Goal: Task Accomplishment & Management: Manage account settings

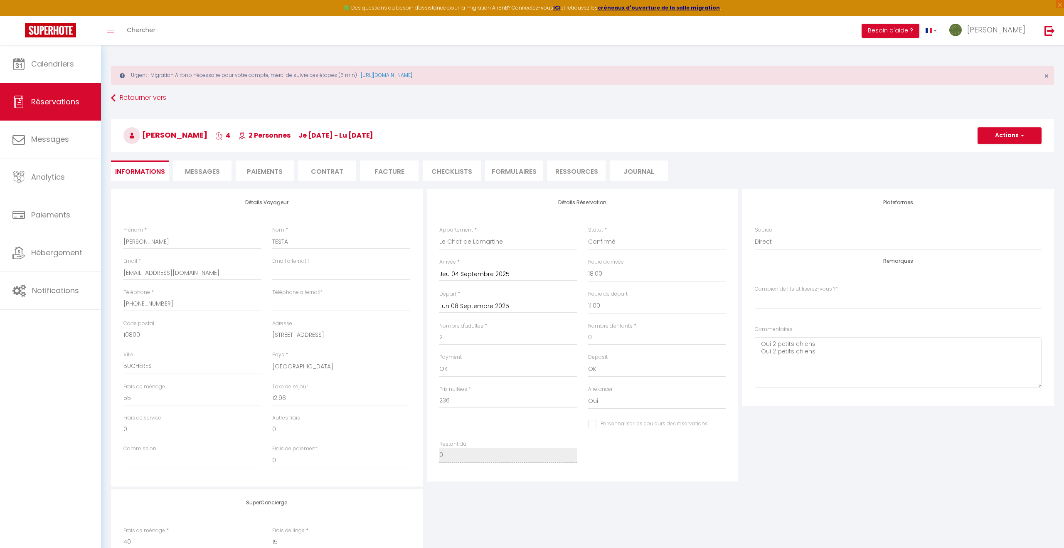
select select "39925"
select select "18:00"
select select "11:00"
select index
click at [38, 60] on span "Calendriers" at bounding box center [52, 64] width 43 height 10
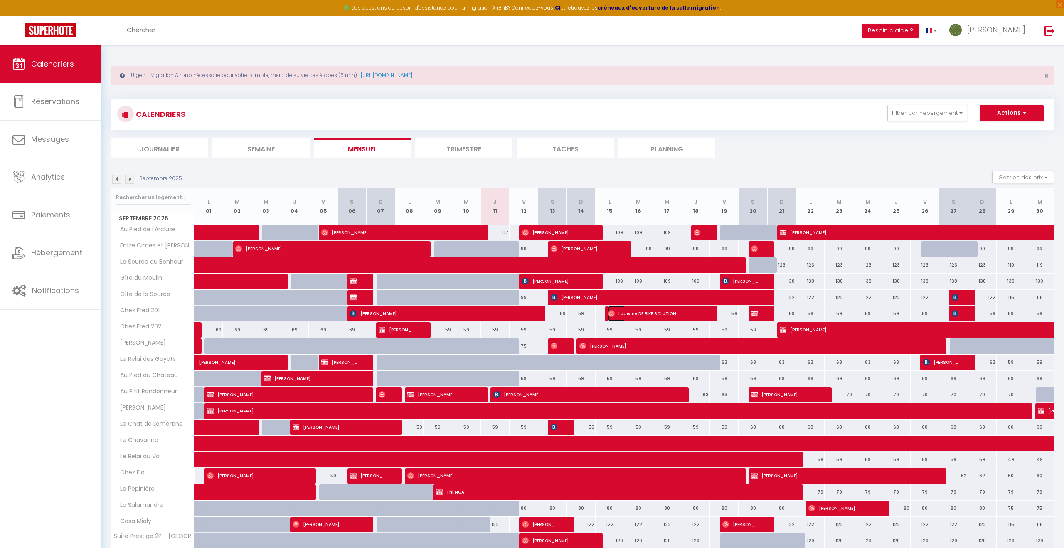
click at [659, 315] on span "Ludivine DE BIKE SOLUTION" at bounding box center [656, 314] width 96 height 16
select select "OK"
select select "0"
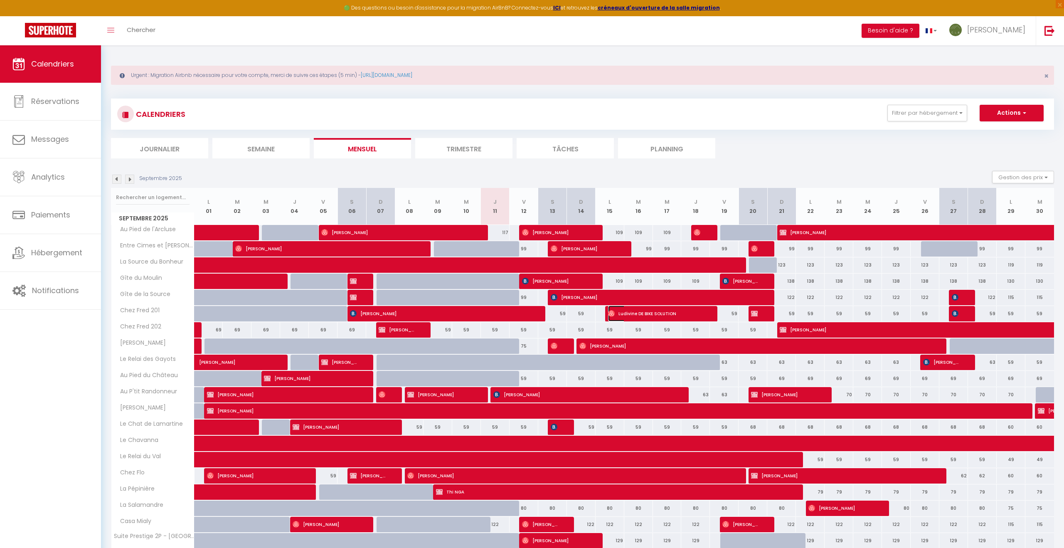
select select "1"
select select
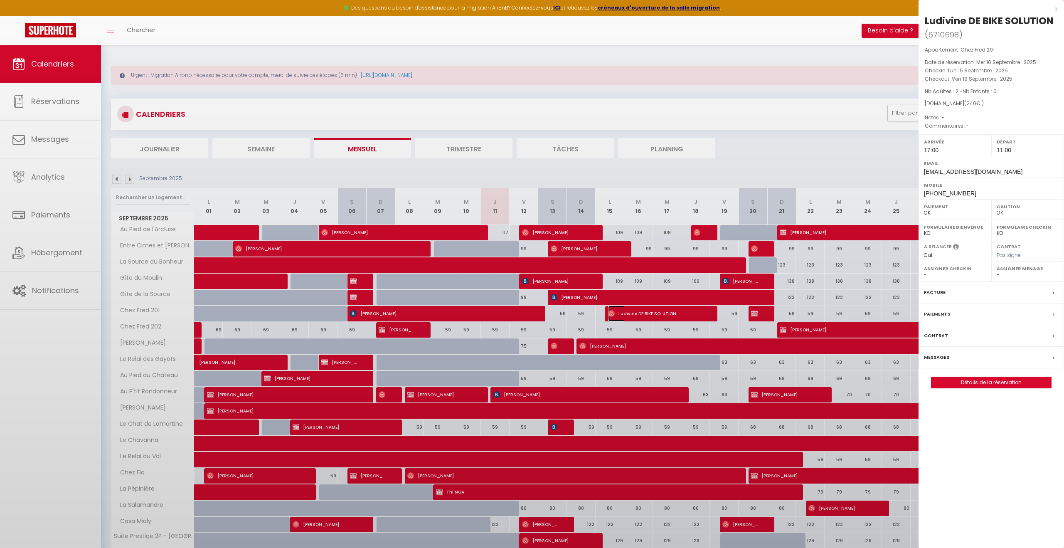
select select "26022"
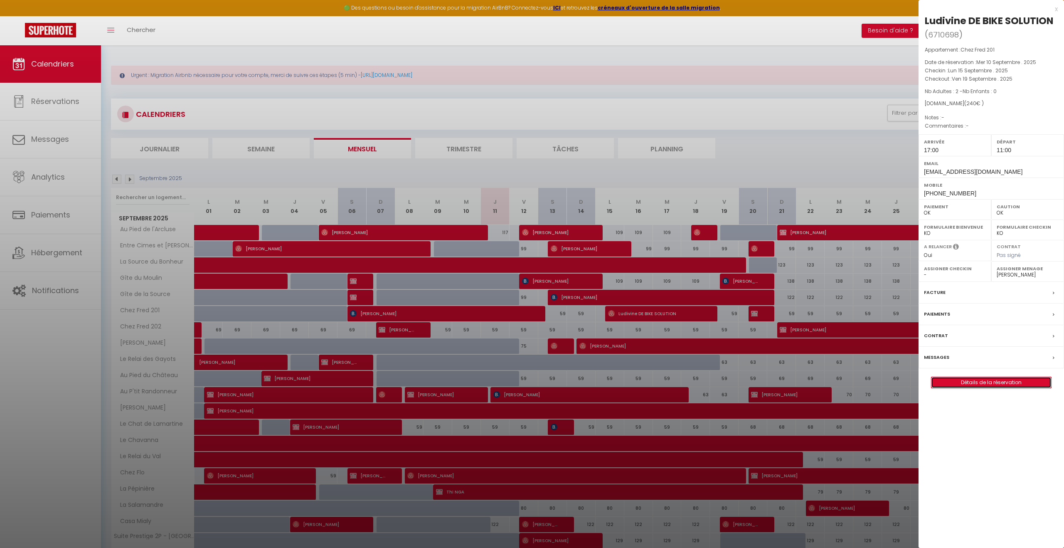
click at [1008, 381] on link "Détails de la réservation" at bounding box center [992, 382] width 120 height 11
select select
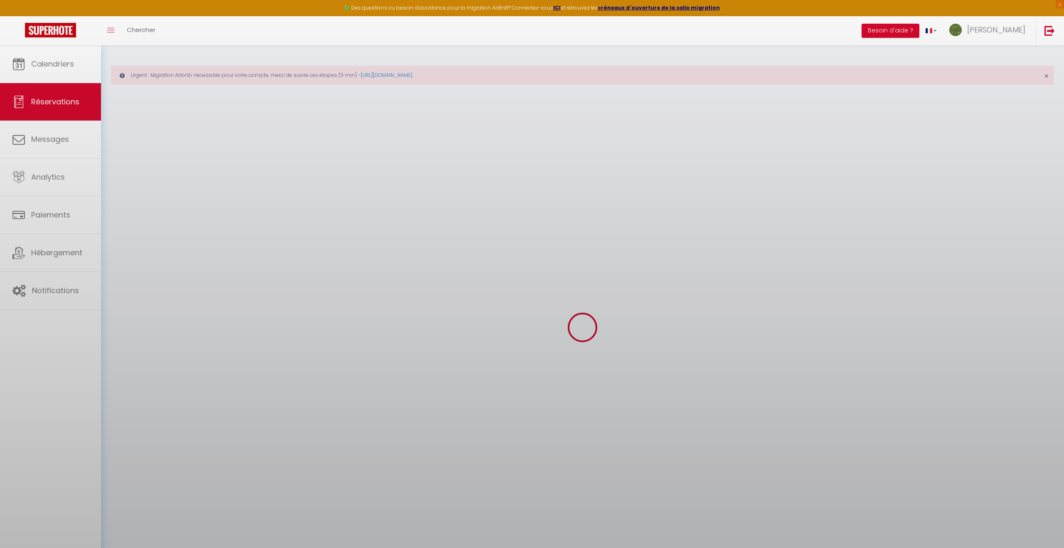
select select
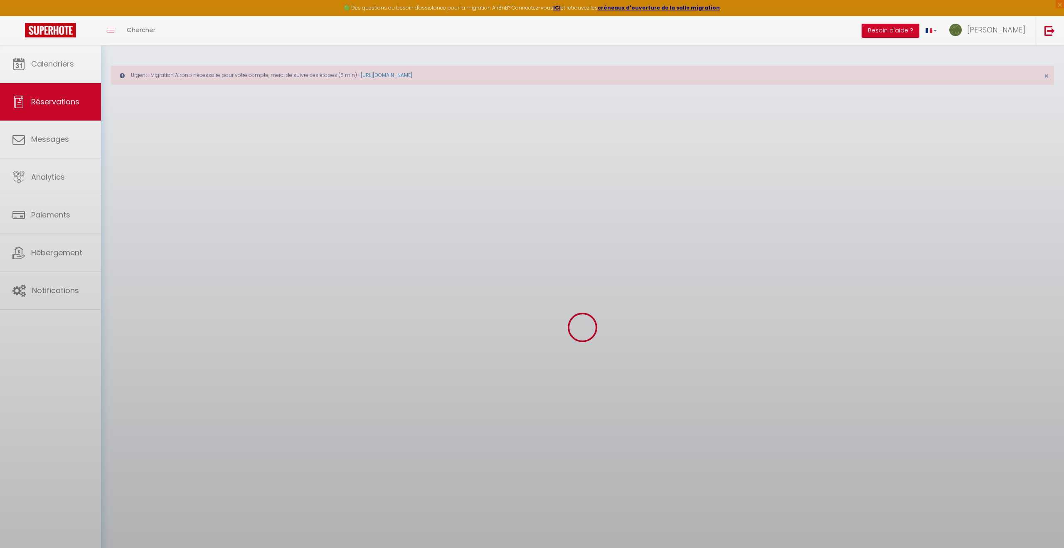
select select
checkbox input "false"
select select
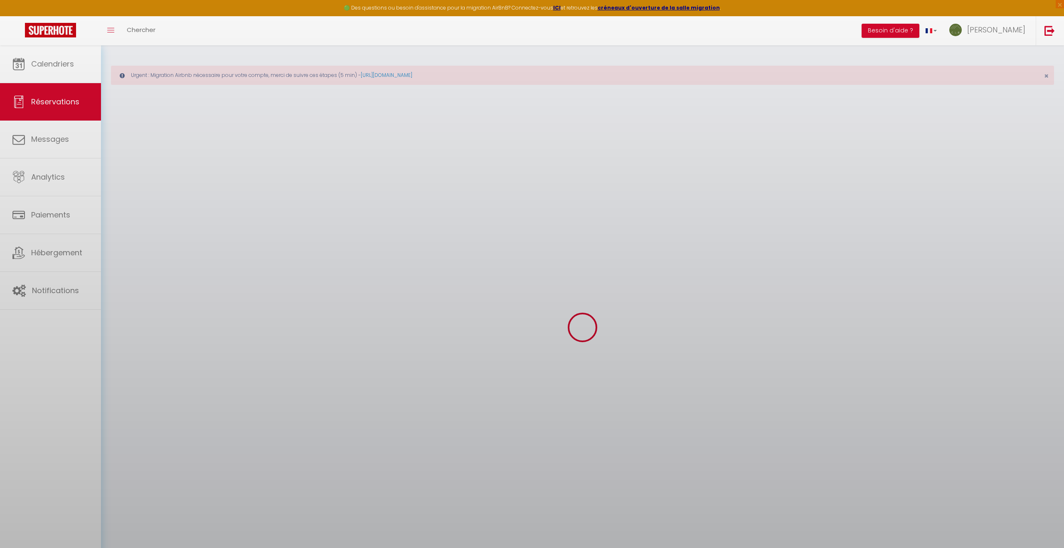
select select
checkbox input "false"
select select
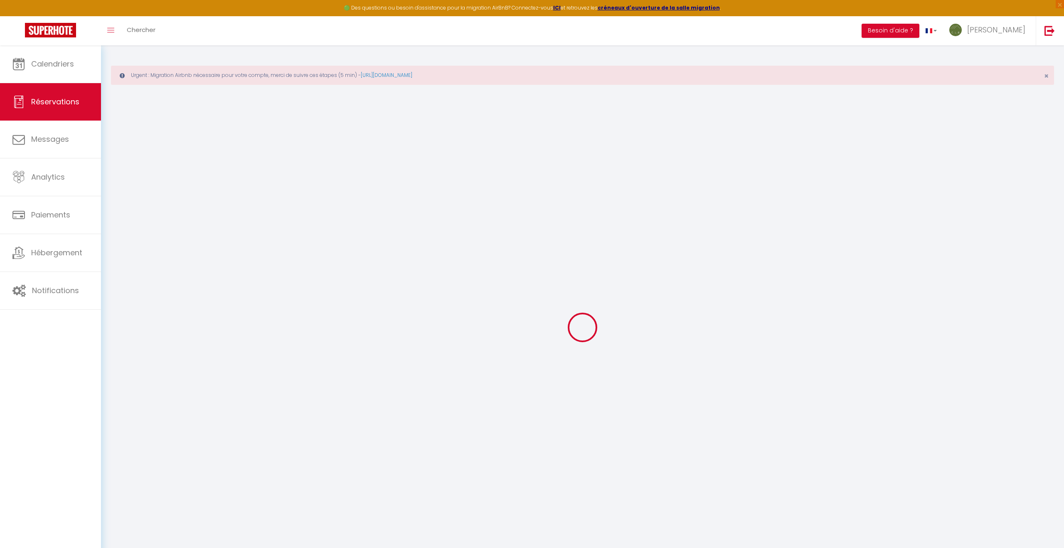
type input "Ludivine"
type input "DE BIKE SOLUTION"
type input "[EMAIL_ADDRESS][DOMAIN_NAME]"
type input "[PHONE_NUMBER]"
select select "FR"
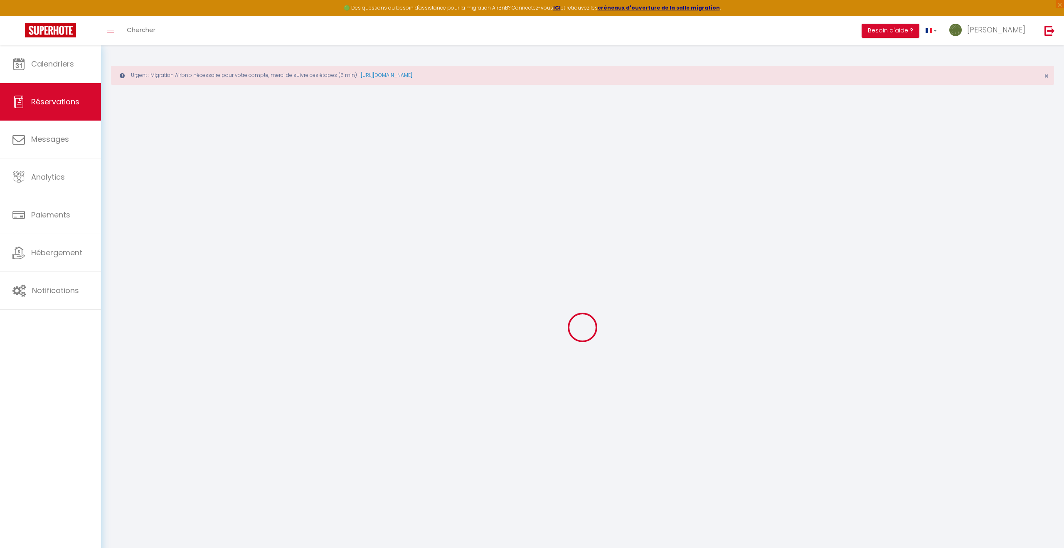
select select "25269"
select select "1"
select select
type input "2"
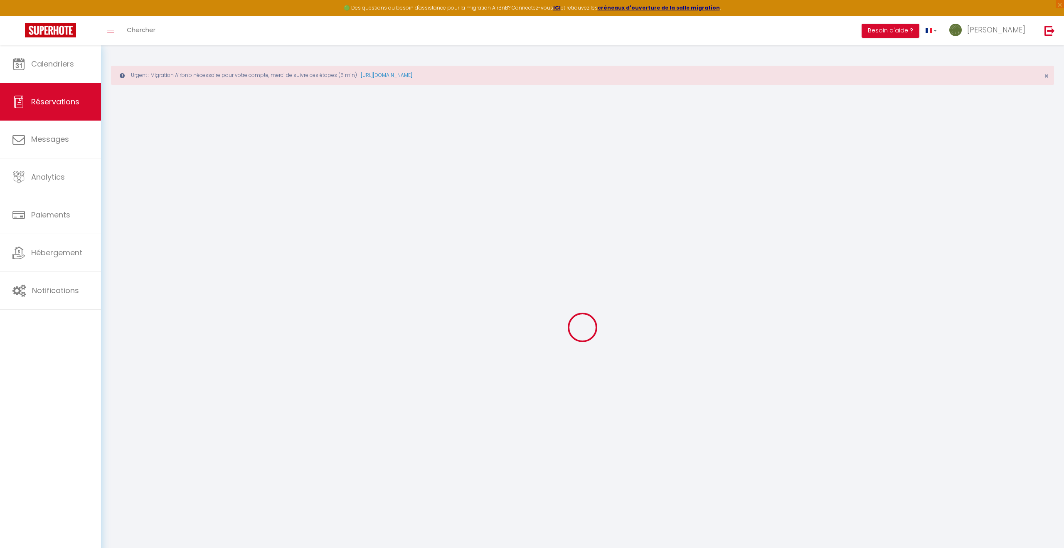
select select "12"
select select "15"
type input "240"
checkbox input "false"
type input "240"
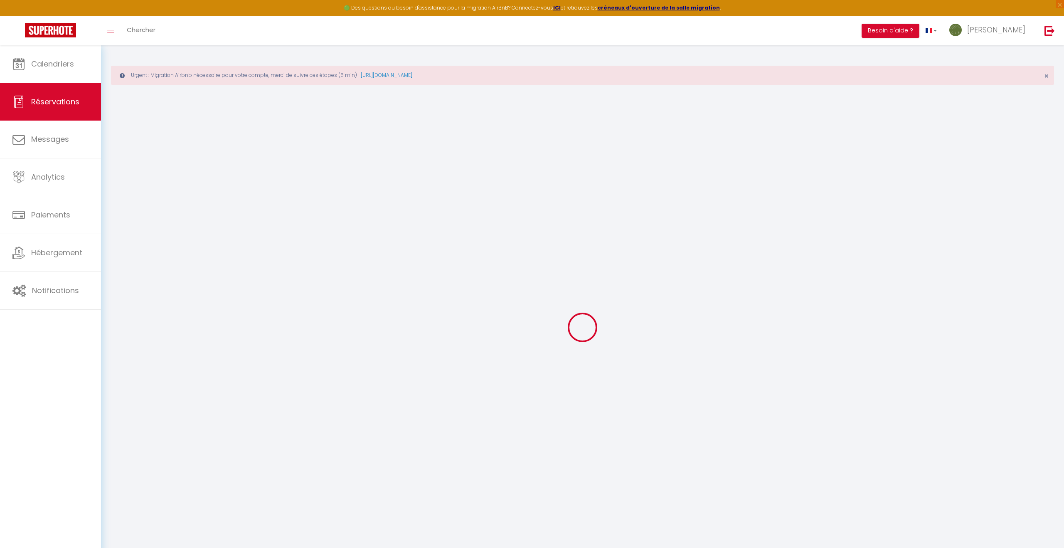
select select "1"
type input "50"
type input "25"
type input "0"
select index
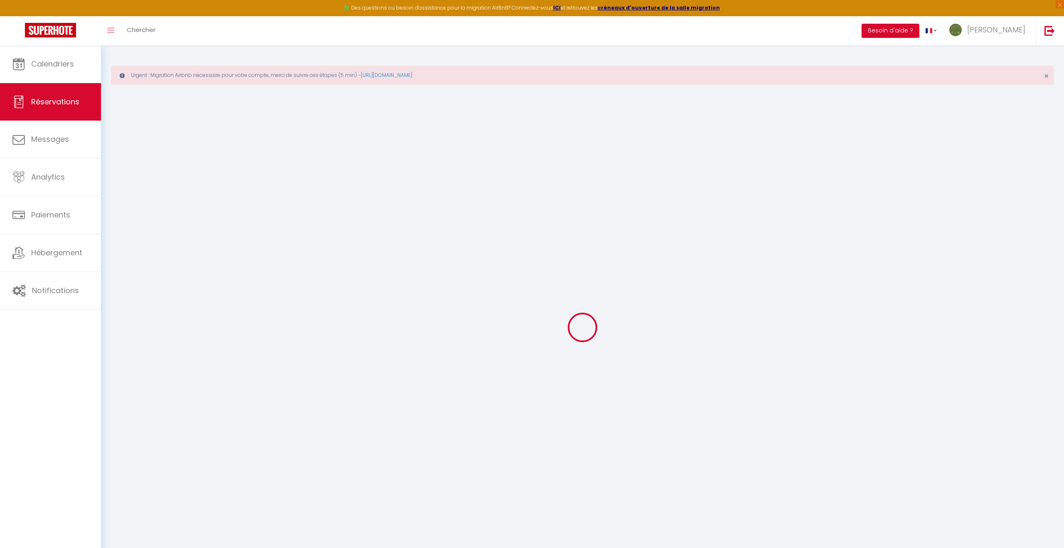
select select
checkbox input "false"
select index
select select
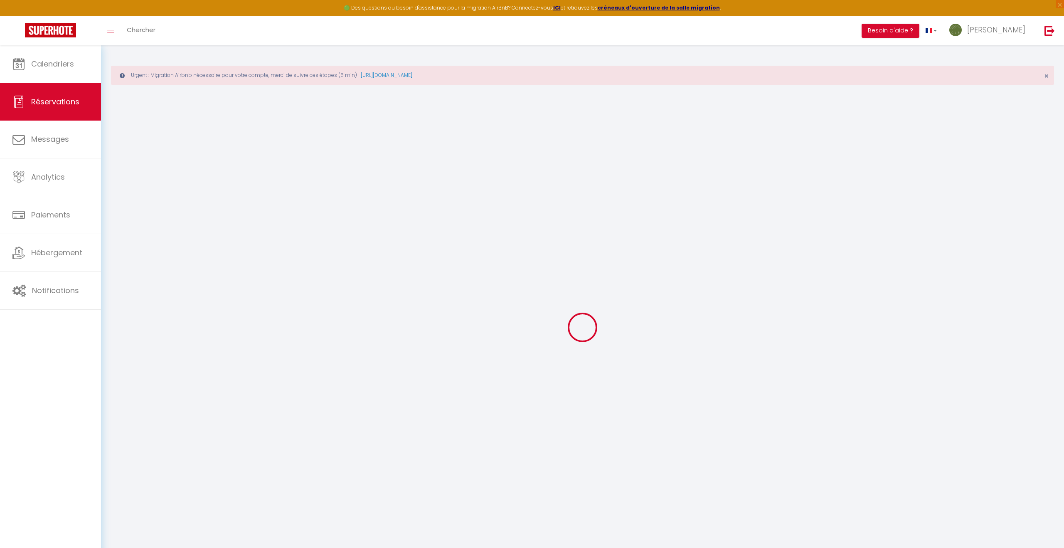
select select
checkbox input "false"
select index
select select
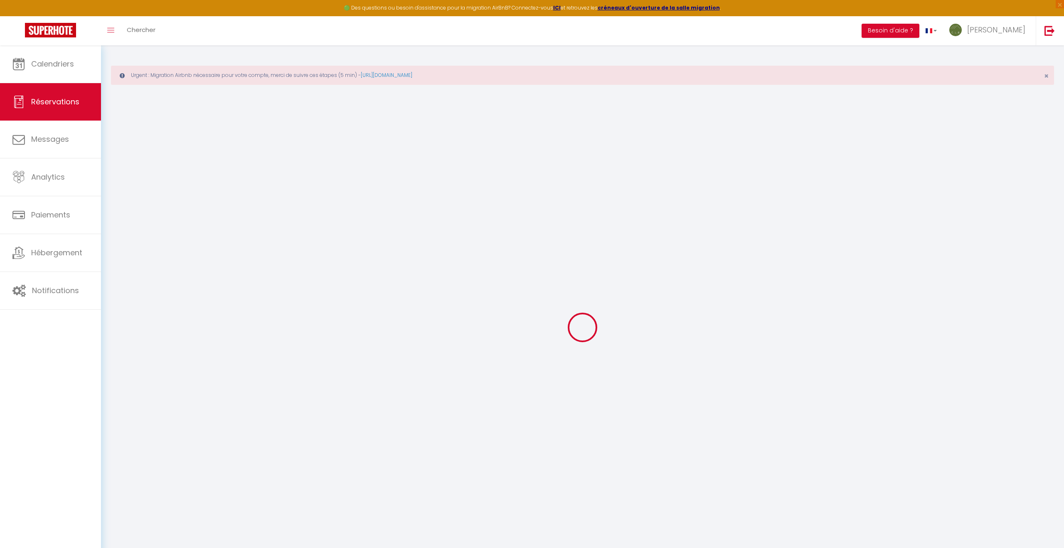
checkbox input "false"
select index
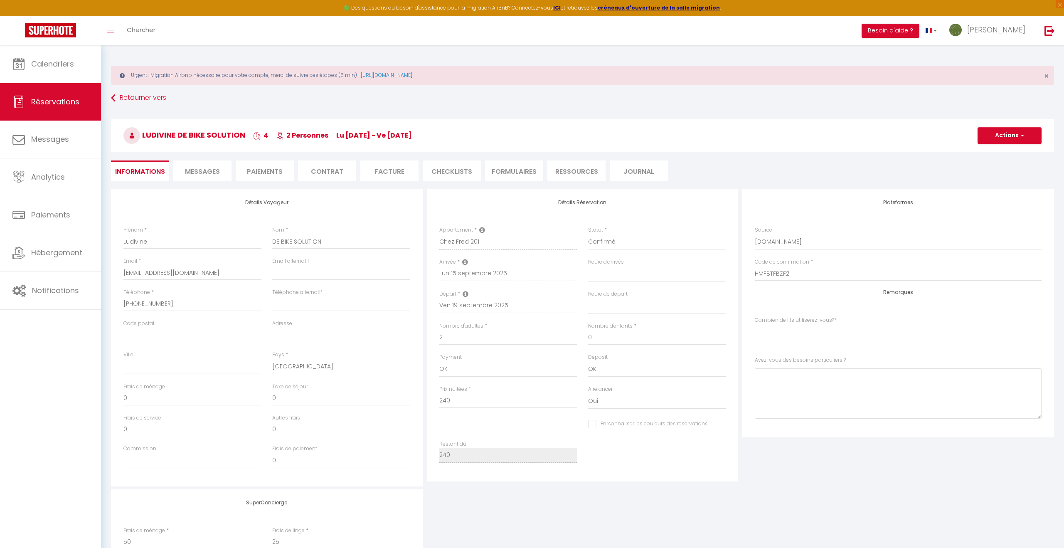
select select
checkbox input "false"
select index
checkbox input "false"
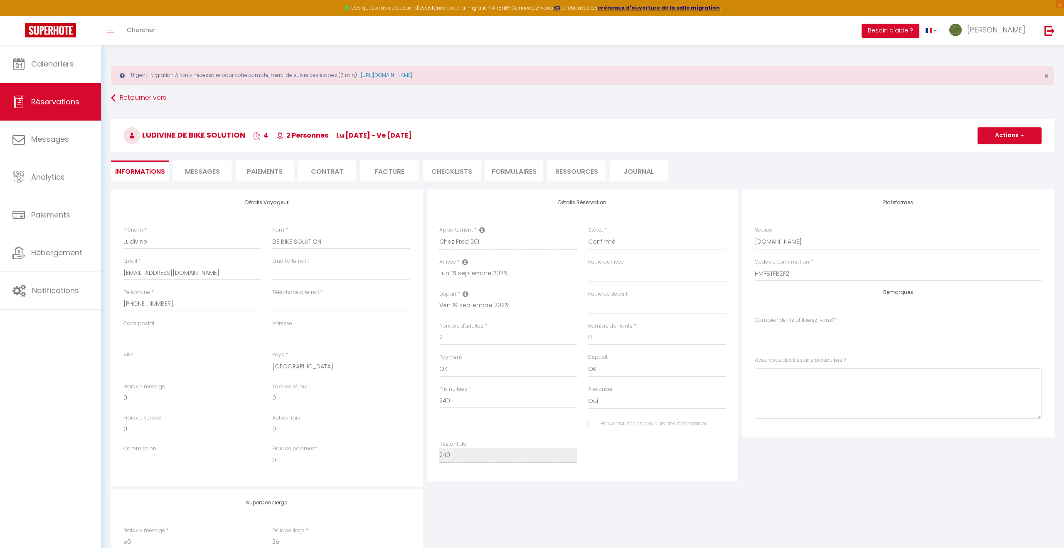
select index
select select "17:00"
select select "11:00"
paste input "06 95 03 37 36"
type input "06 95 03 37 36"
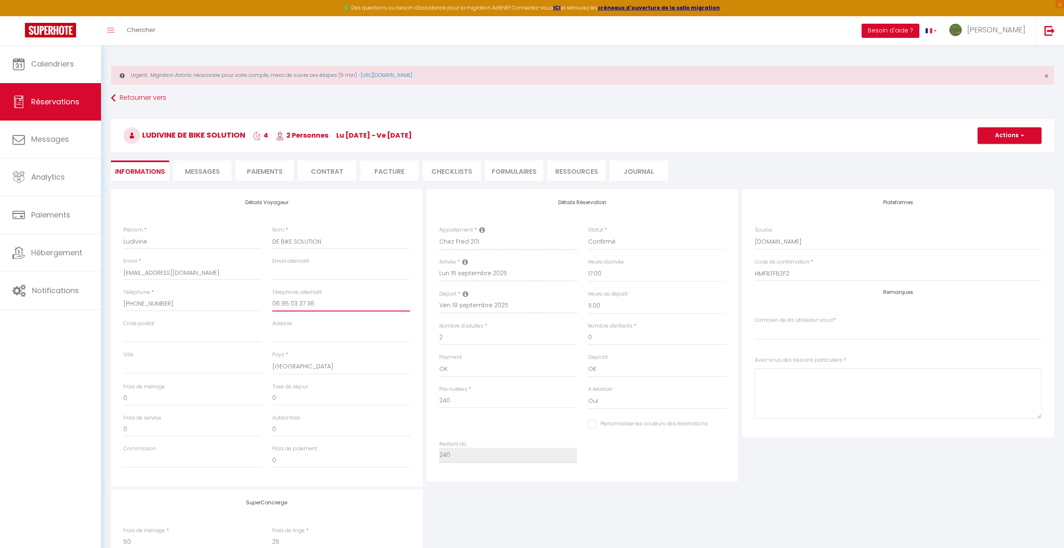
checkbox input "false"
select index
type input "06 95 03 37 36"
click at [778, 333] on index "[PERSON_NAME] 1 lit double 2 lits doubles 2 lits double + canapé convertible" at bounding box center [898, 332] width 287 height 16
select index "2 lits doubles"
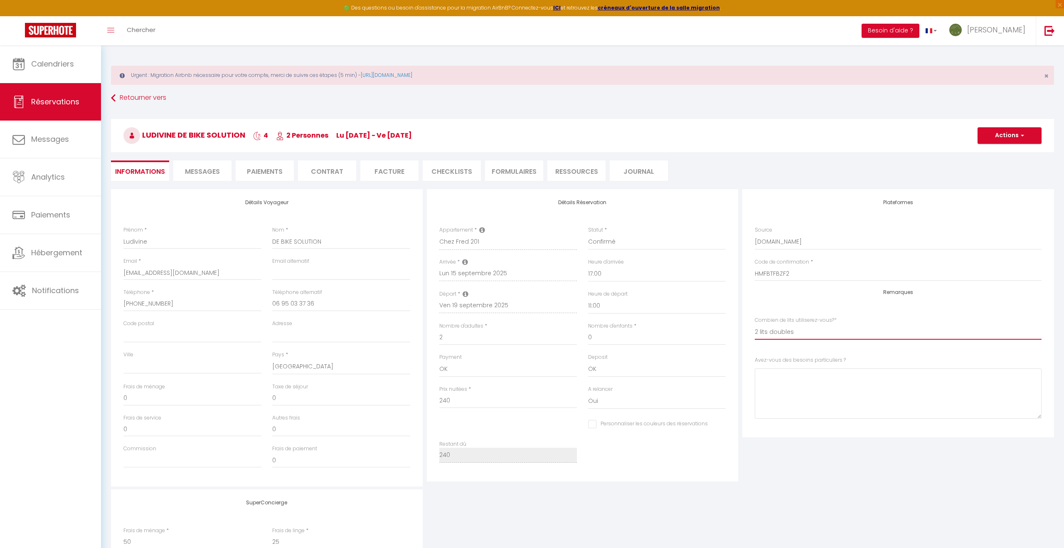
click at [755, 324] on index "[PERSON_NAME] 1 lit double 2 lits doubles 2 lits double + canapé convertible" at bounding box center [898, 332] width 287 height 16
click at [763, 376] on \?1 at bounding box center [898, 393] width 287 height 50
paste \?1 "- [PERSON_NAME] 07 44 98 40 58 - [PERSON_NAME] 06 95 03 37 36"
type \?1 "- [PERSON_NAME] 07 44 98 40 58 - [PERSON_NAME] 06 95 03 37 36"
drag, startPoint x: 1004, startPoint y: 135, endPoint x: 999, endPoint y: 138, distance: 6.0
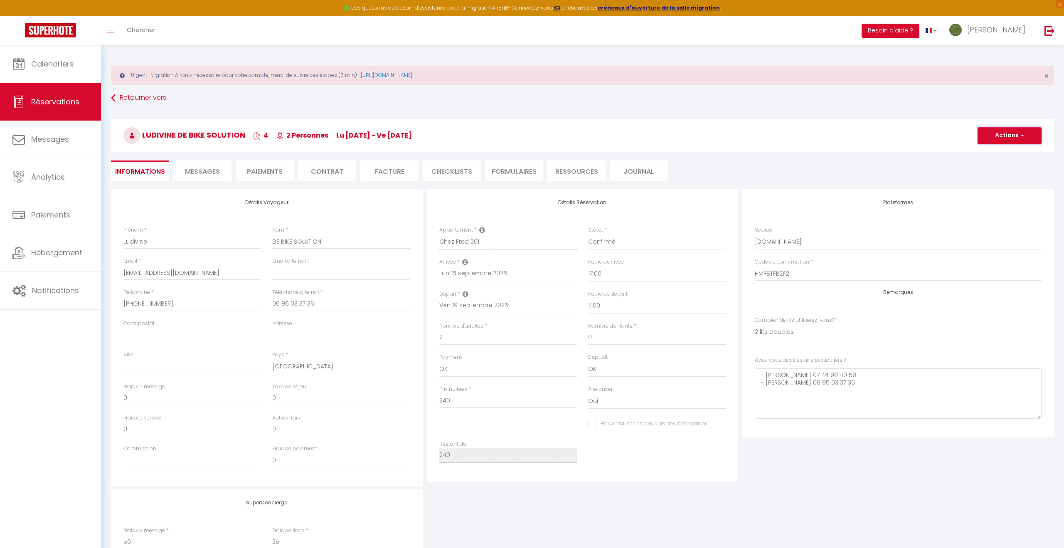
click at [1004, 135] on button "Actions" at bounding box center [1010, 135] width 64 height 17
click at [986, 153] on link "Enregistrer" at bounding box center [1002, 153] width 66 height 11
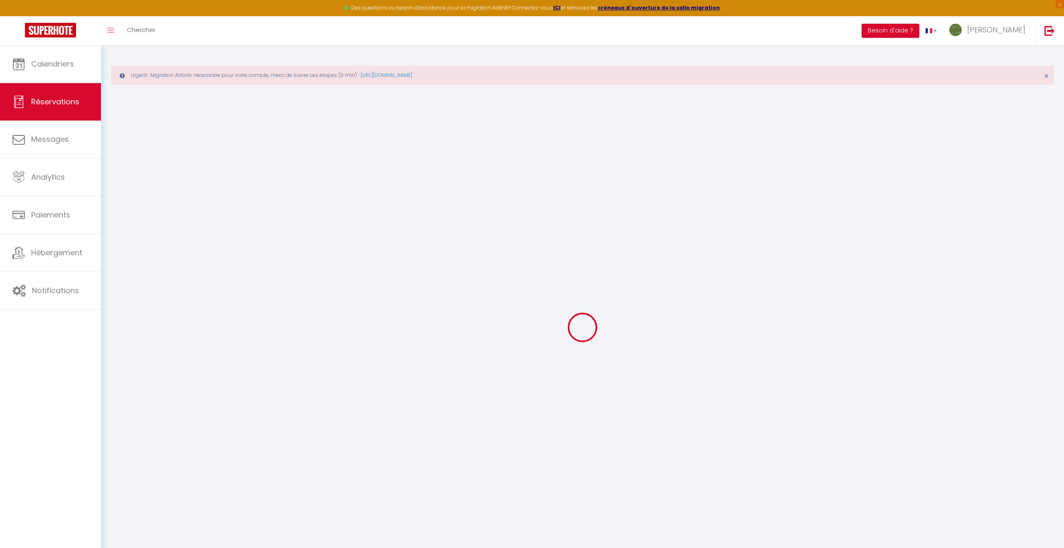
select select "not_cancelled"
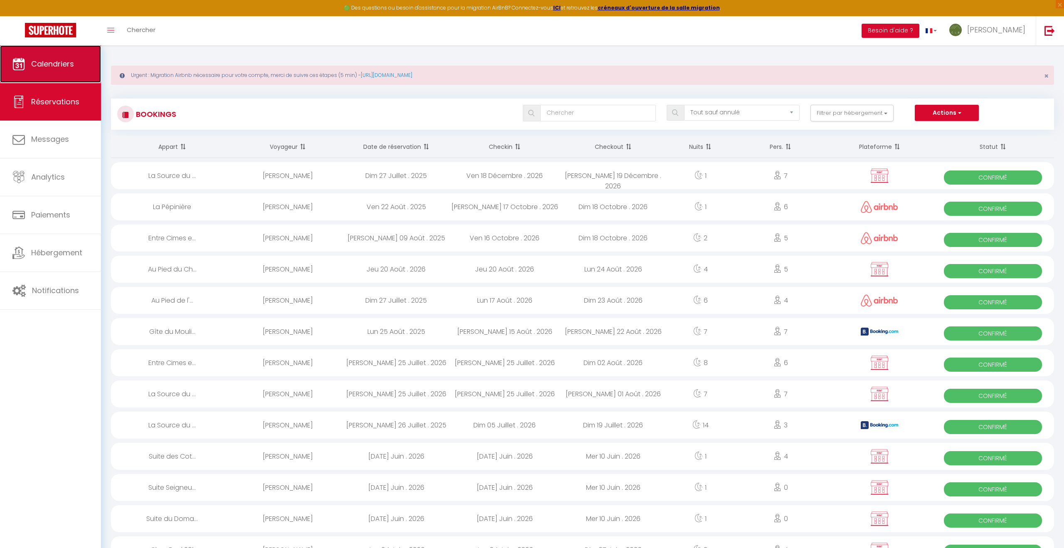
click at [41, 76] on link "Calendriers" at bounding box center [50, 63] width 101 height 37
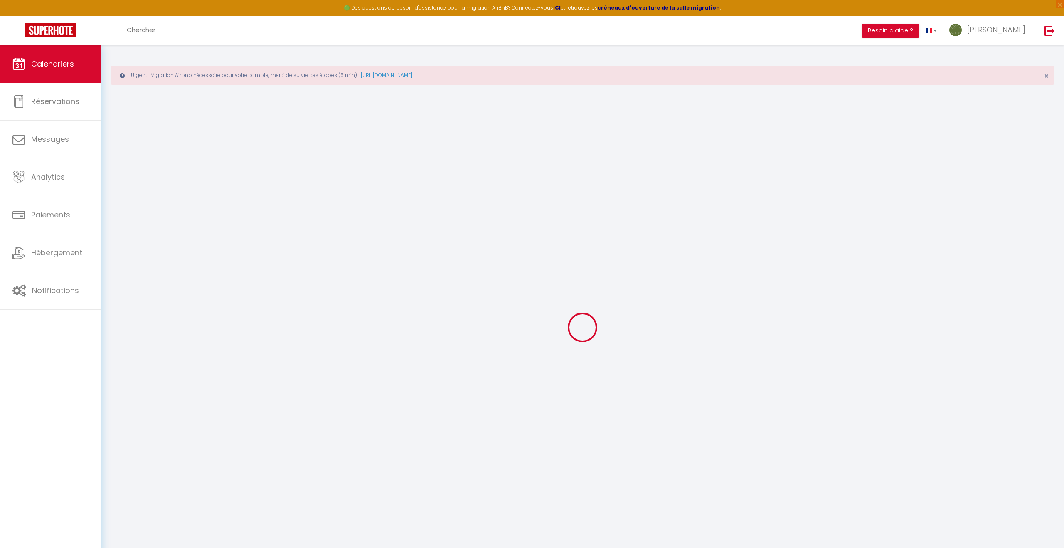
select select
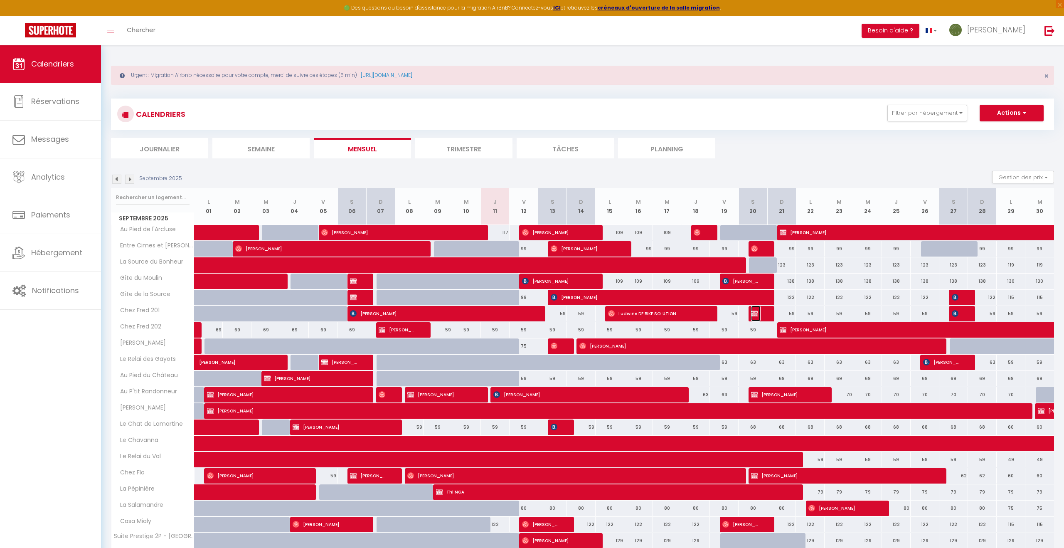
click at [755, 312] on img at bounding box center [754, 313] width 7 height 7
select select "OK"
select select "KO"
select select "0"
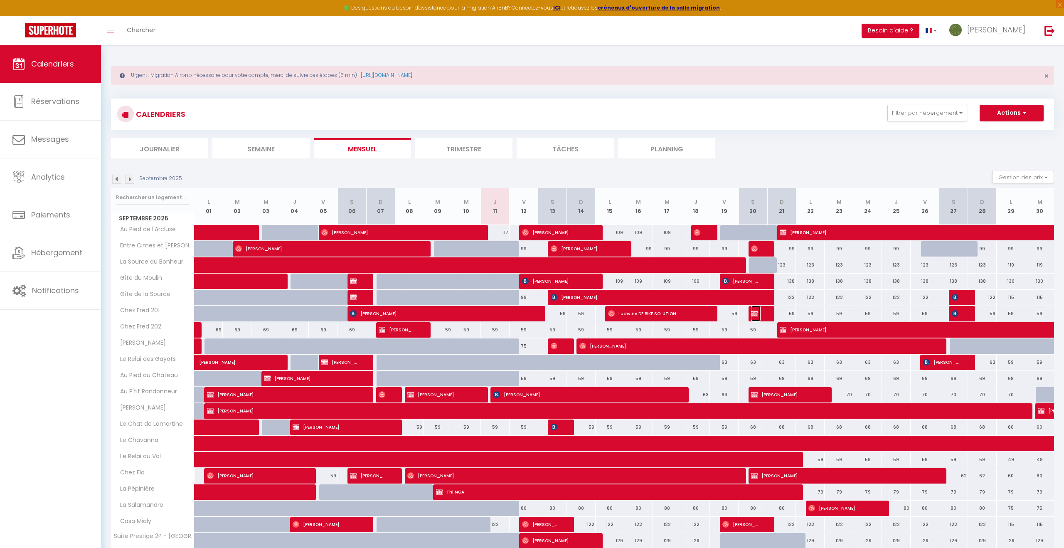
select select "1"
select select
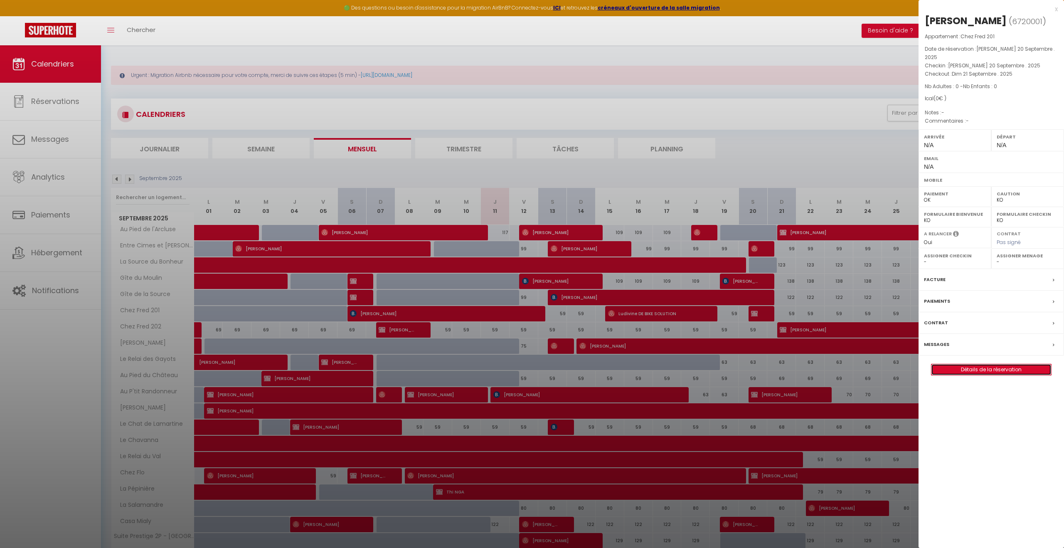
click at [968, 364] on link "Détails de la réservation" at bounding box center [992, 369] width 120 height 11
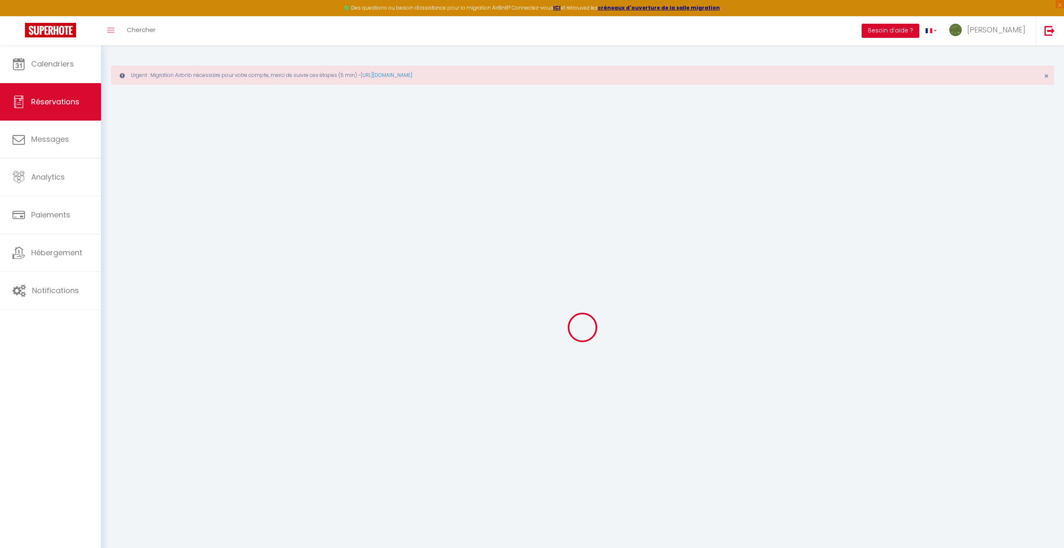
type input "Mathis"
type input "Gellereau"
select select
select select "25269"
select select "1"
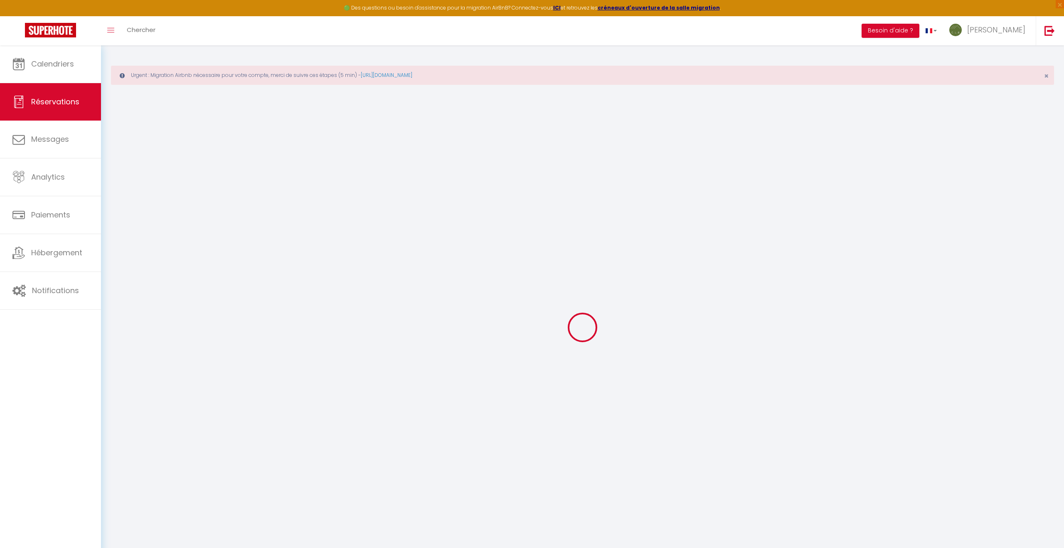
type input "[PERSON_NAME] 20 Septembre 2025"
select select
type input "Dim 21 Septembre 2025"
select select
type input "0"
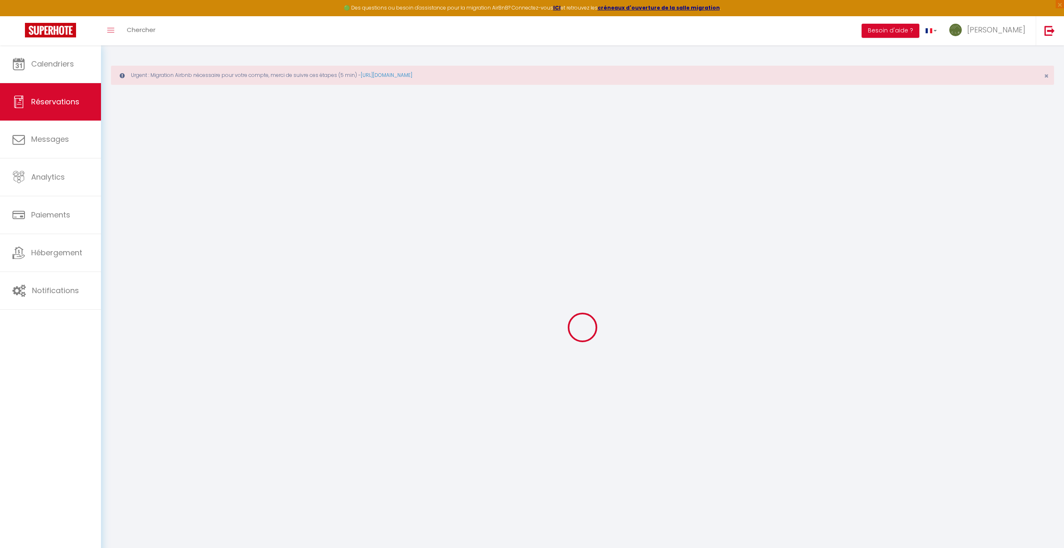
select select "12"
select select
checkbox input "false"
type input "0"
select select "73"
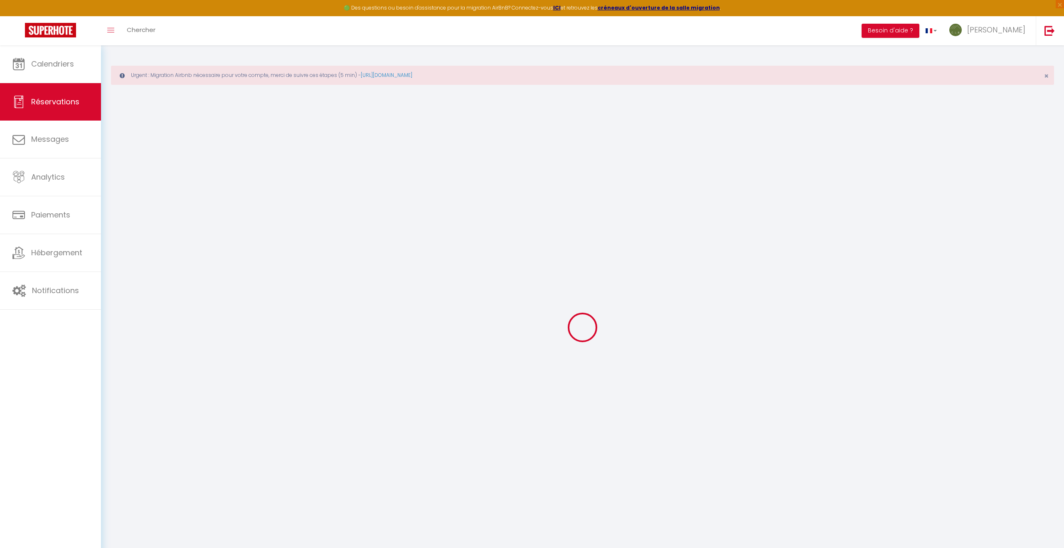
type input "50"
type input "25"
type input "0"
select index
select select
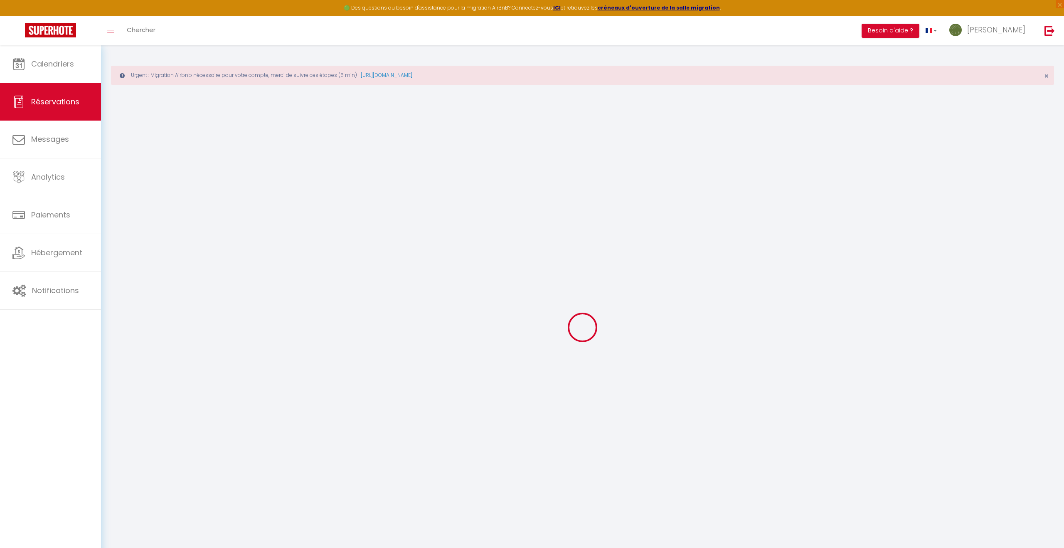
select select
select select "14"
checkbox input "false"
select index
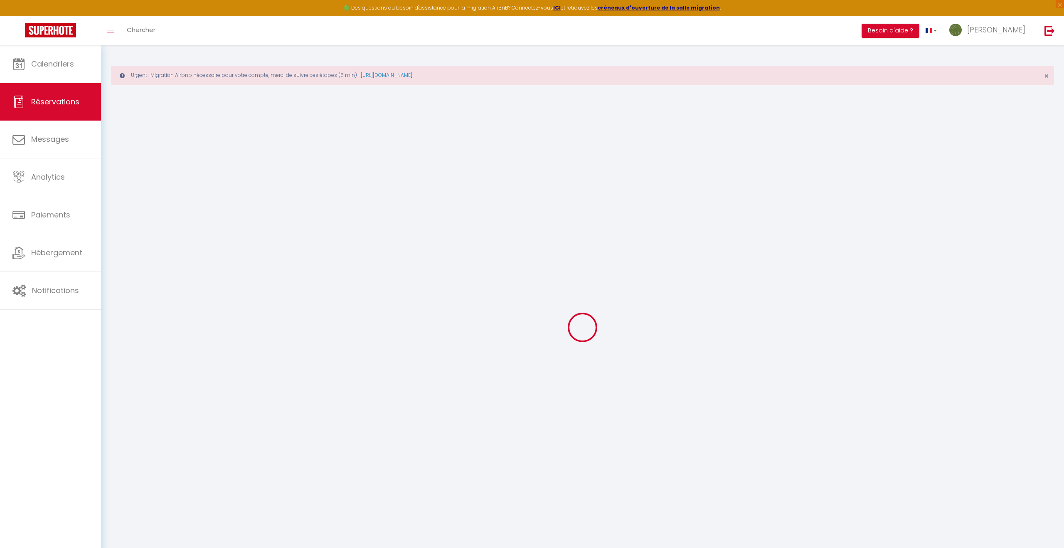
select select
checkbox input "false"
select index
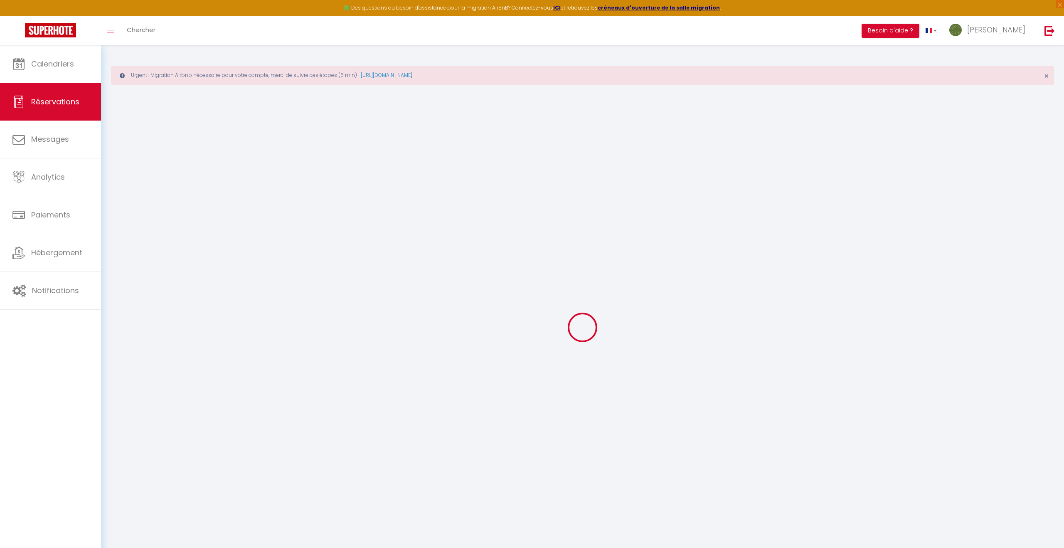
select select
checkbox input "false"
select index
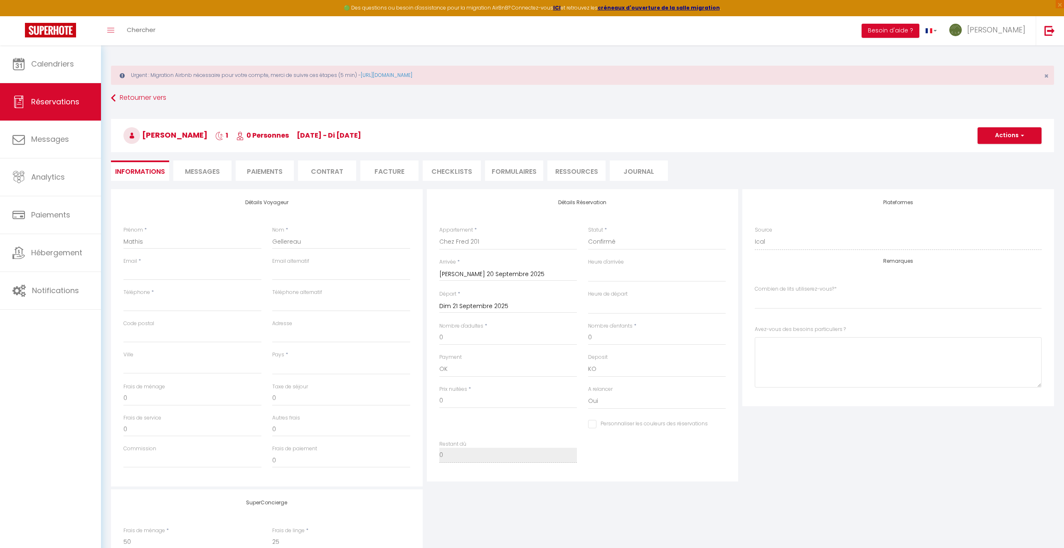
select select
checkbox input "false"
select index
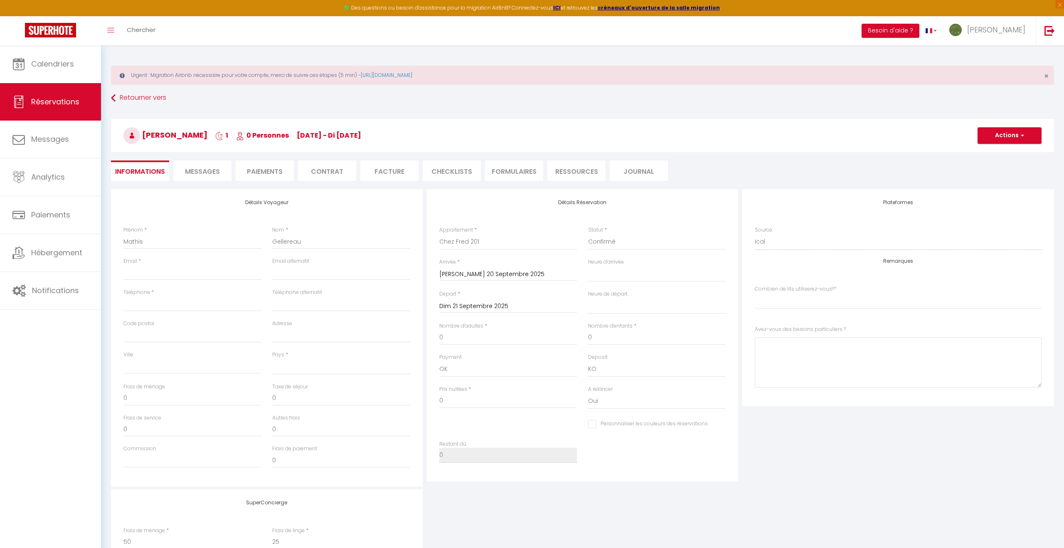
select select
checkbox input "false"
select index
select select
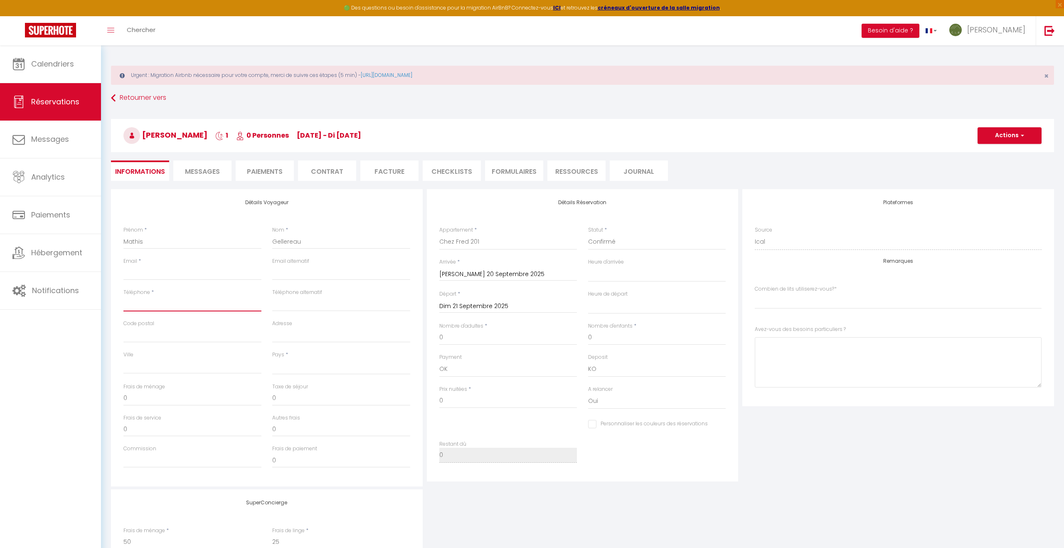
paste input "[PHONE_NUMBER]"
type input "[PHONE_NUMBER]"
select select
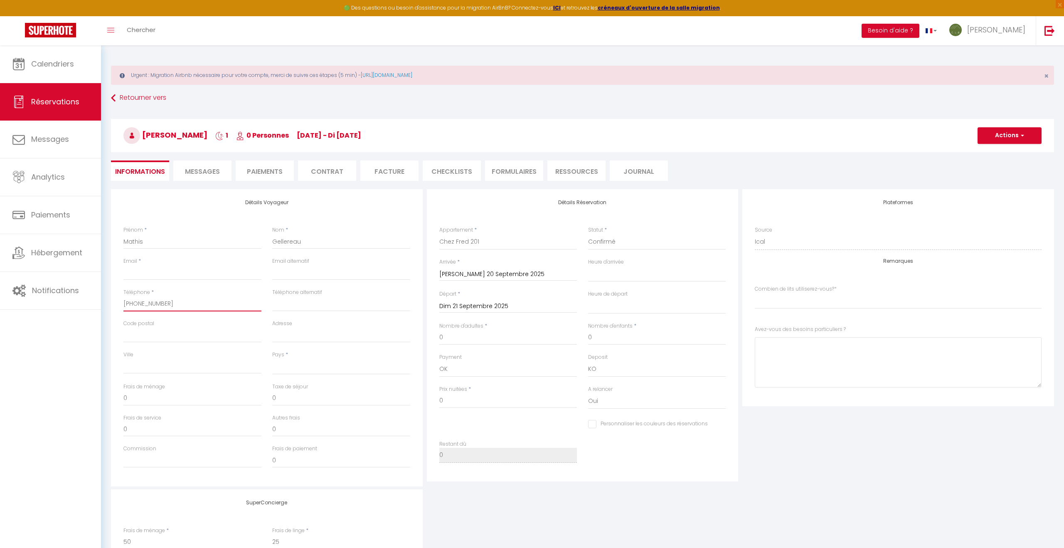
checkbox input "false"
select index
type input "[PHONE_NUMBER]"
click at [448, 337] on input "0" at bounding box center [508, 337] width 138 height 15
select select
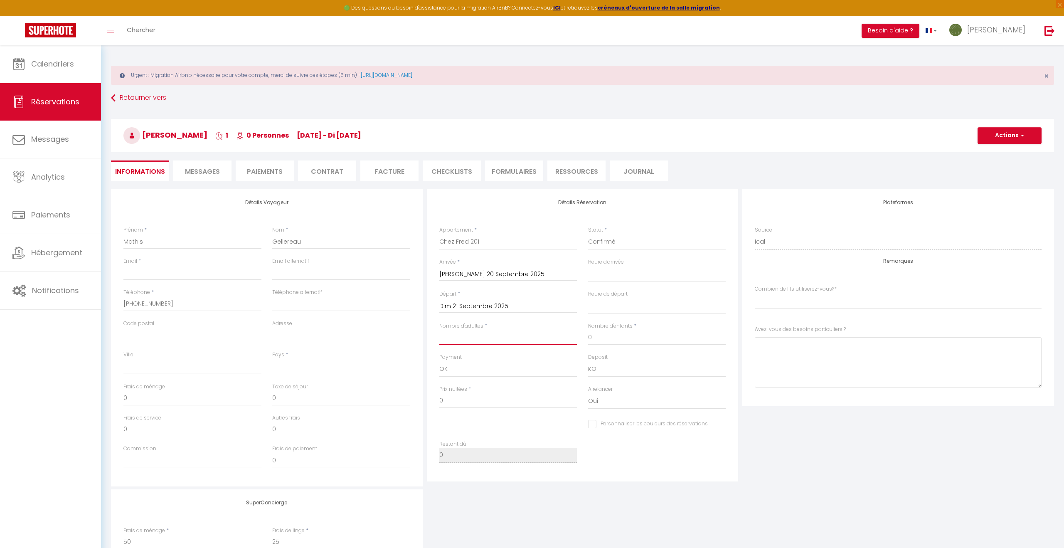
select select
checkbox input "false"
select index
type input "5"
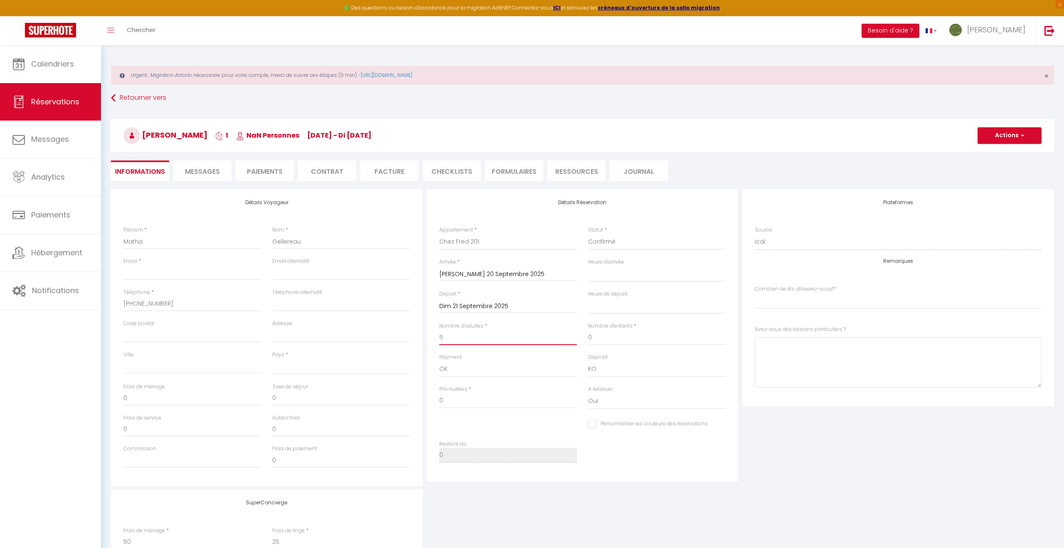
select select
checkbox input "false"
select index
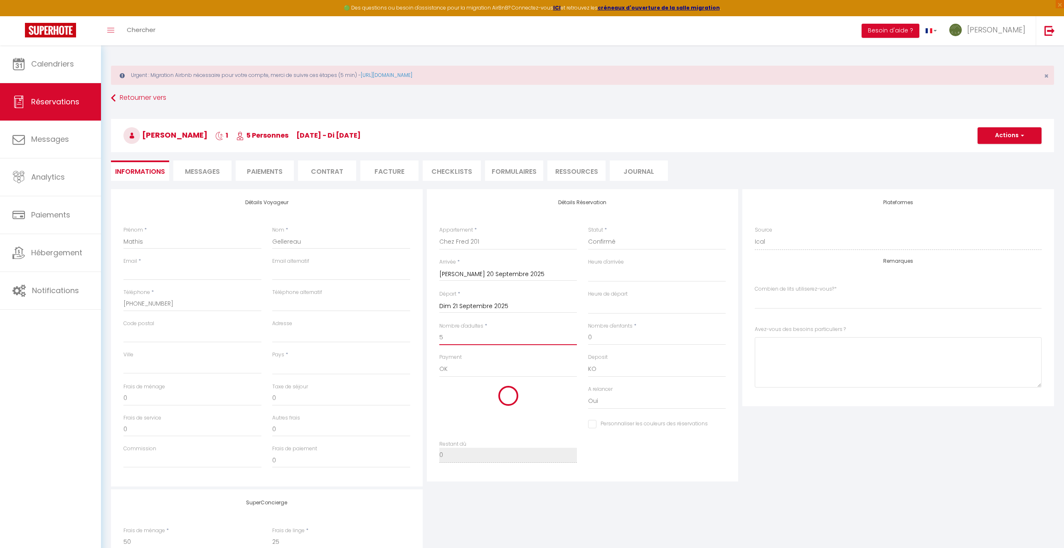
select select
type input "75"
type input "3.5"
select select
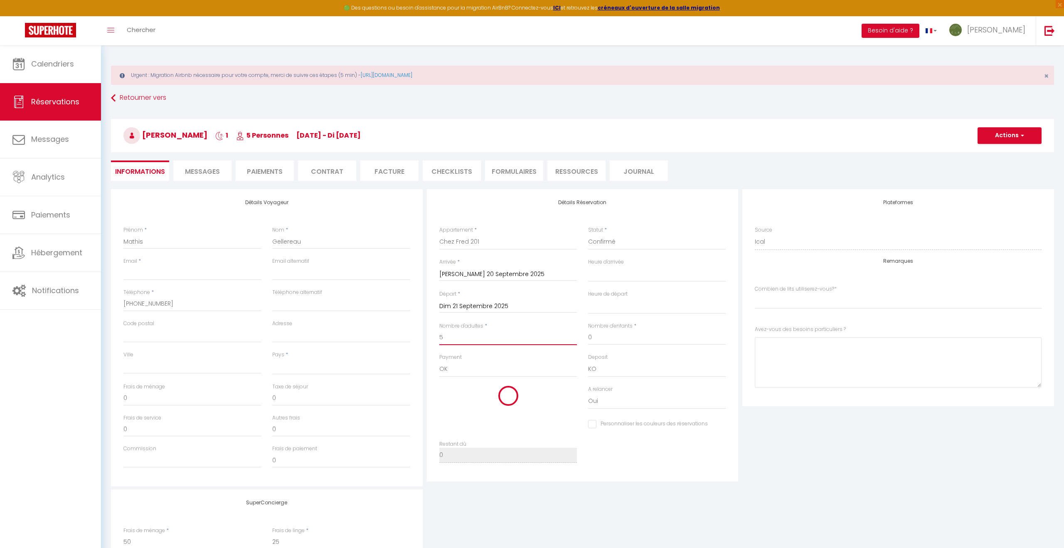
type input "64"
checkbox input "false"
select index
type input "5"
click at [803, 301] on index "[PERSON_NAME] 1 lit double 2 lits doubles 2 lits double + canapé convertible" at bounding box center [898, 301] width 287 height 16
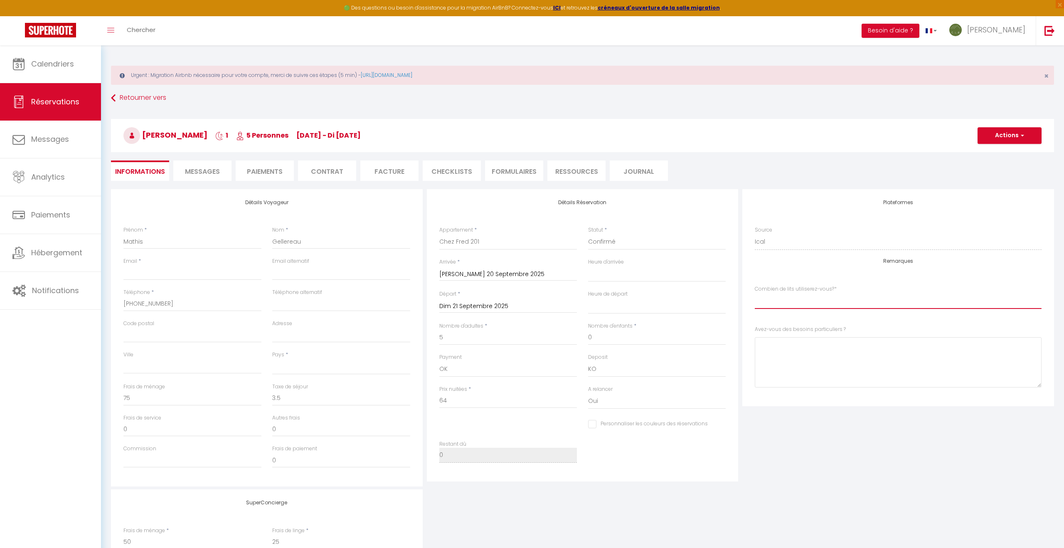
select index "2 lits double + canapé convertible"
click at [755, 293] on index "[PERSON_NAME] 1 lit double 2 lits doubles 2 lits double + canapé convertible" at bounding box center [898, 301] width 287 height 16
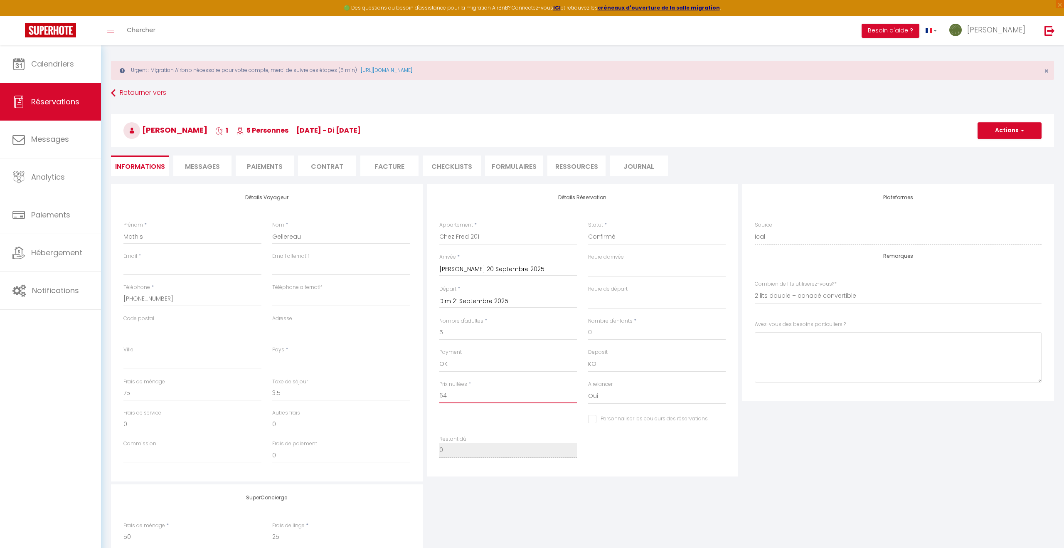
click at [455, 397] on input "64" at bounding box center [508, 395] width 138 height 15
type input "6"
select select
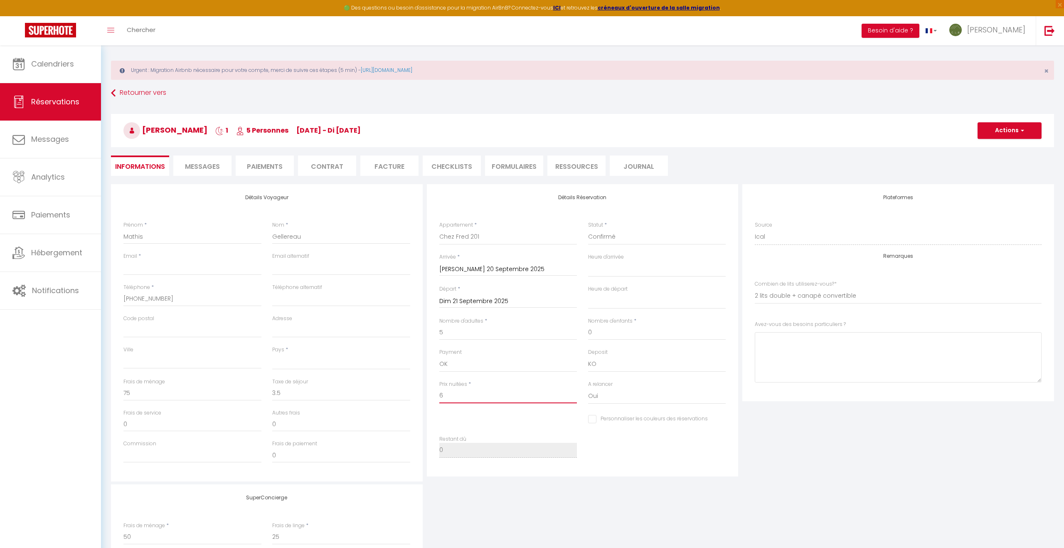
checkbox input "false"
select select
checkbox input "false"
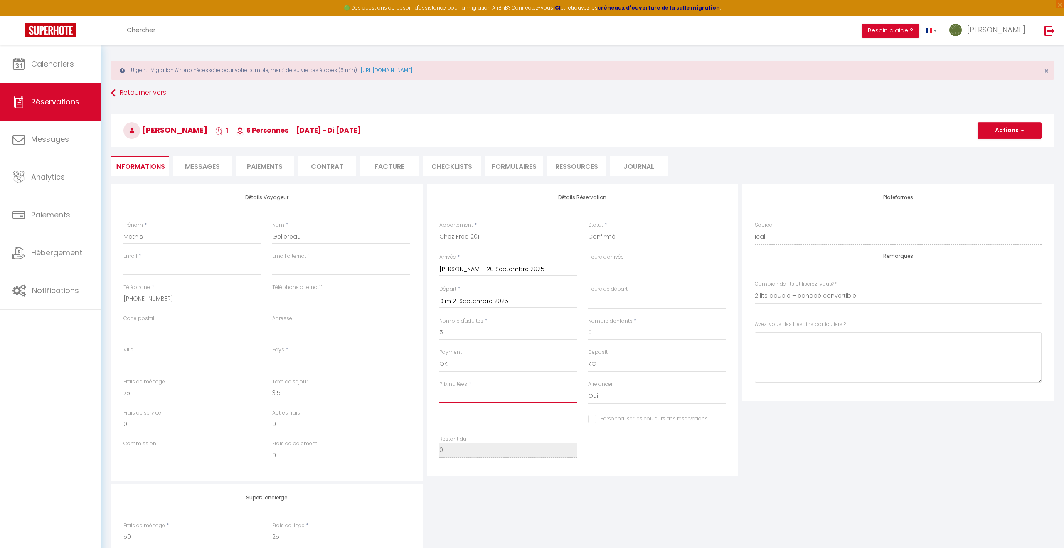
type input "5"
select select
checkbox input "false"
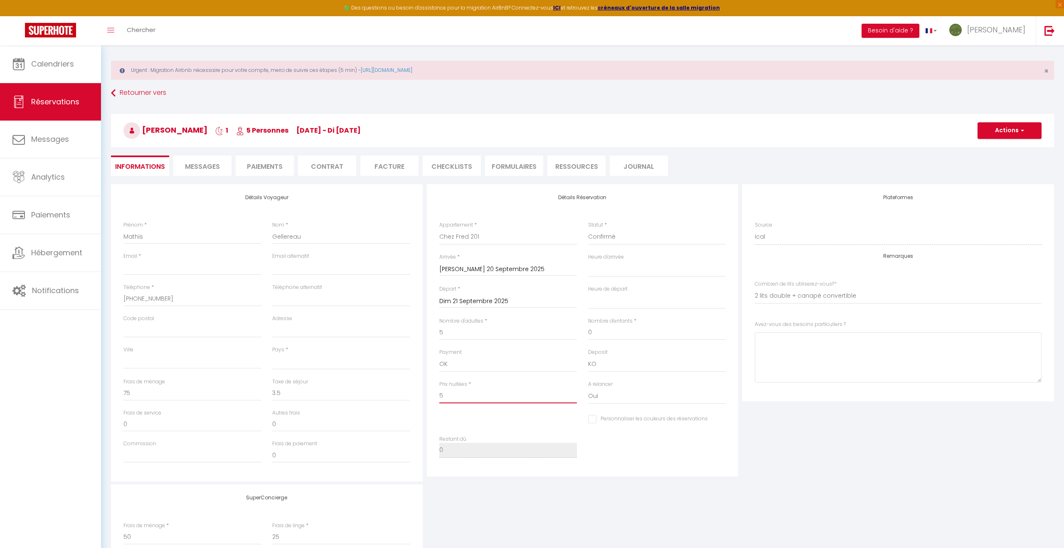
type input "51"
select select
checkbox input "false"
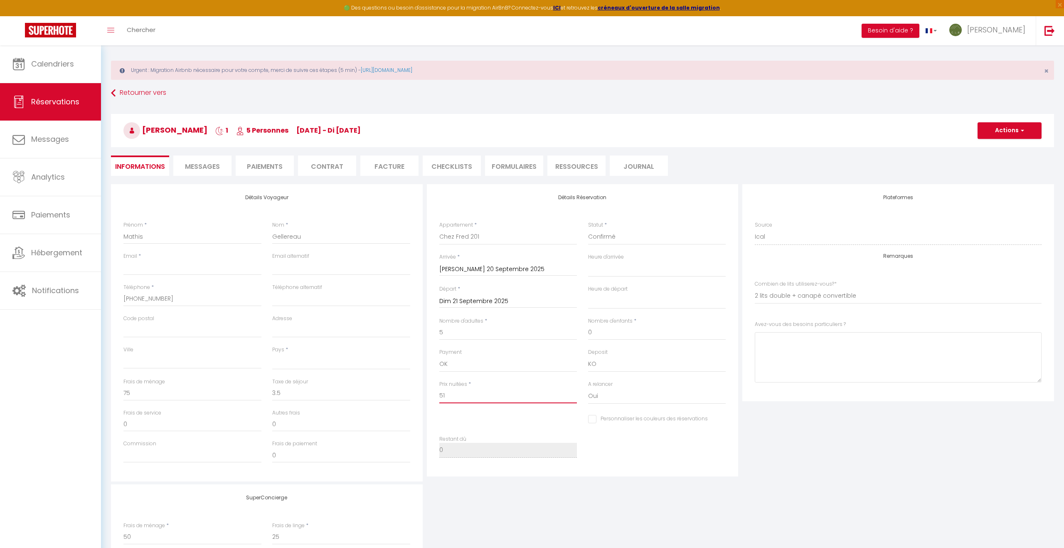
type input "51."
select select
checkbox input "false"
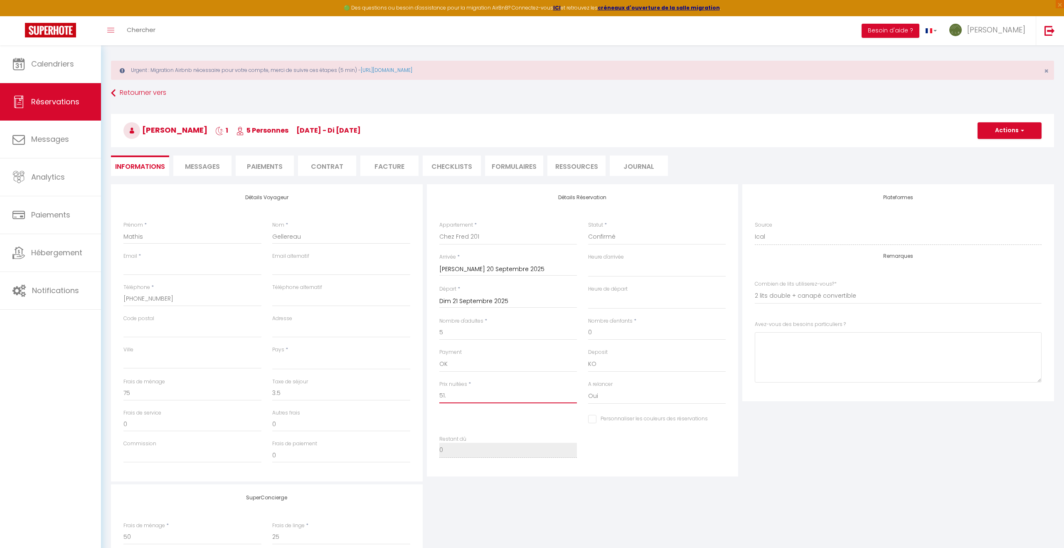
type input "51.0"
select select
checkbox input "false"
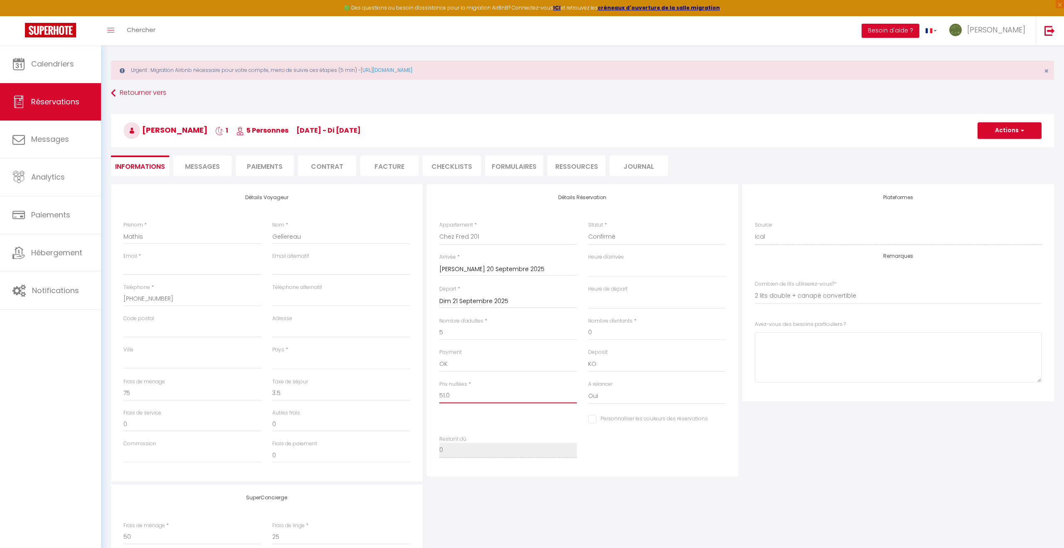
type input "51.08"
select select
checkbox input "false"
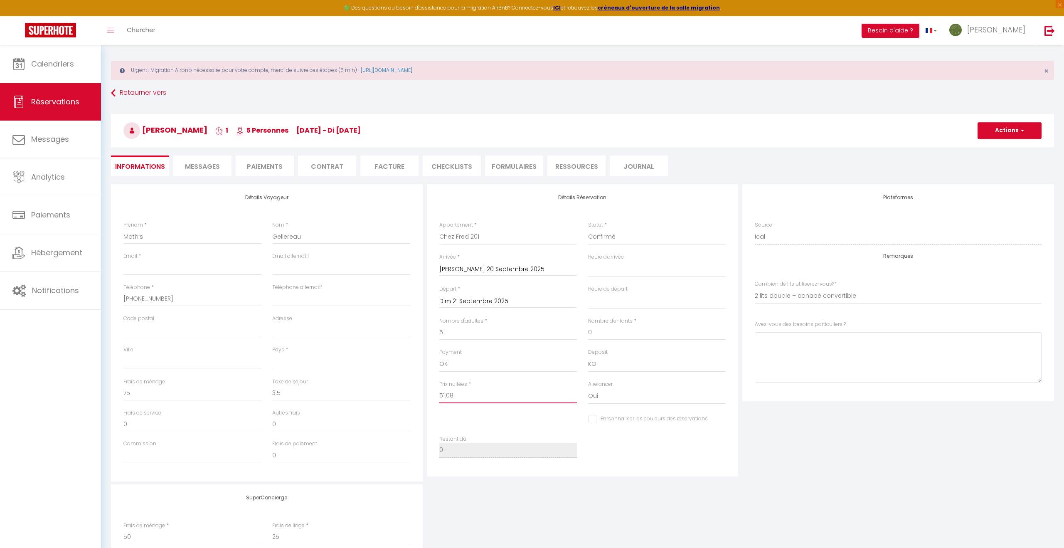
type input "51.08"
select select
click at [137, 397] on input "0" at bounding box center [192, 393] width 138 height 15
click at [589, 501] on div "SuperConcierge Frais de ménage * 50 Frais [PERSON_NAME] * 25 Frais de checkin *…" at bounding box center [582, 539] width 947 height 110
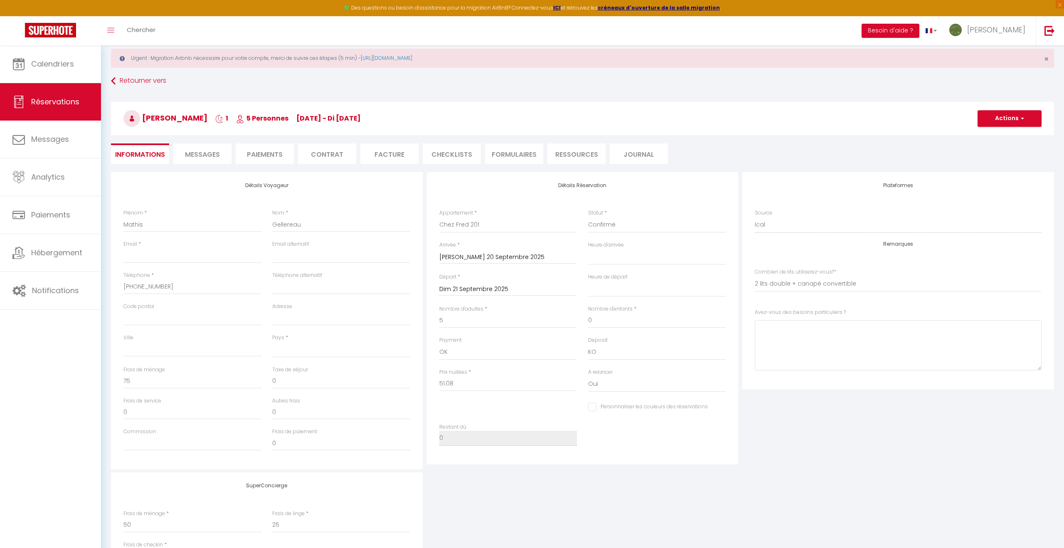
scroll to position [20, 0]
click at [151, 256] on input "Email client" at bounding box center [192, 252] width 138 height 15
paste input "[EMAIL_ADDRESS][DOMAIN_NAME]"
click at [286, 349] on select "[GEOGRAPHIC_DATA] [GEOGRAPHIC_DATA] [GEOGRAPHIC_DATA] [GEOGRAPHIC_DATA] [GEOGRA…" at bounding box center [341, 346] width 138 height 16
click at [272, 338] on select "[GEOGRAPHIC_DATA] [GEOGRAPHIC_DATA] [GEOGRAPHIC_DATA] [GEOGRAPHIC_DATA] [GEOGRA…" at bounding box center [341, 346] width 138 height 16
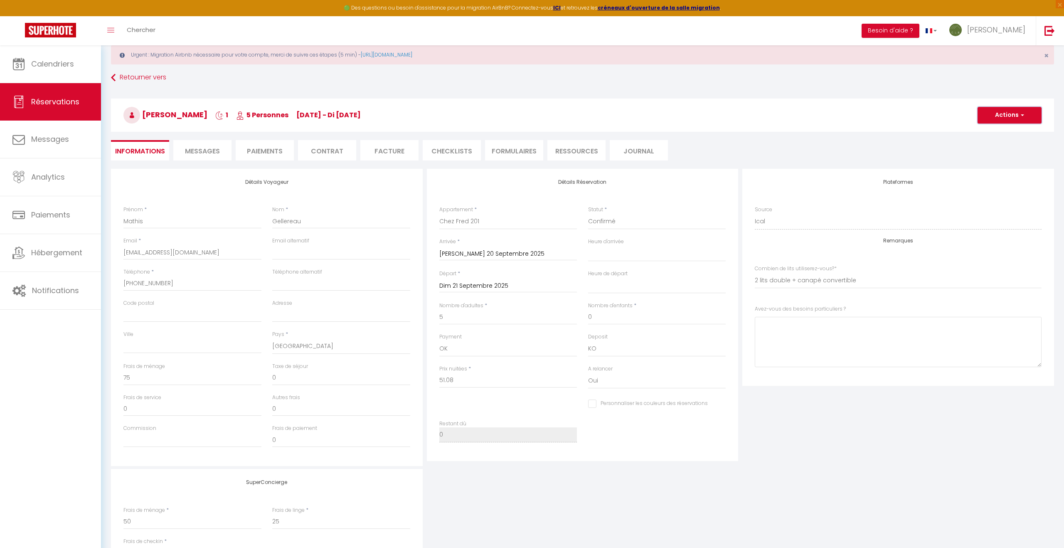
click at [1009, 115] on button "Actions" at bounding box center [1010, 115] width 64 height 17
click at [324, 227] on input "Gellereau" at bounding box center [341, 221] width 138 height 15
click at [302, 223] on input "Gellereau GELLEREAU" at bounding box center [341, 221] width 138 height 15
drag, startPoint x: 1005, startPoint y: 113, endPoint x: 999, endPoint y: 126, distance: 13.9
click at [1004, 113] on button "Actions" at bounding box center [1010, 115] width 64 height 17
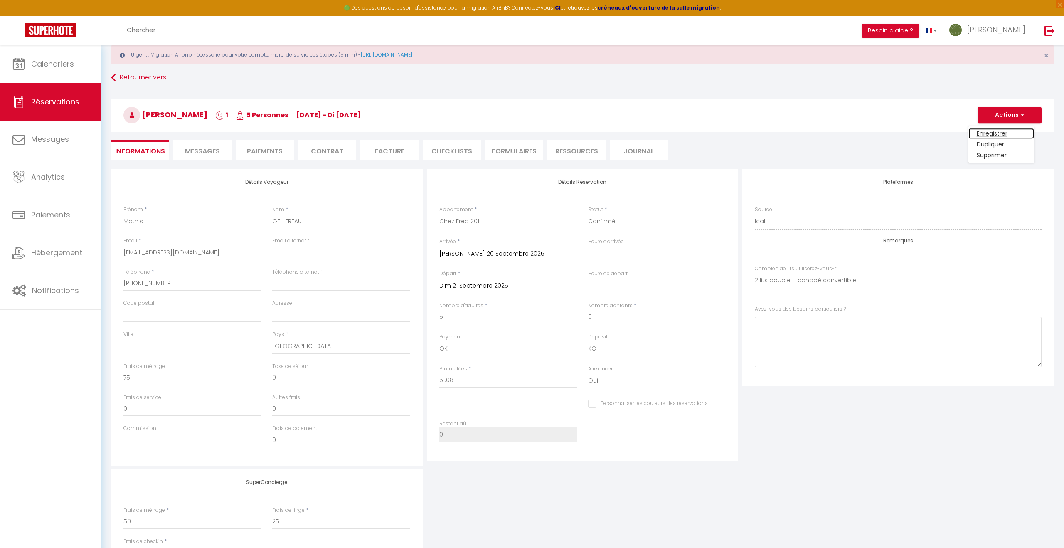
click at [994, 134] on link "Enregistrer" at bounding box center [1002, 133] width 66 height 11
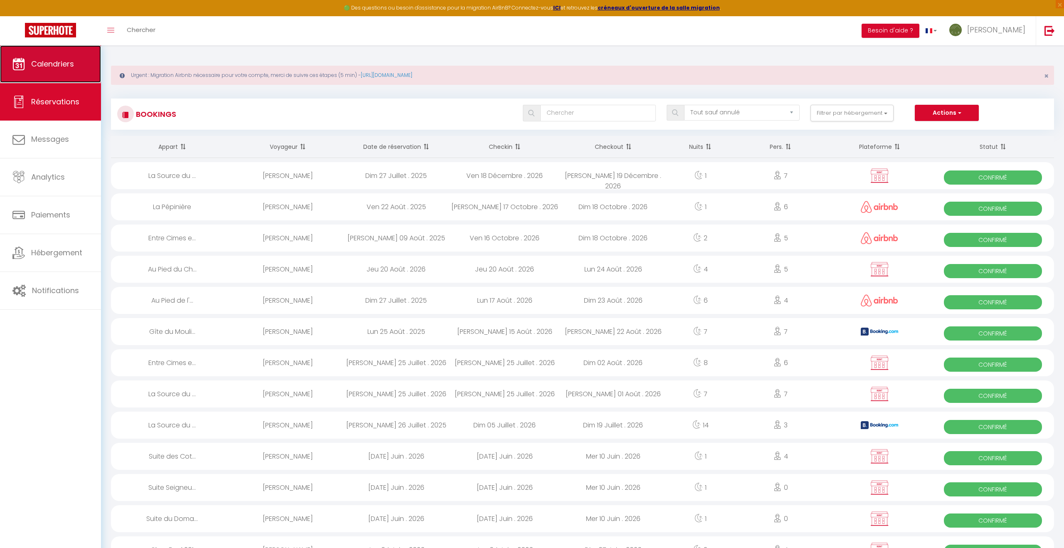
click at [58, 69] on link "Calendriers" at bounding box center [50, 63] width 101 height 37
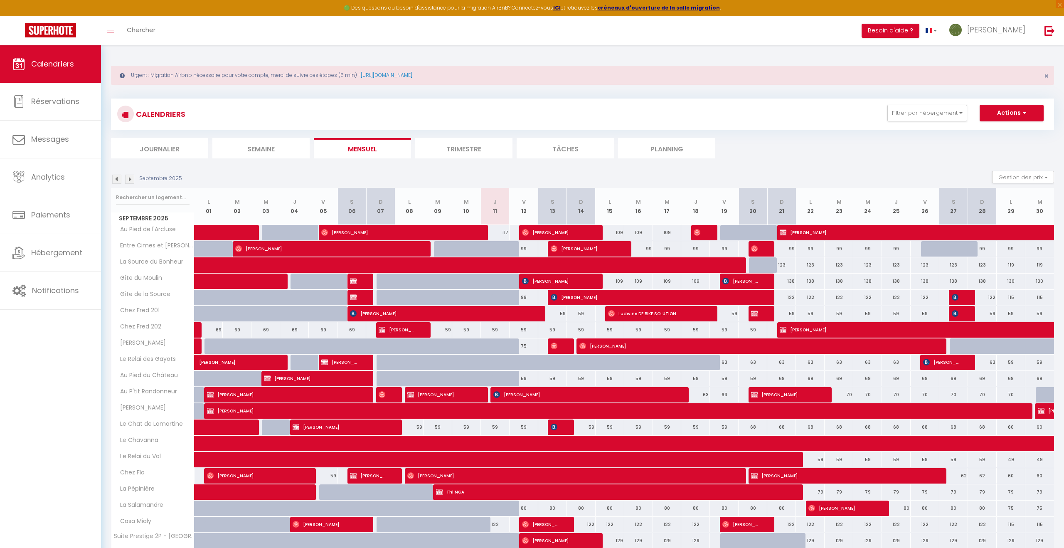
click at [456, 146] on li "Trimestre" at bounding box center [463, 148] width 97 height 20
click at [127, 177] on img at bounding box center [129, 179] width 9 height 9
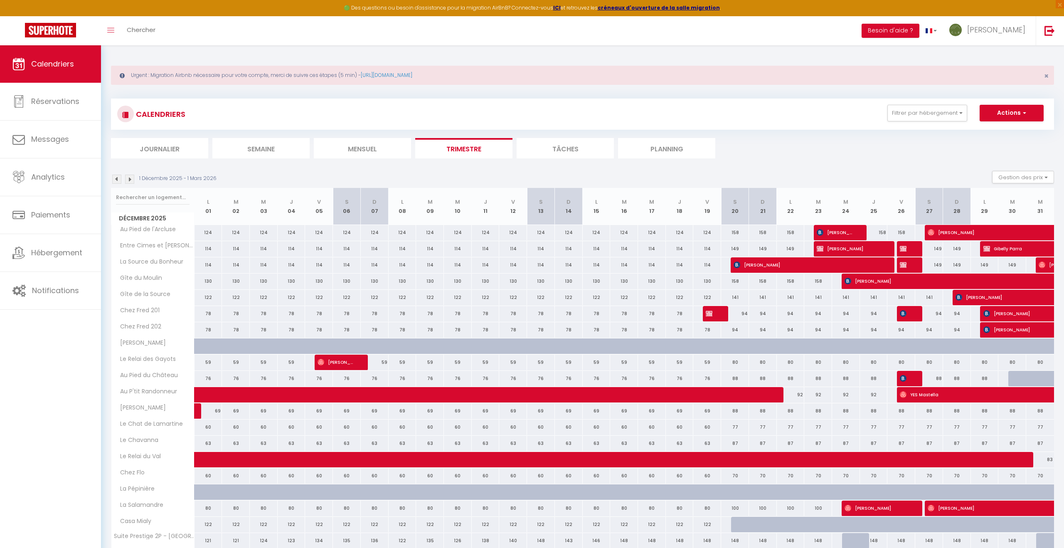
click at [127, 177] on img at bounding box center [129, 179] width 9 height 9
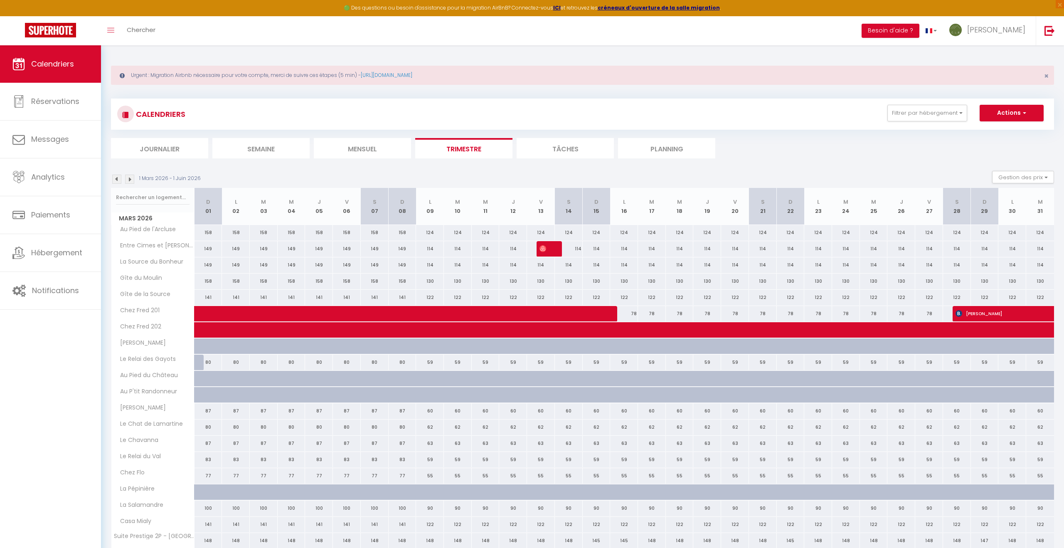
click at [127, 177] on img at bounding box center [129, 179] width 9 height 9
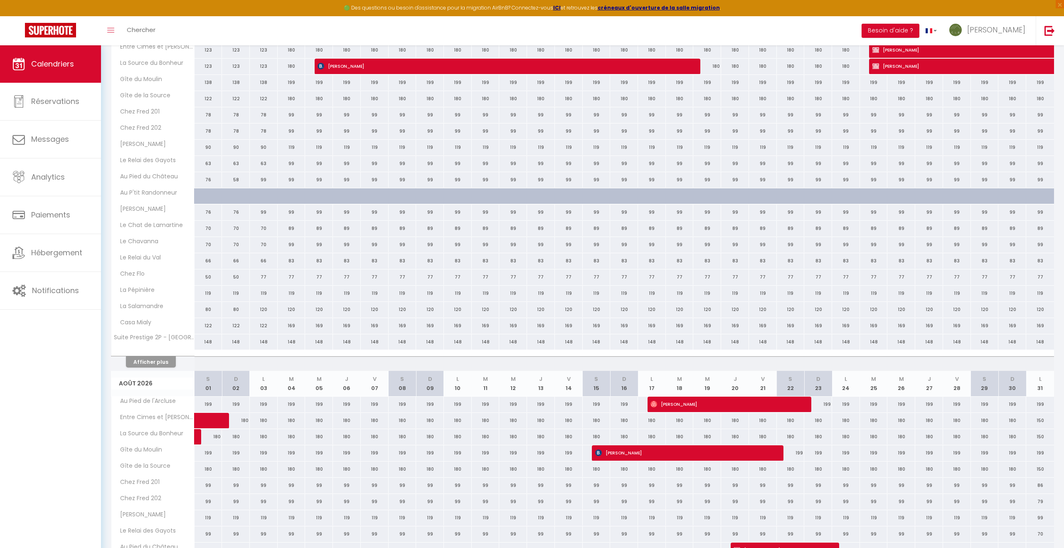
scroll to position [536, 0]
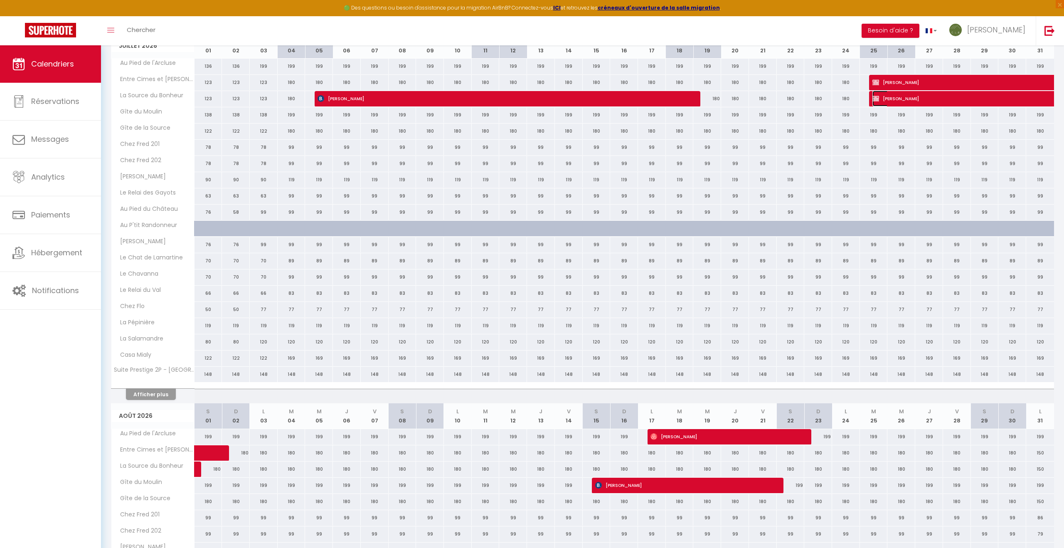
click at [904, 101] on span "[PERSON_NAME]" at bounding box center [940, 99] width 134 height 16
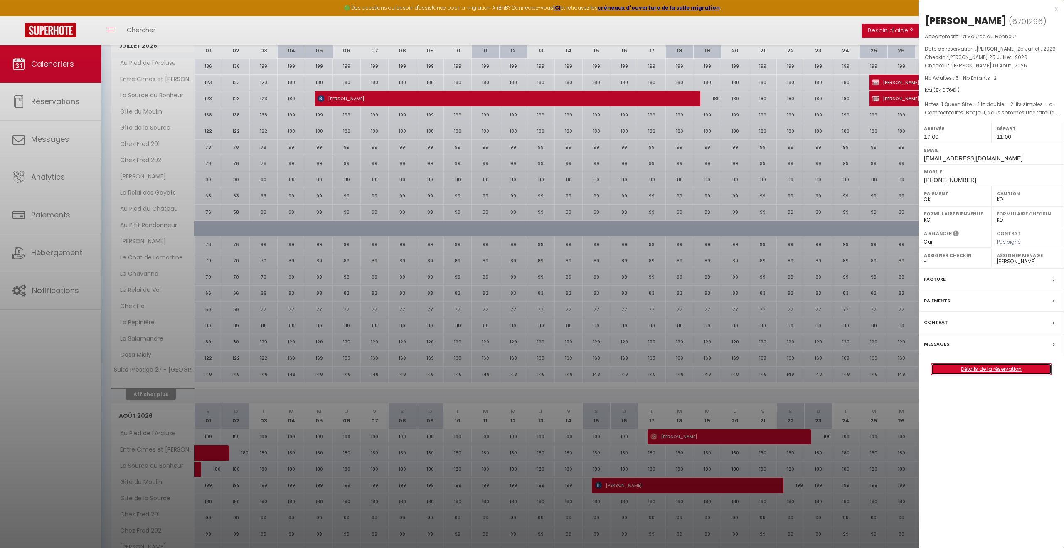
click at [981, 368] on link "Détails de la réservation" at bounding box center [992, 369] width 120 height 11
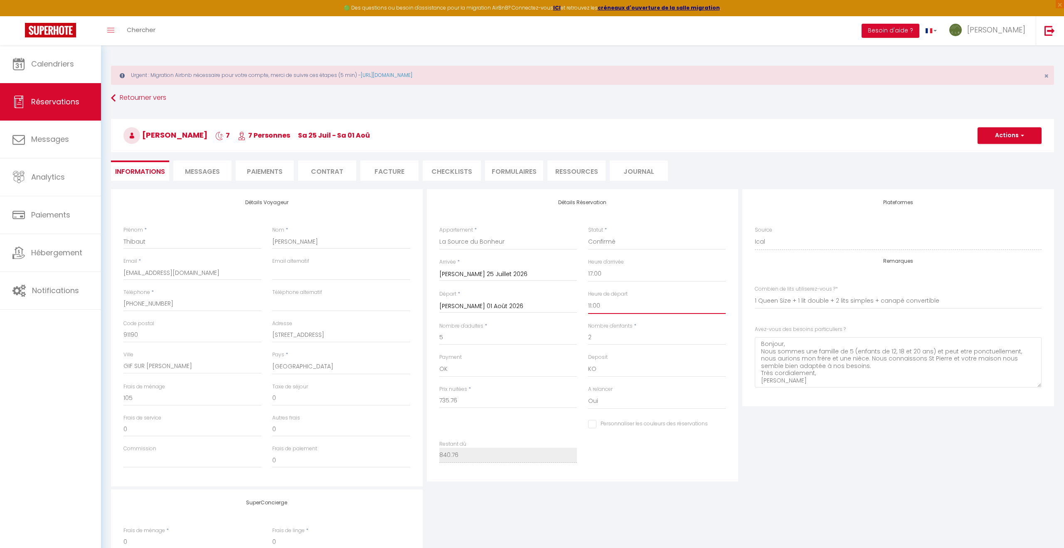
click at [620, 309] on select "00:00 00:30 01:00 01:30 02:00 02:30 03:00 03:30 04:00 04:30 05:00 05:30 06:00 0…" at bounding box center [657, 306] width 138 height 16
click at [588, 298] on select "00:00 00:30 01:00 01:30 02:00 02:30 03:00 03:30 04:00 04:30 05:00 05:30 06:00 0…" at bounding box center [657, 306] width 138 height 16
click at [1003, 134] on button "Actions" at bounding box center [1010, 135] width 64 height 17
click at [989, 151] on link "Enregistrer" at bounding box center [1002, 153] width 66 height 11
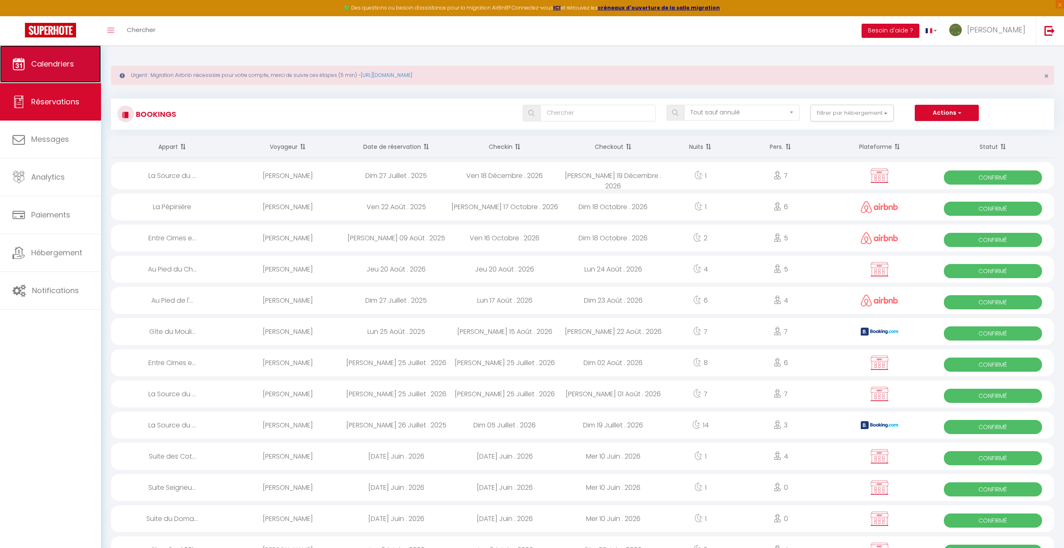
click at [69, 70] on link "Calendriers" at bounding box center [50, 63] width 101 height 37
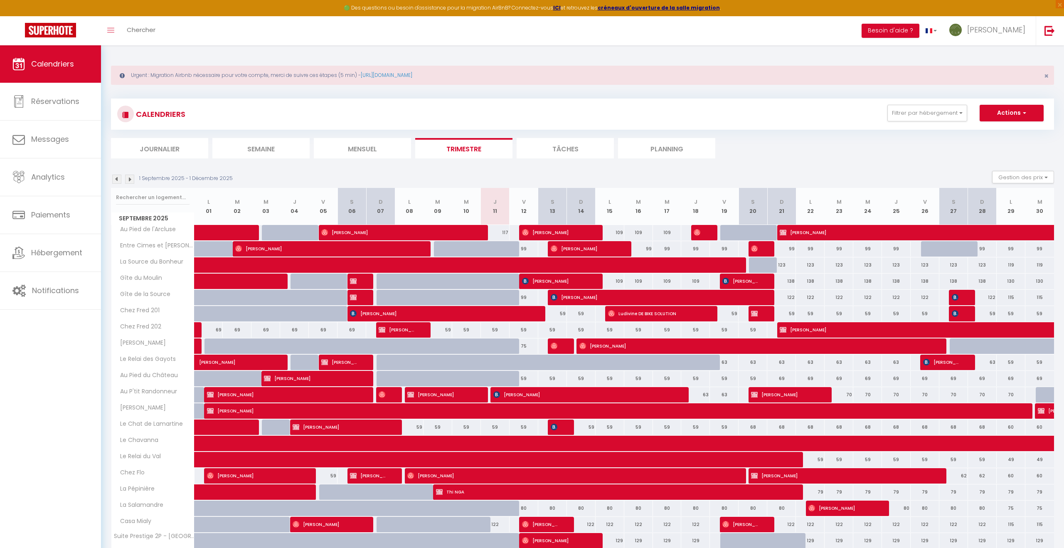
click at [129, 178] on img at bounding box center [129, 179] width 9 height 9
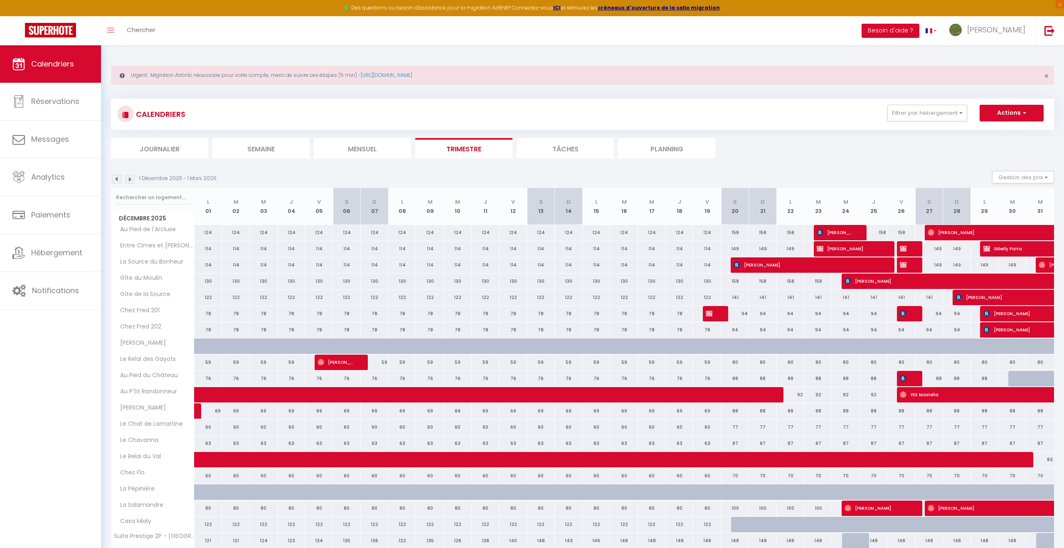
click at [129, 178] on img at bounding box center [129, 179] width 9 height 9
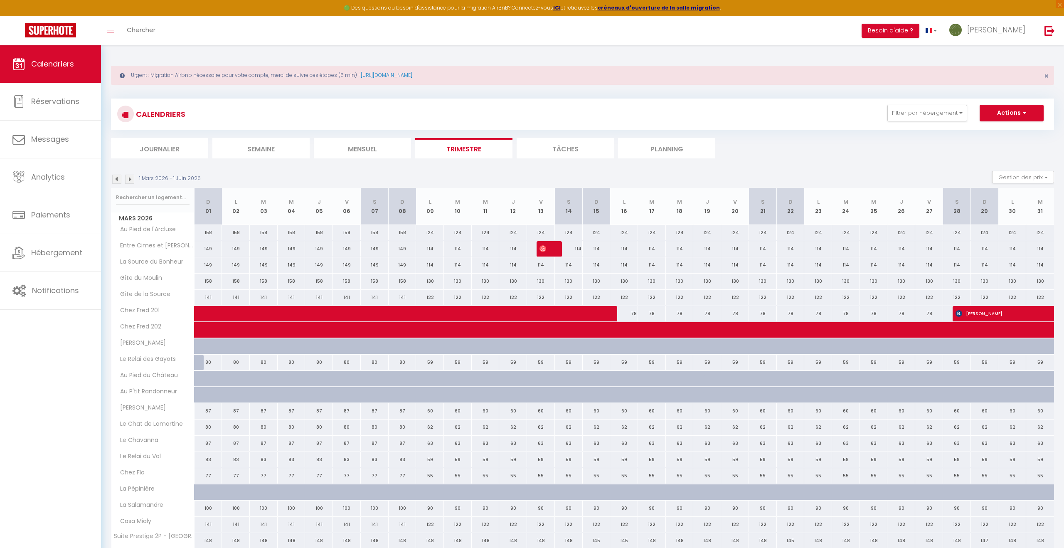
click at [129, 178] on img at bounding box center [129, 179] width 9 height 9
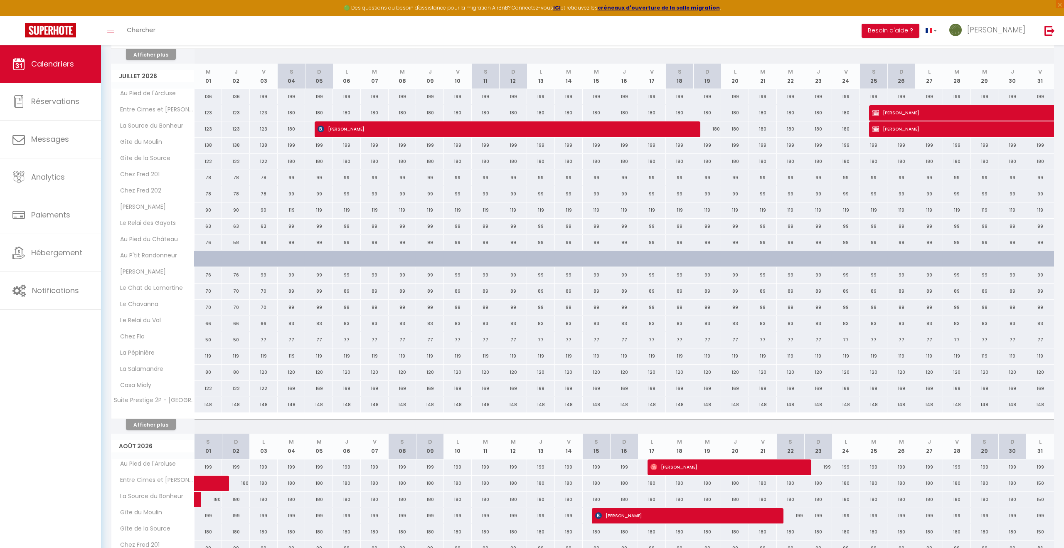
scroll to position [451, 0]
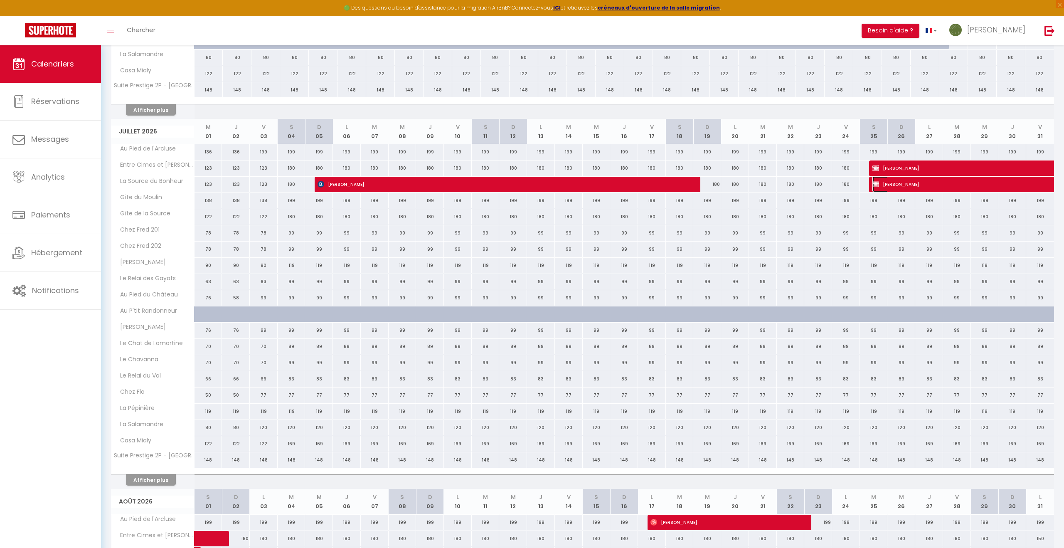
click at [935, 186] on span "[PERSON_NAME]" at bounding box center [940, 184] width 134 height 16
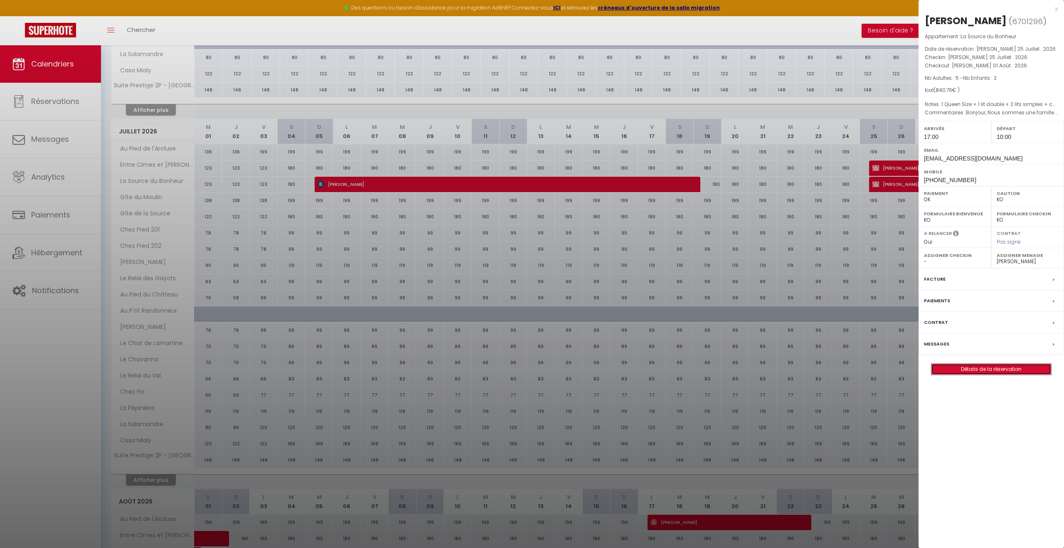
click at [974, 371] on link "Détails de la réservation" at bounding box center [992, 369] width 120 height 11
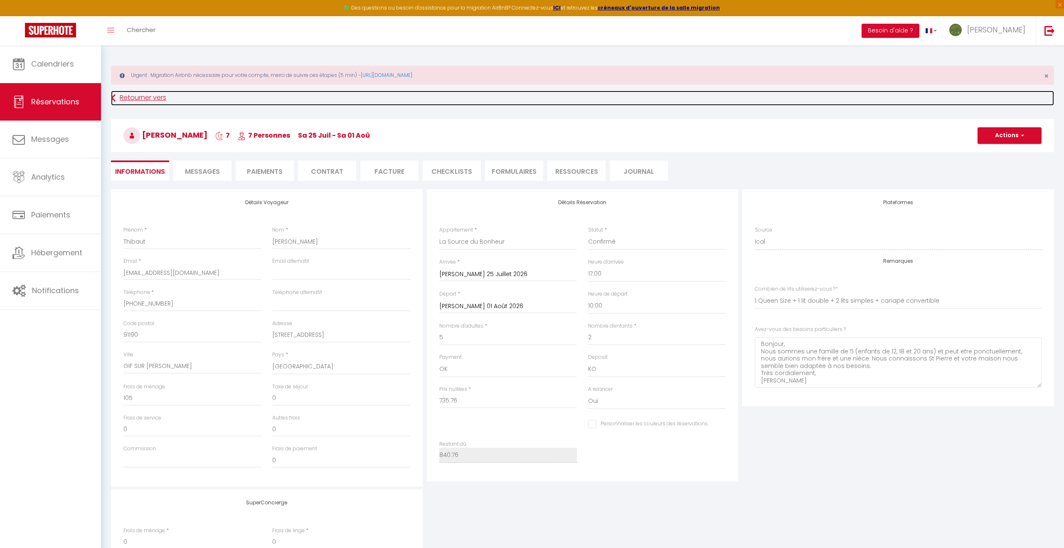
click at [136, 100] on link "Retourner vers" at bounding box center [582, 98] width 943 height 15
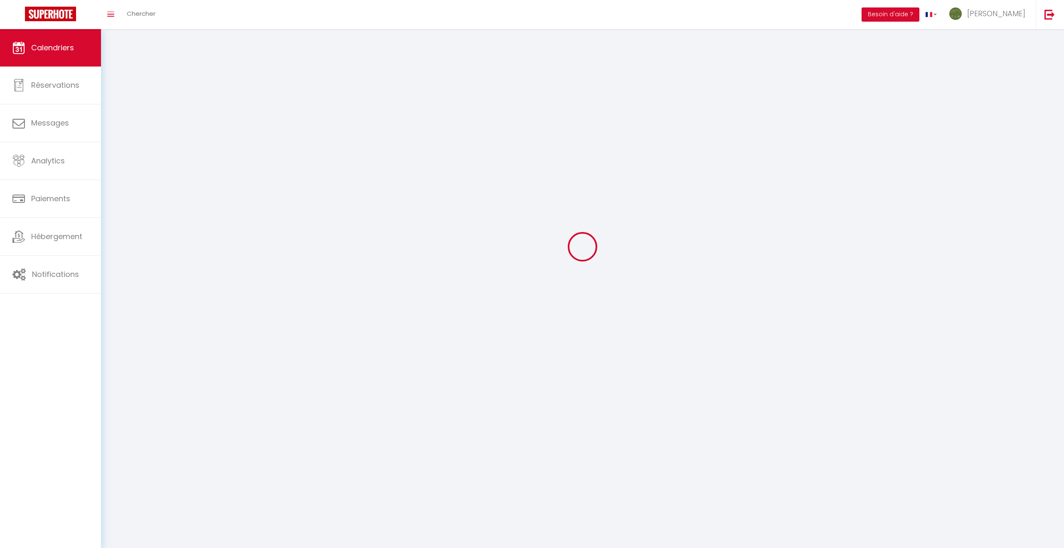
scroll to position [45, 0]
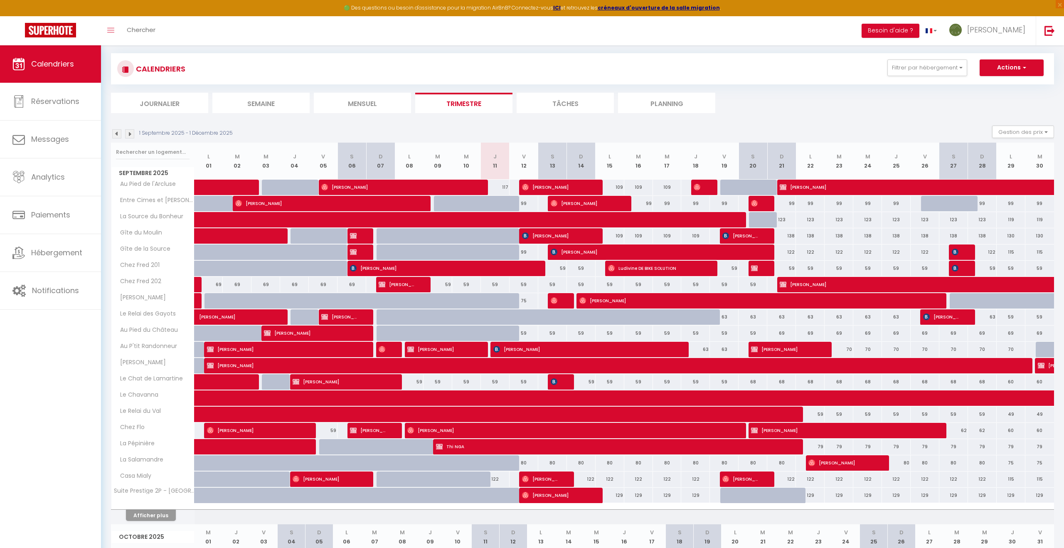
click at [370, 104] on li "Mensuel" at bounding box center [362, 103] width 97 height 20
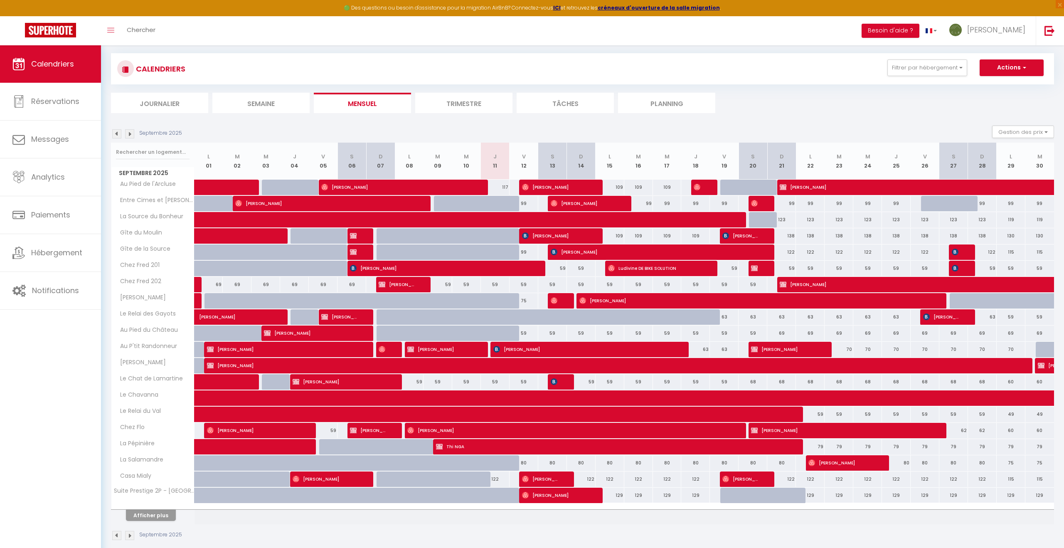
click at [131, 133] on img at bounding box center [129, 133] width 9 height 9
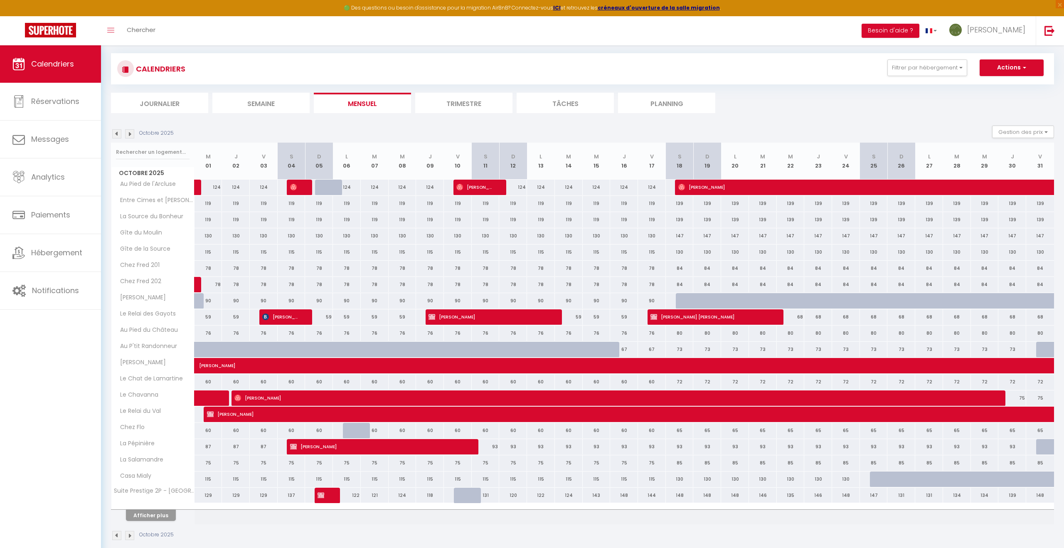
click at [131, 133] on img at bounding box center [129, 133] width 9 height 9
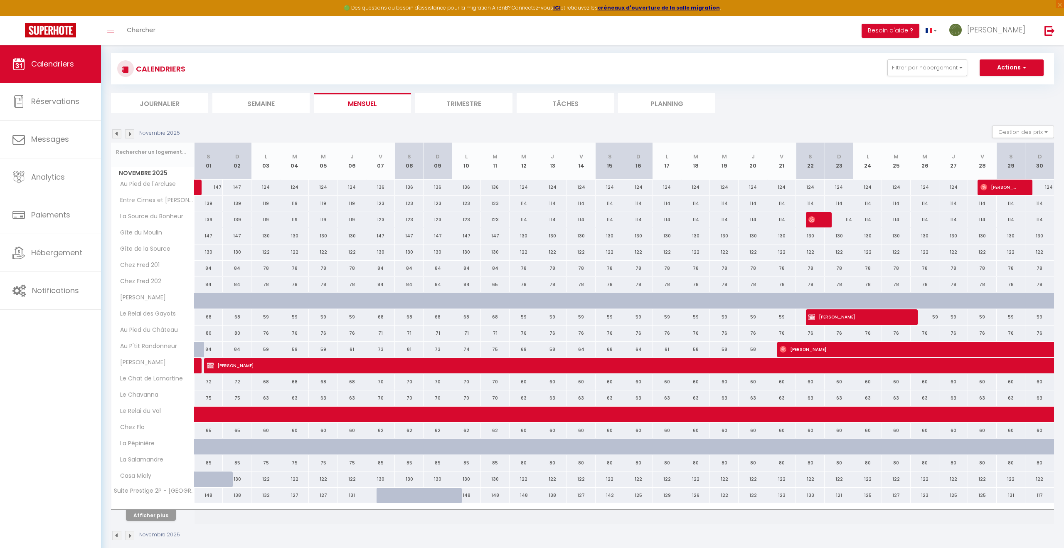
click at [131, 133] on img at bounding box center [129, 133] width 9 height 9
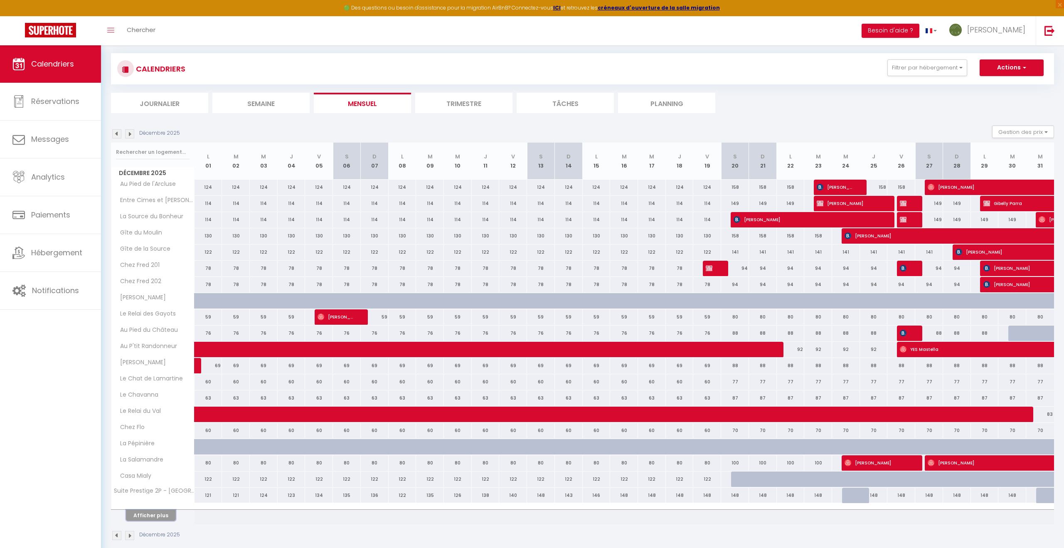
click at [146, 513] on button "Afficher plus" at bounding box center [151, 515] width 50 height 11
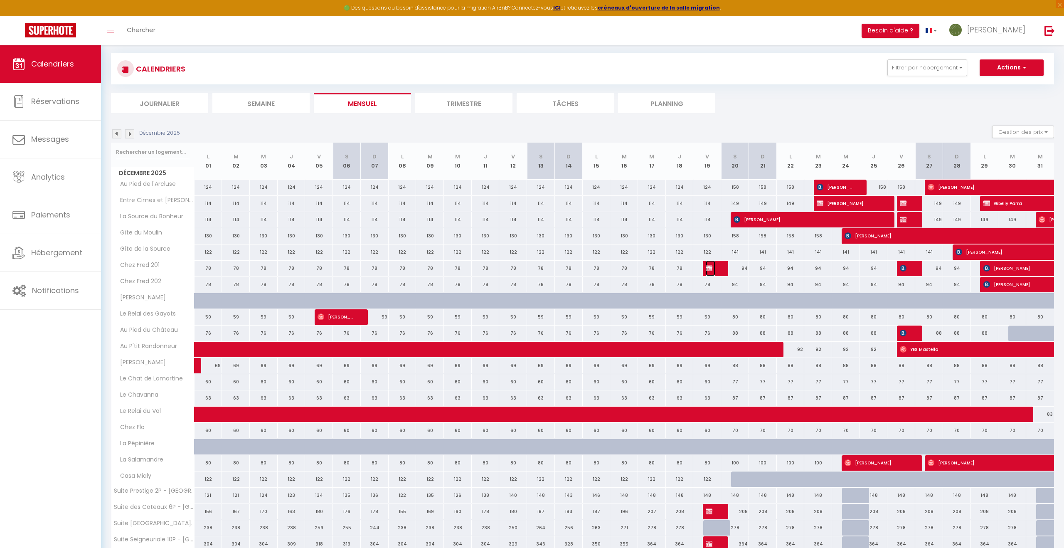
click at [710, 266] on img at bounding box center [709, 268] width 7 height 7
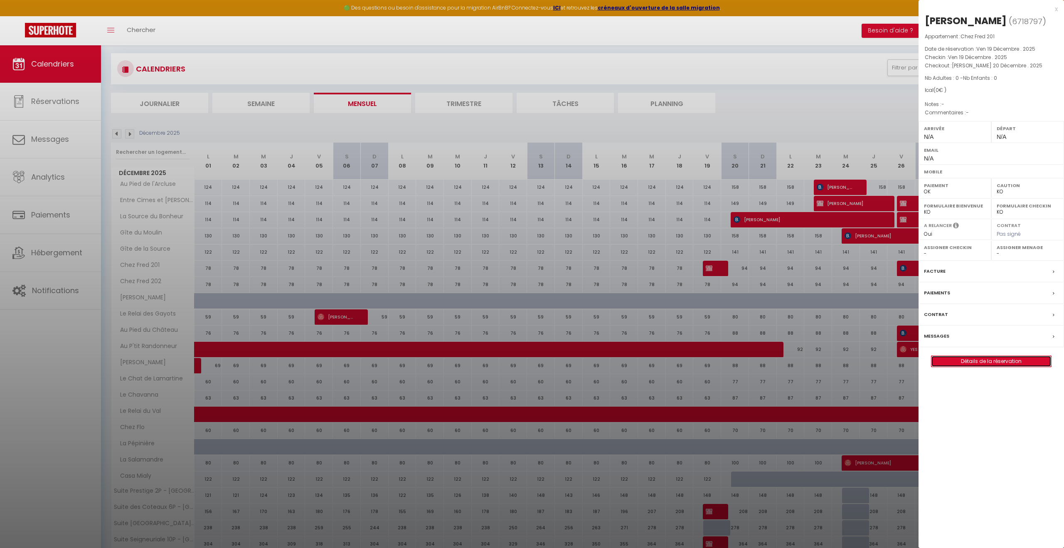
click at [1001, 363] on link "Détails de la réservation" at bounding box center [992, 361] width 120 height 11
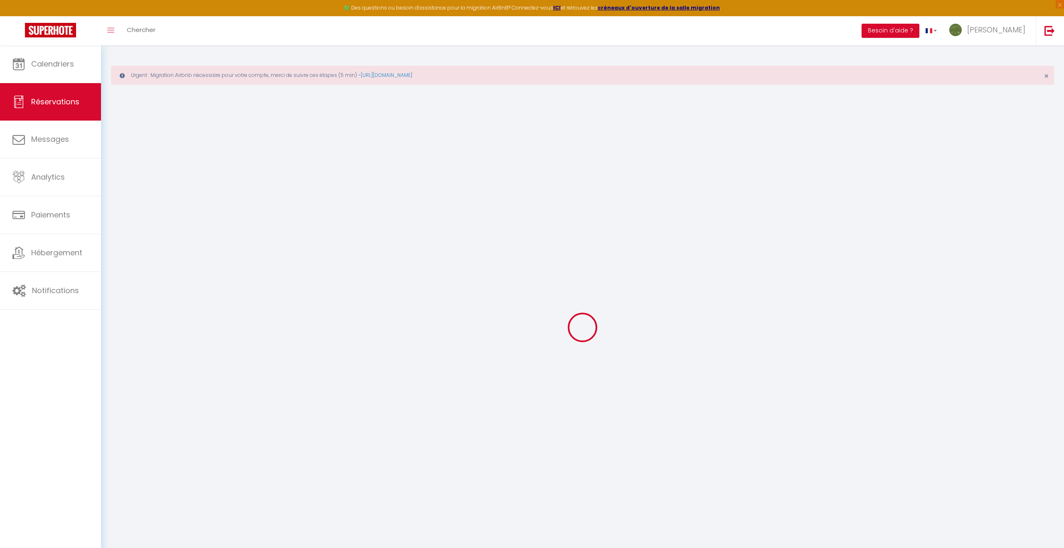
select select
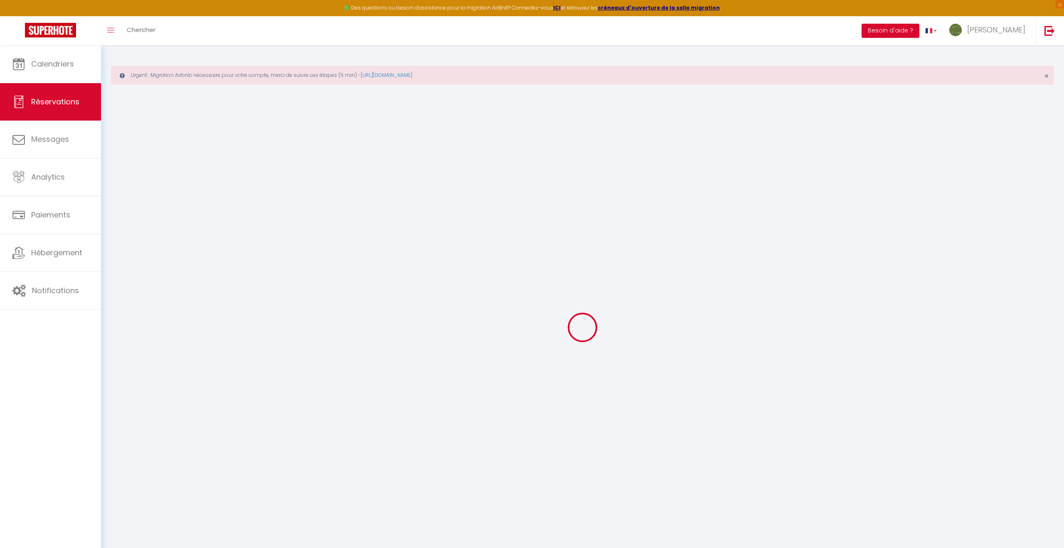
type input "Michael"
type input "Green"
select select
select select "25269"
select select "1"
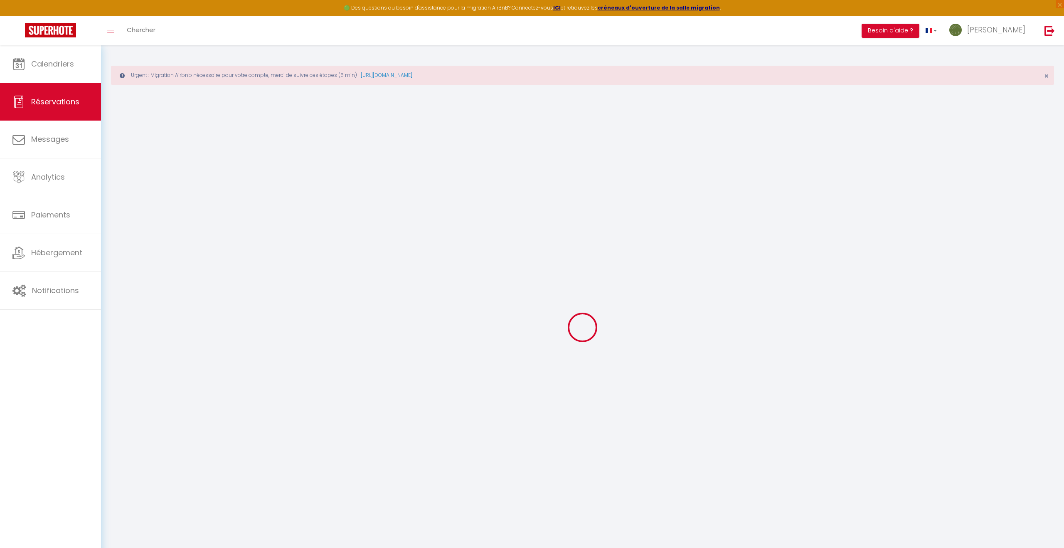
type input "Ven 19 Décembre 2025"
select select
type input "Sam 20 Décembre 2025"
select select
type input "0"
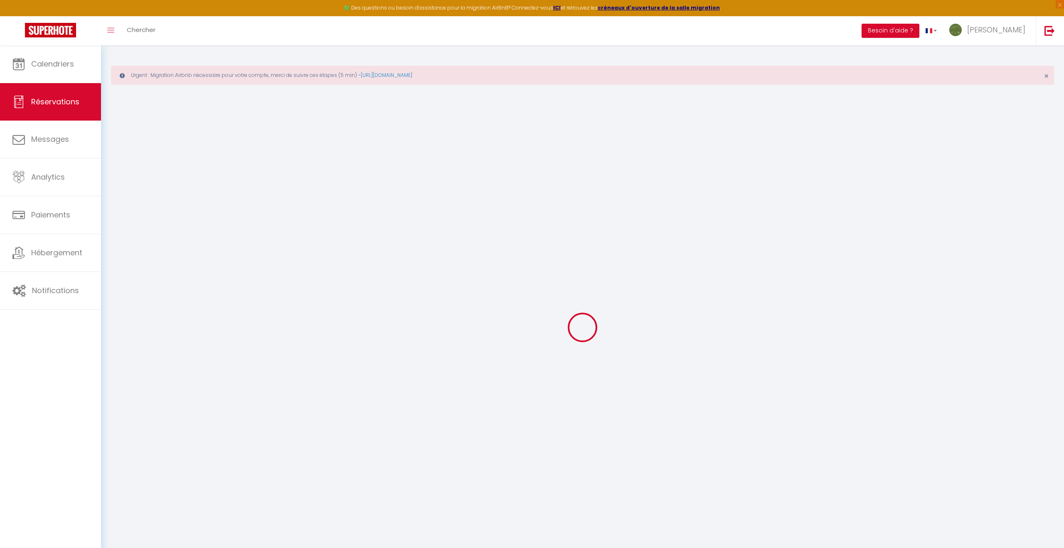
select select "12"
select select
checkbox input "false"
type input "0"
select select "73"
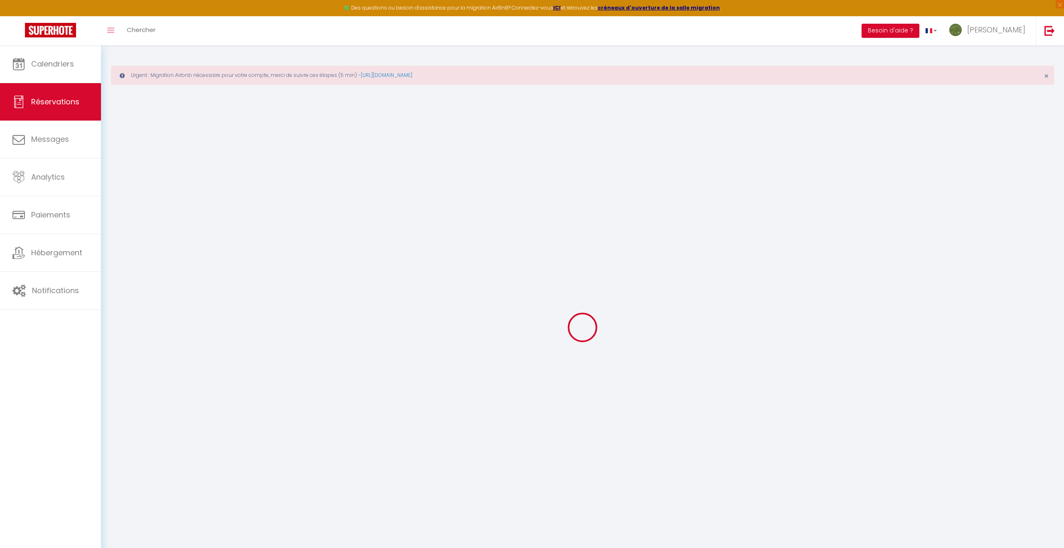
type input "50"
type input "25"
type input "0"
select index
select select
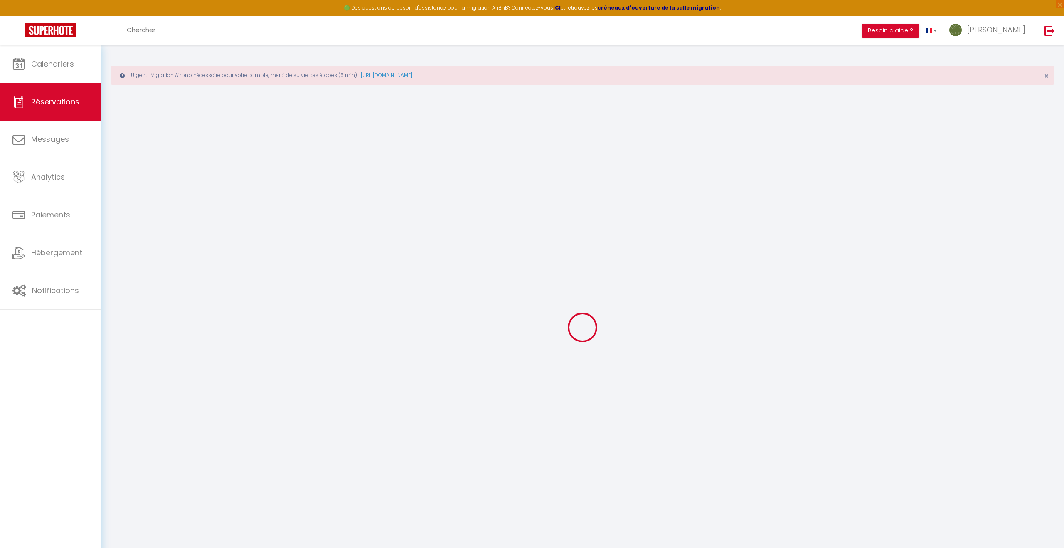
select select
select select "14"
checkbox input "false"
select index
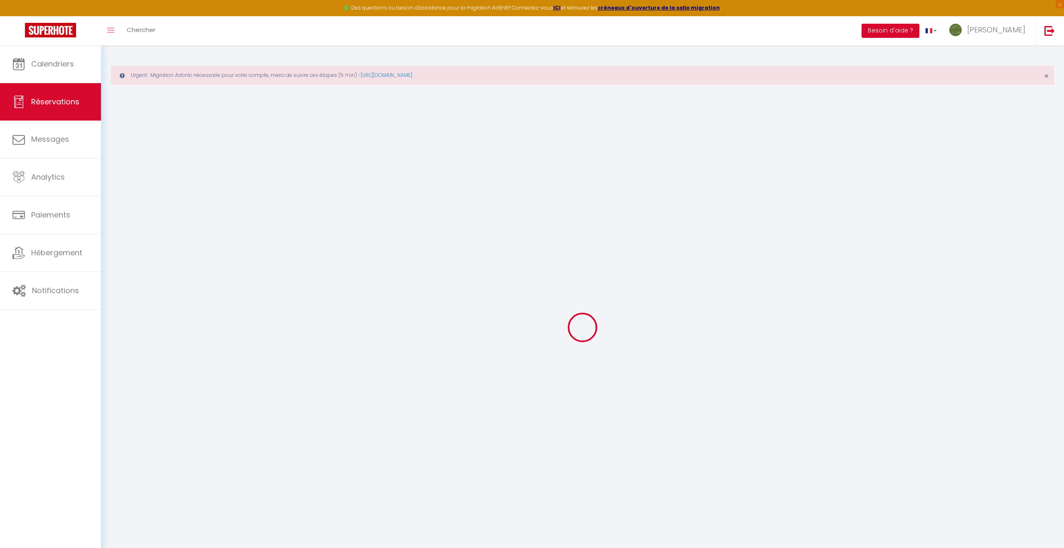
select select
checkbox input "false"
select index
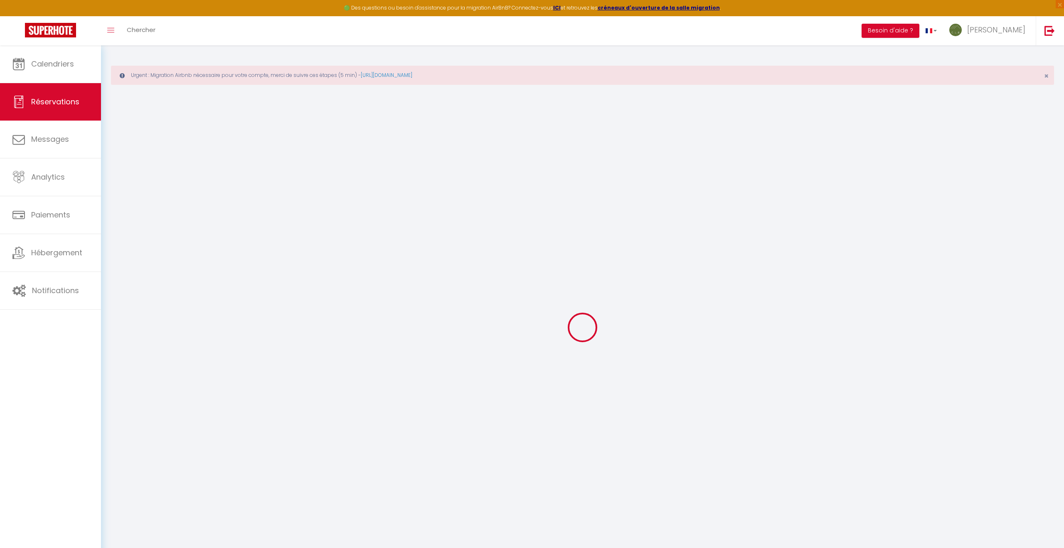
select select
checkbox input "false"
select index
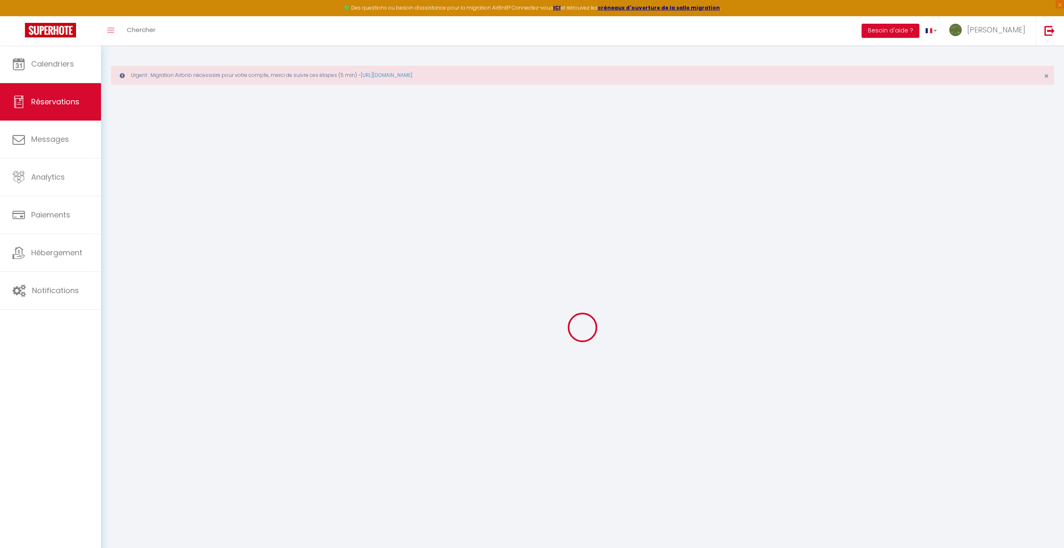
select select
checkbox input "false"
select index
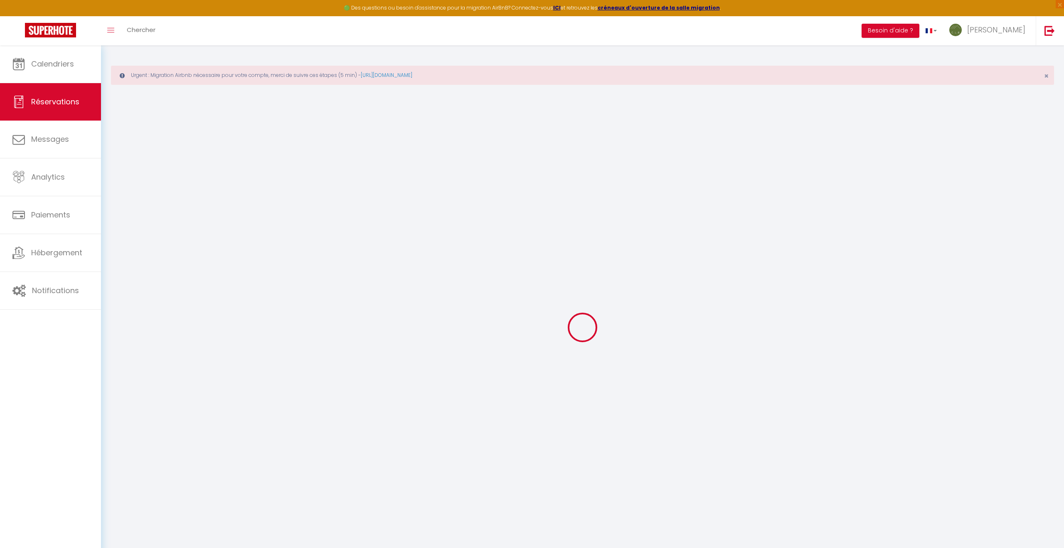
select select
checkbox input "false"
select index
select select
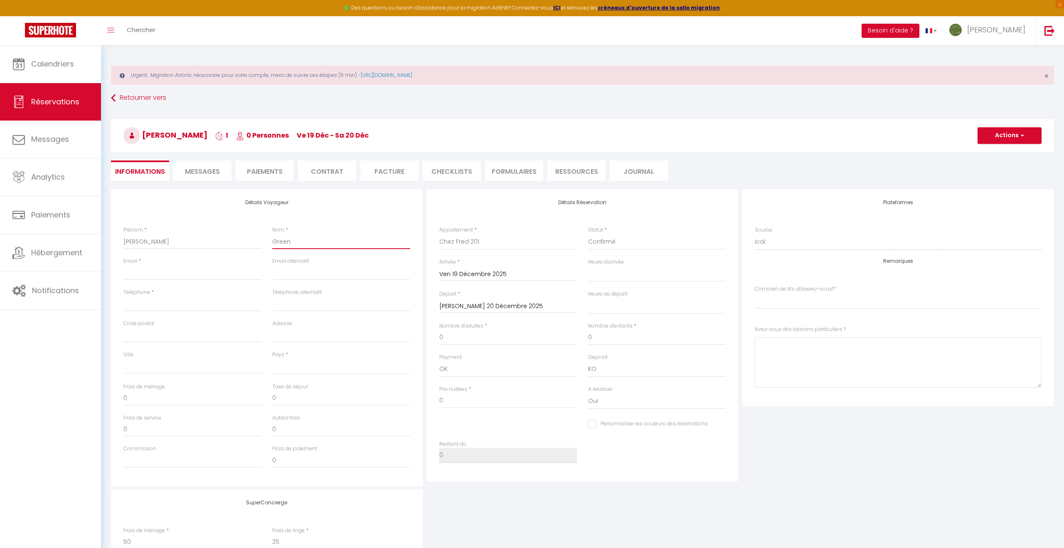
click at [298, 242] on input "Green" at bounding box center [341, 241] width 138 height 15
type input "GreenG"
select select
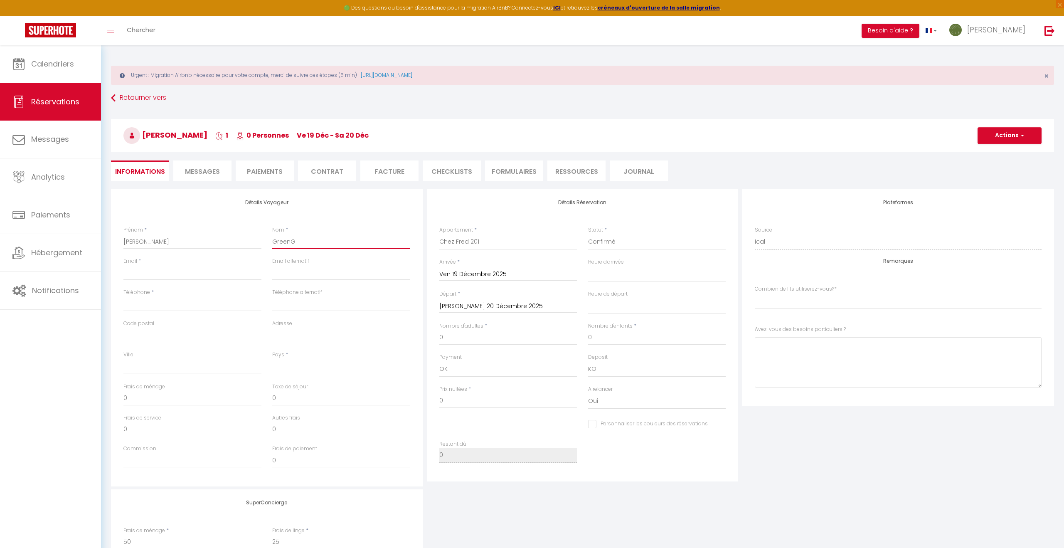
checkbox input "false"
select index
type input "GreenGR"
select select
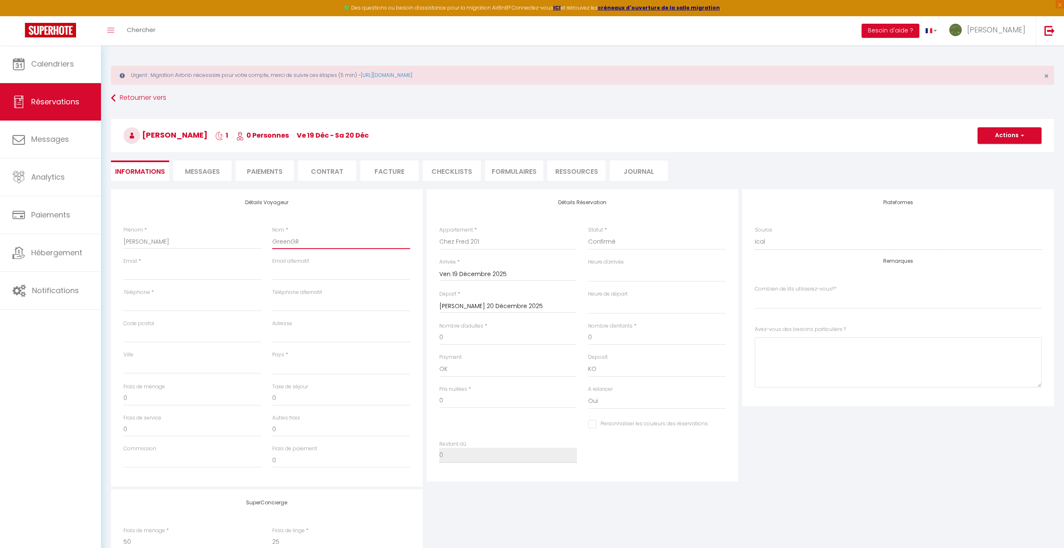
select select
checkbox input "false"
select index
type input "GreenGRE"
select select
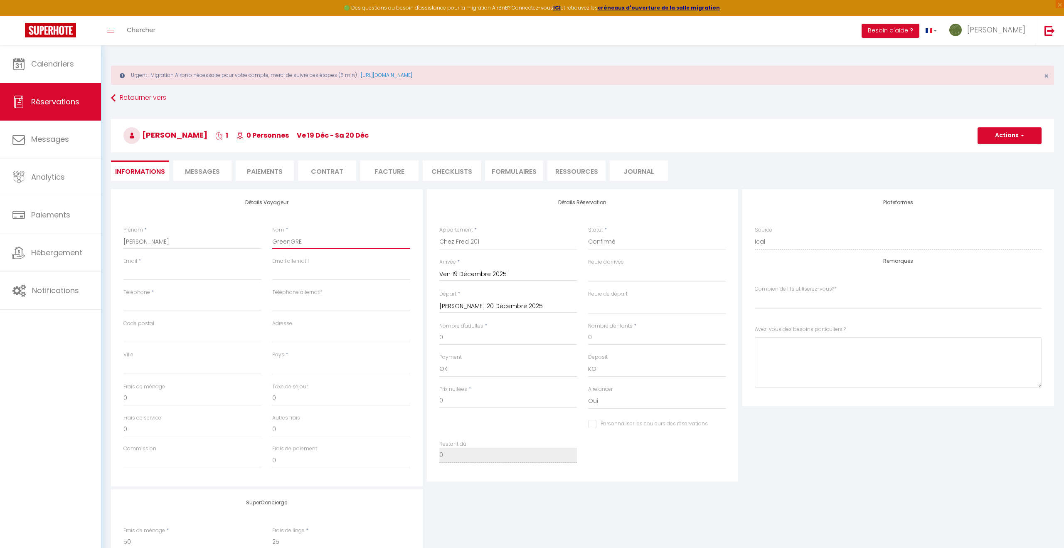
select select
checkbox input "false"
select index
type input "GreenGREE"
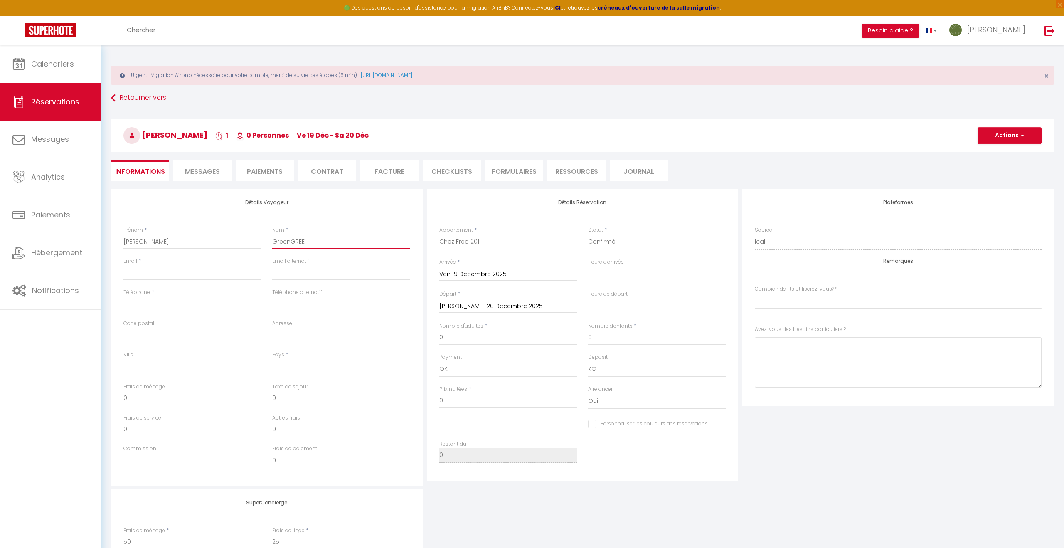
select select
checkbox input "false"
select index
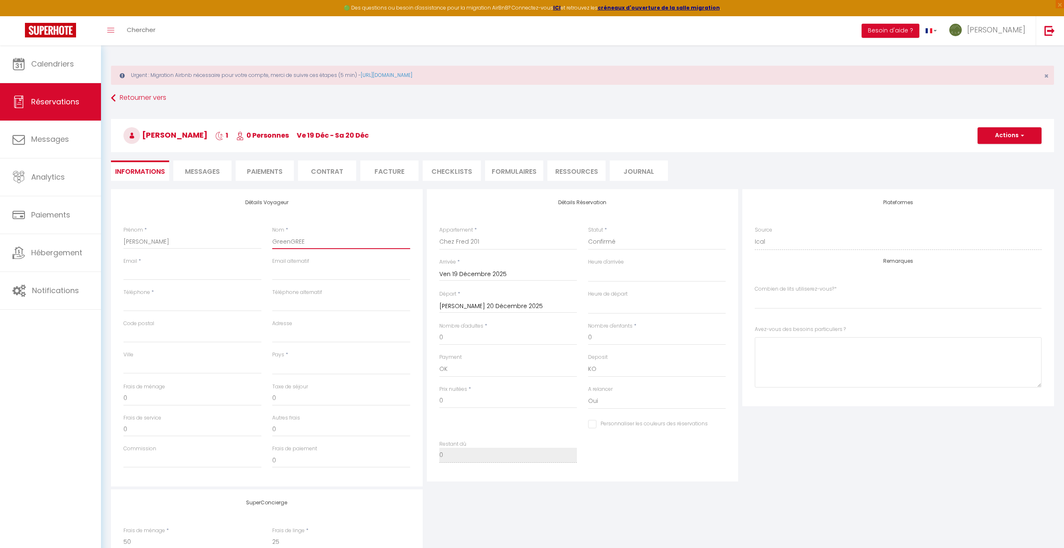
type input "GreenGREEN"
select select
checkbox input "false"
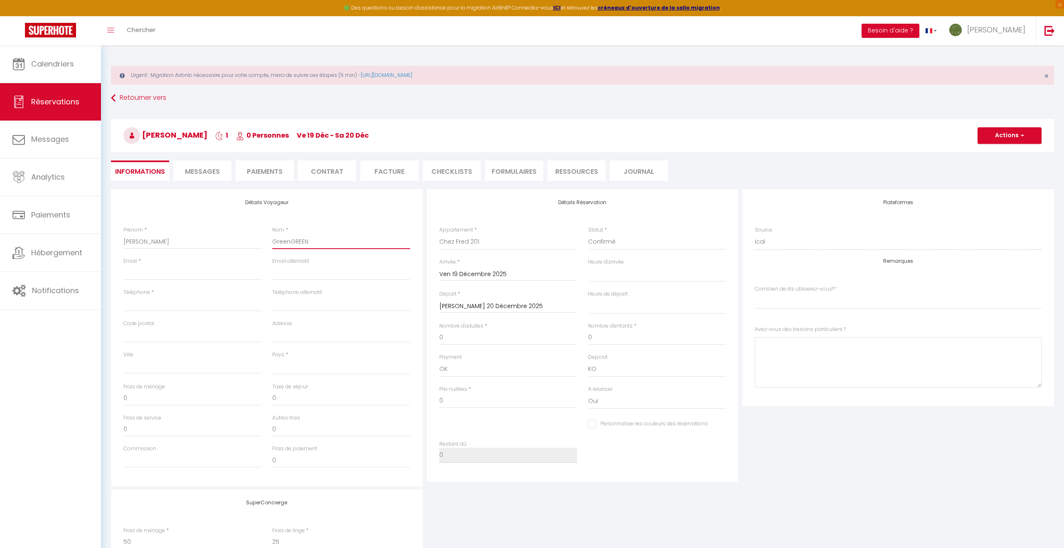
select index
type input "GreeGREEN"
select select
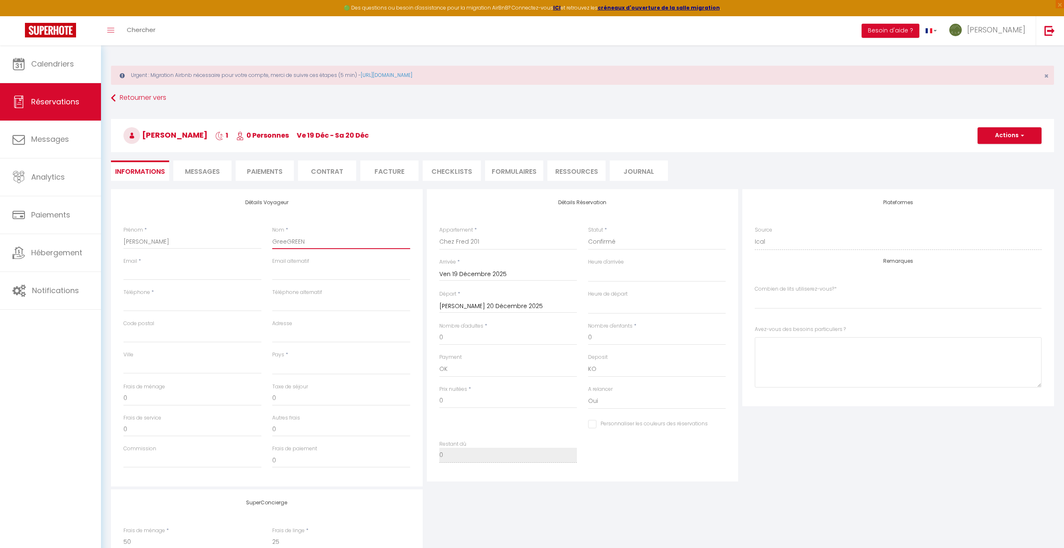
checkbox input "false"
select index
type input "GreGREEN"
select select
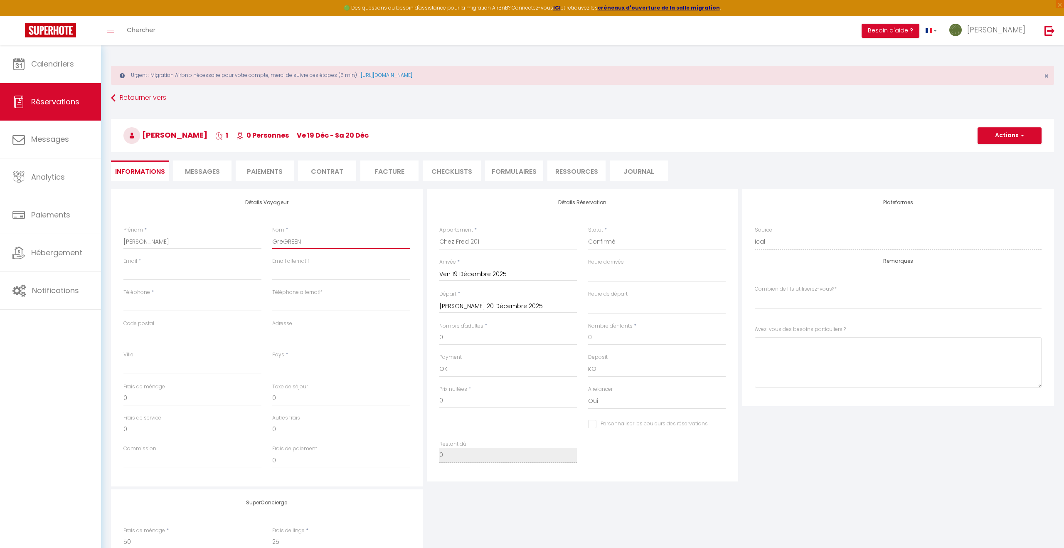
select select
checkbox input "false"
select index
type input "GrGREEN"
select select
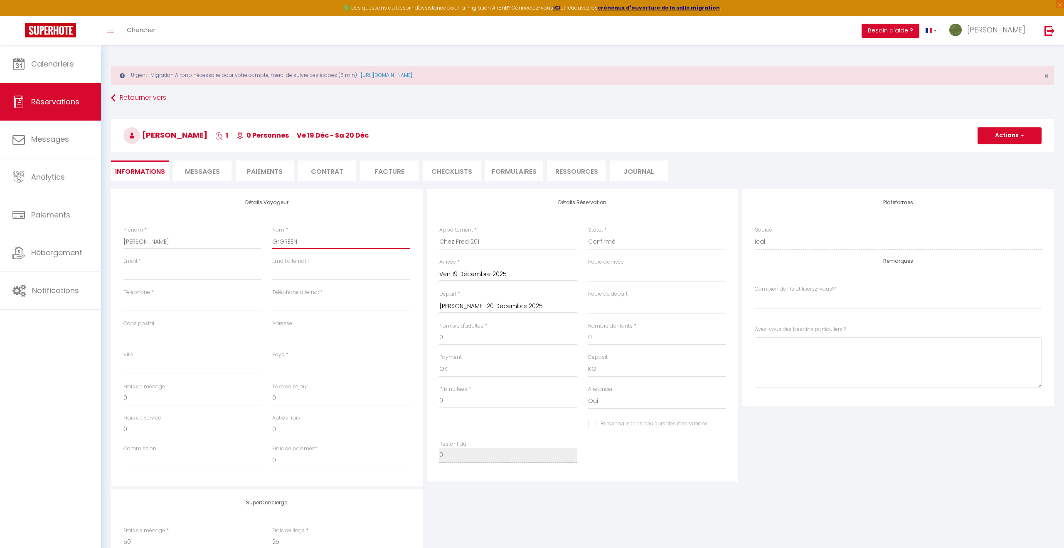
select select
checkbox input "false"
select index
type input "GGREEN"
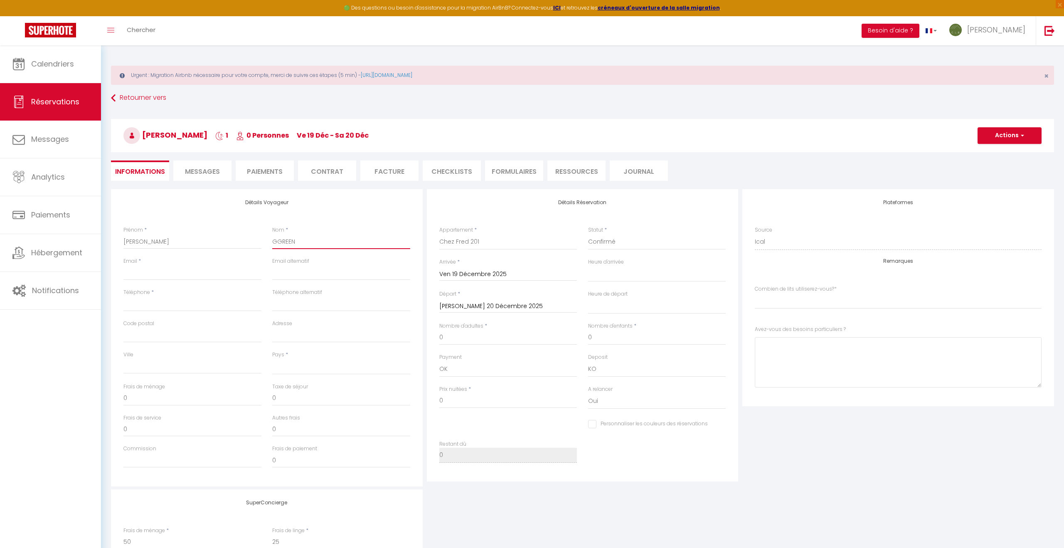
select select
checkbox input "false"
select index
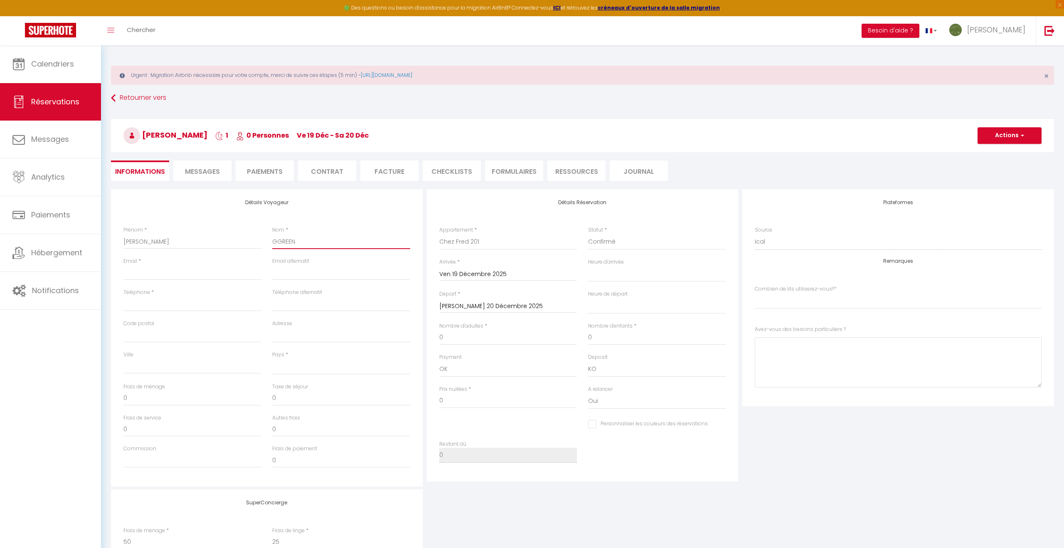
type input "GREEN"
select select
checkbox input "false"
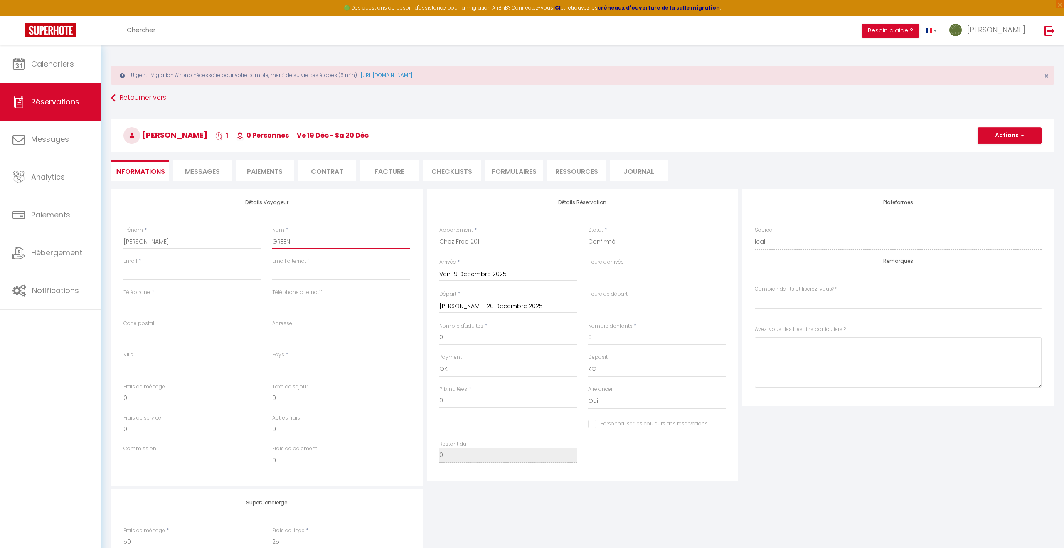
select index
type input "GREEN"
click at [453, 338] on input "0" at bounding box center [508, 337] width 138 height 15
select select
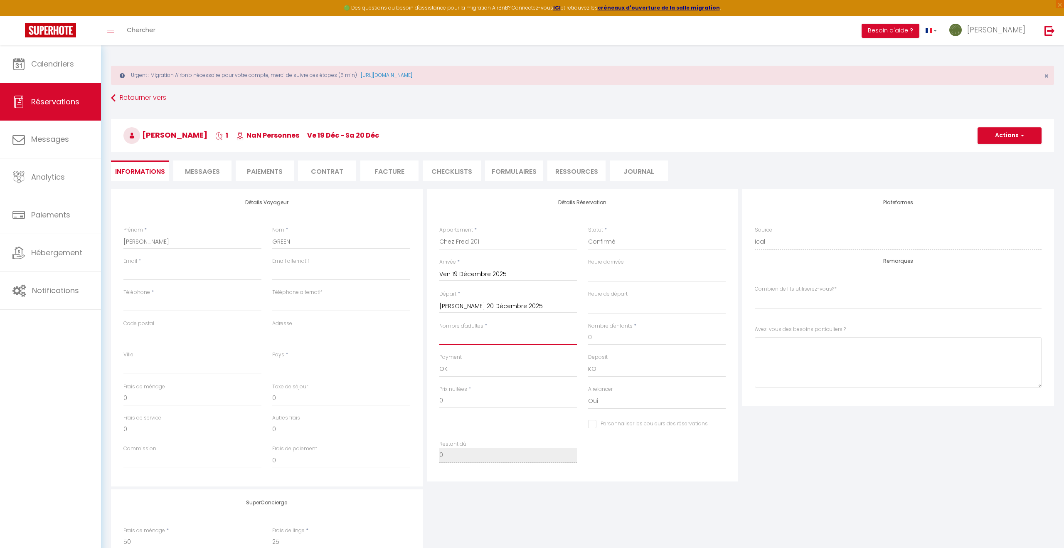
select select
checkbox input "false"
select index
type input "5"
select select
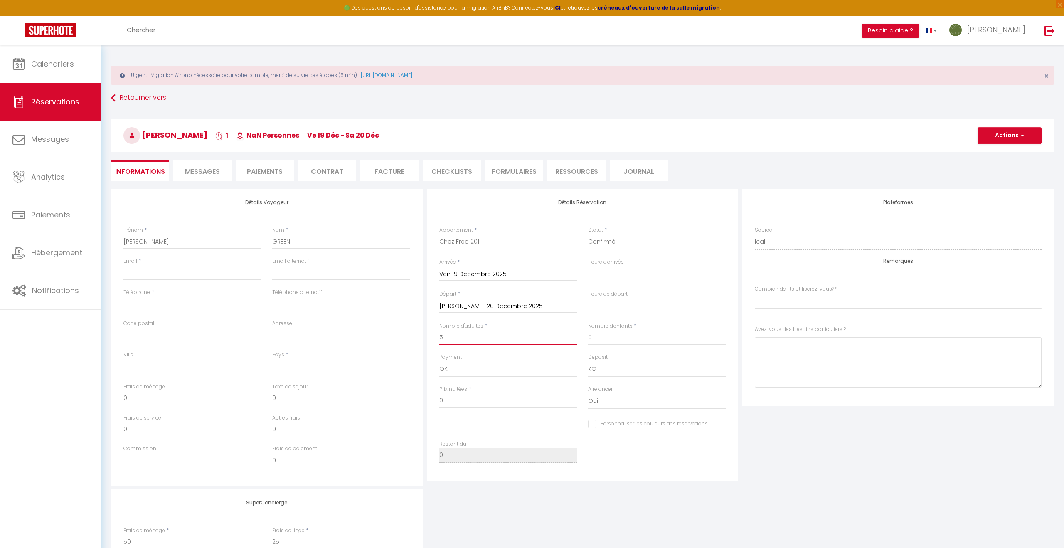
select select
checkbox input "false"
select index
select select
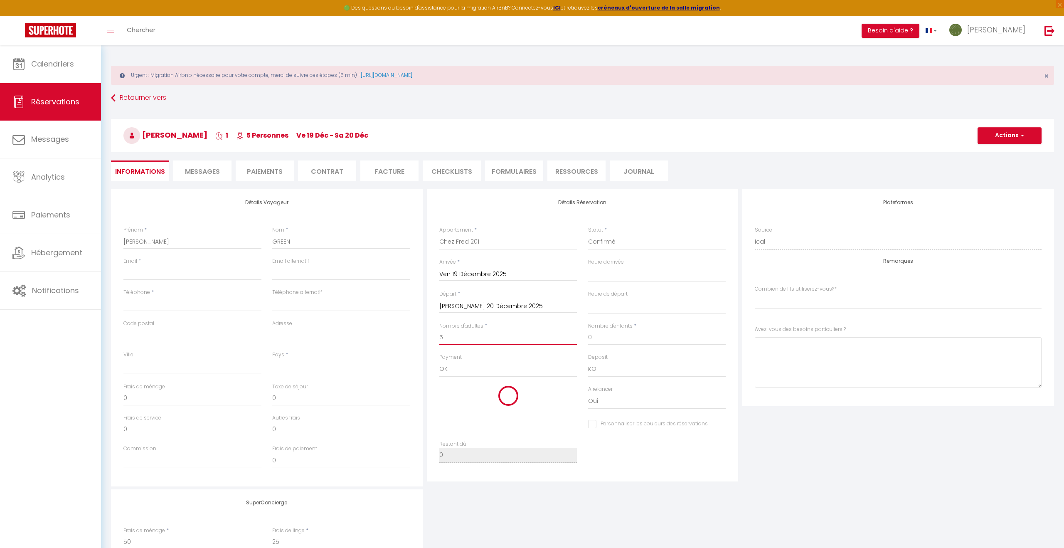
type input "75"
type input "4.55"
select select
type input "83"
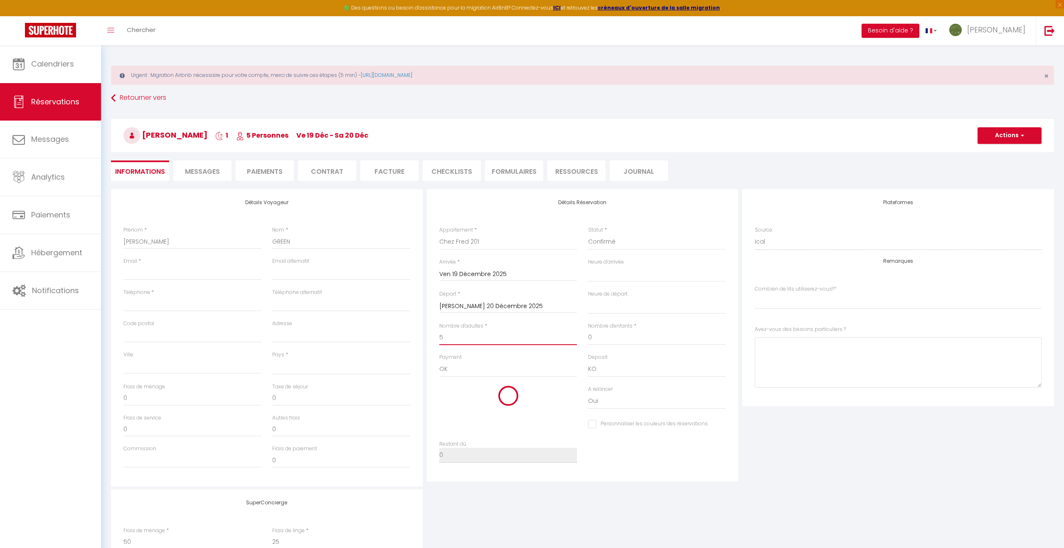
checkbox input "false"
select index
type input "5"
click at [811, 305] on index "[PERSON_NAME] 1 lit double 2 lits doubles 2 lits double + canapé convertible" at bounding box center [898, 301] width 287 height 16
select index "2 lits double + canapé convertible"
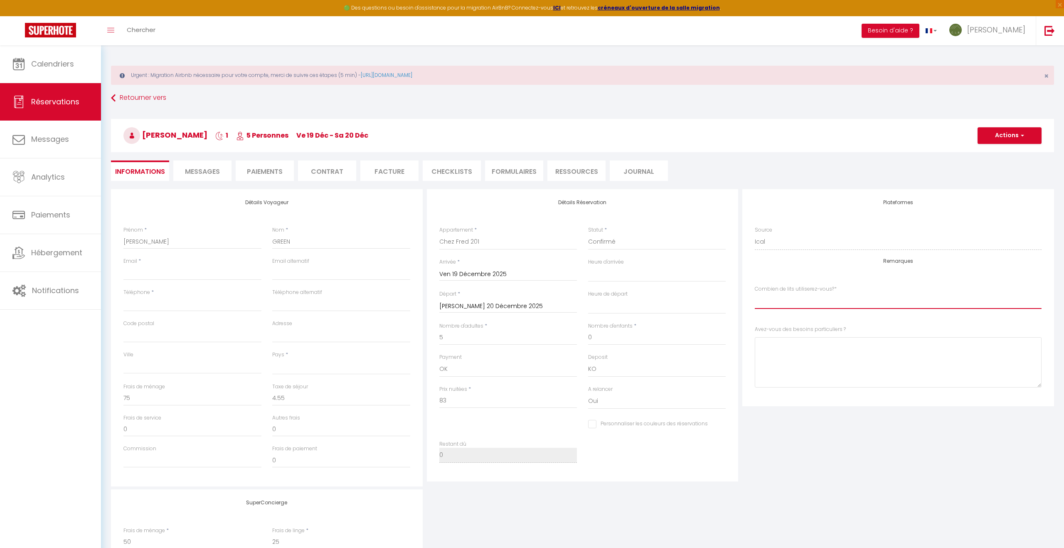
click at [755, 293] on index "[PERSON_NAME] 1 lit double 2 lits doubles 2 lits double + canapé convertible" at bounding box center [898, 301] width 287 height 16
paste input "+44 7944 299502"
type input "+44 7944 299502"
select select
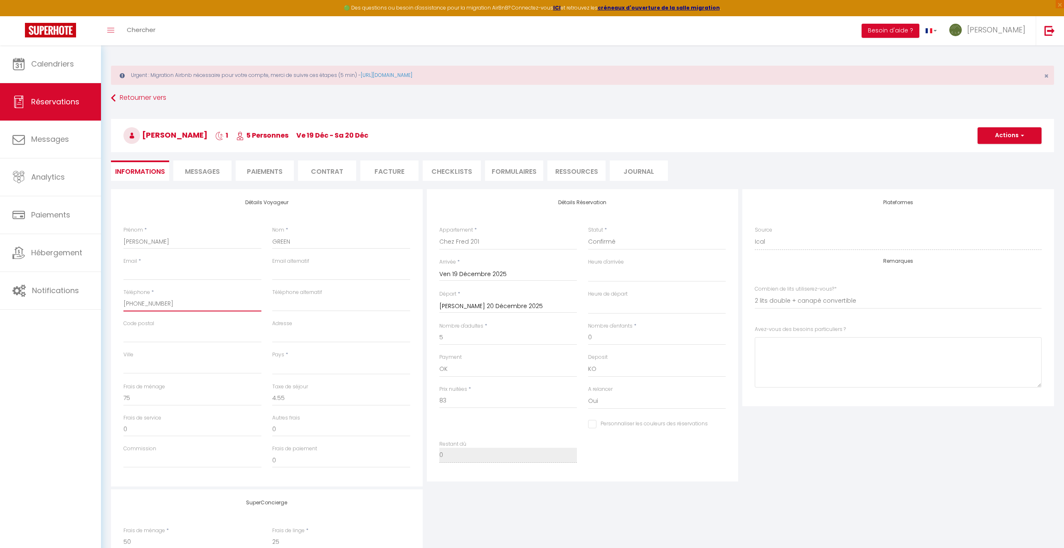
select select
checkbox input "false"
type input "+44 7944 299502"
click at [290, 370] on select "[GEOGRAPHIC_DATA] [GEOGRAPHIC_DATA] [GEOGRAPHIC_DATA] [GEOGRAPHIC_DATA] [GEOGRA…" at bounding box center [341, 367] width 138 height 16
select select "GB"
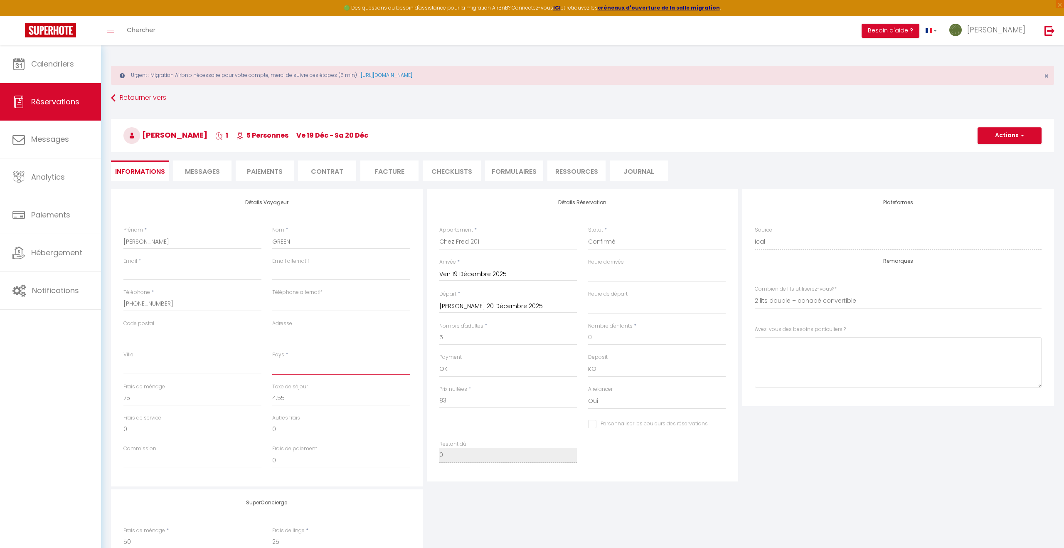
click at [272, 359] on select "[GEOGRAPHIC_DATA] [GEOGRAPHIC_DATA] [GEOGRAPHIC_DATA] [GEOGRAPHIC_DATA] [GEOGRA…" at bounding box center [341, 367] width 138 height 16
select select
checkbox input "false"
click at [145, 276] on input "Email client" at bounding box center [192, 272] width 138 height 15
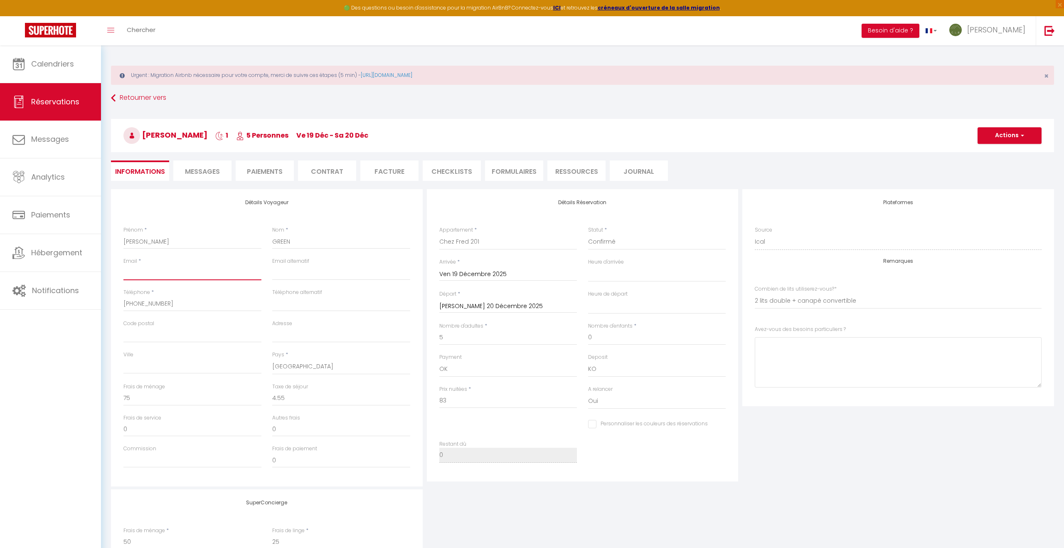
paste input "+44 7944 299502"
type input "+44 7944 299502"
select select
checkbox input "false"
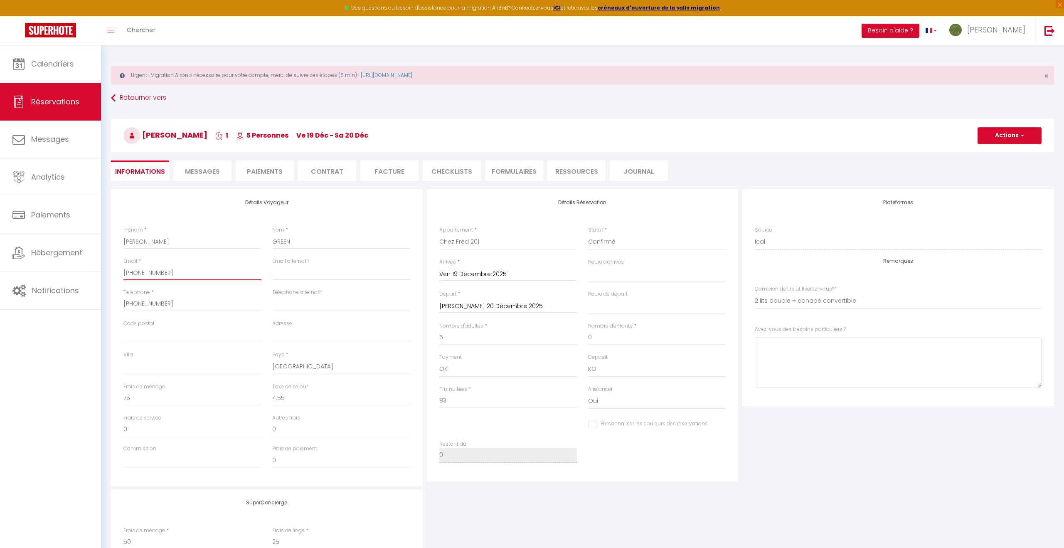
drag, startPoint x: 181, startPoint y: 271, endPoint x: 111, endPoint y: 269, distance: 70.7
click at [111, 269] on div "Détails Voyageur Prénom * Michael Nom * GREEN Email * +44 7944 299502 Email alt…" at bounding box center [267, 337] width 312 height 297
select select
checkbox input "false"
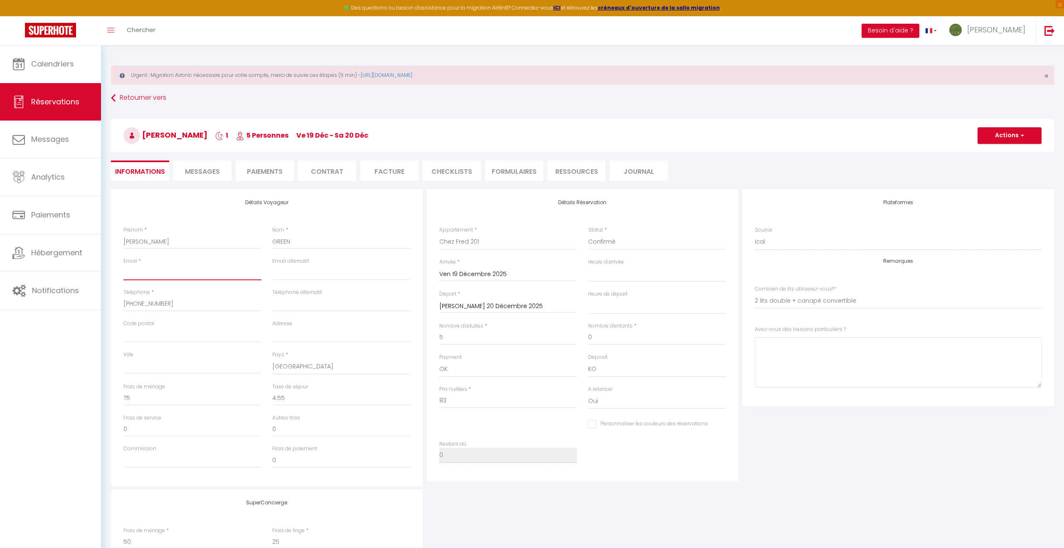
paste input "[EMAIL_ADDRESS][DOMAIN_NAME]"
type input "[EMAIL_ADDRESS][DOMAIN_NAME]"
select select
checkbox input "false"
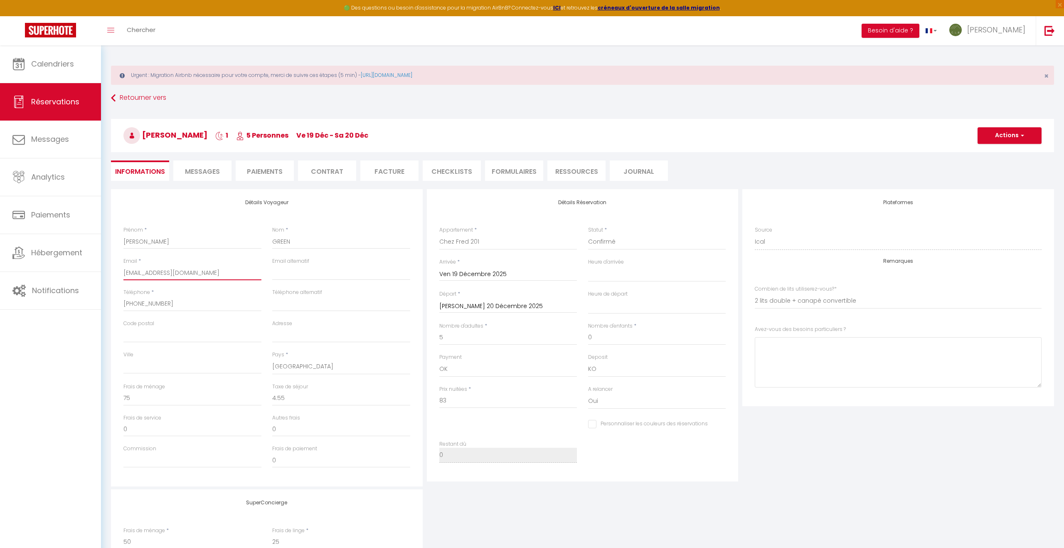
type input "[EMAIL_ADDRESS][DOMAIN_NAME]"
click at [449, 402] on input "83" at bounding box center [508, 400] width 138 height 15
type input "8"
select select
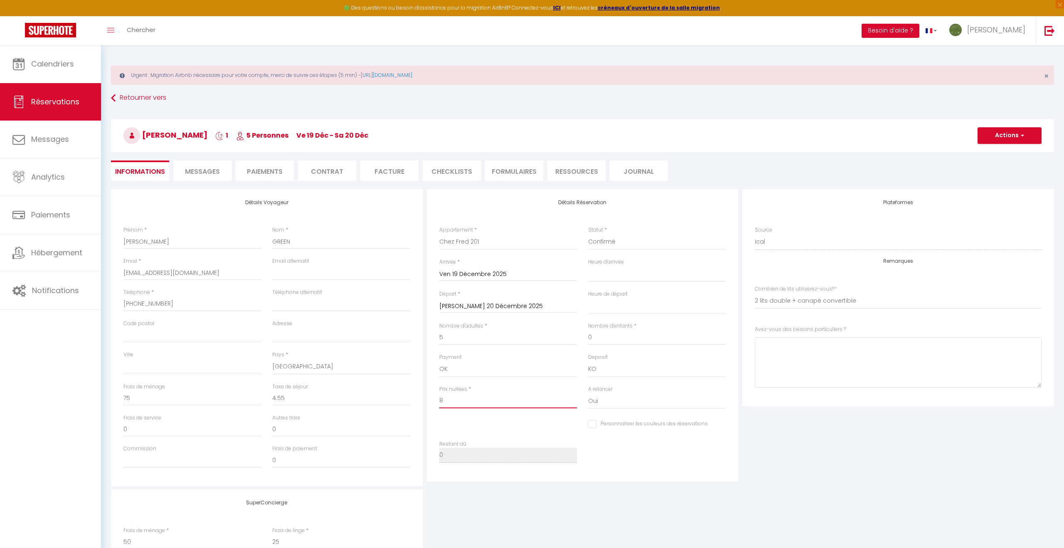
checkbox input "false"
select select
checkbox input "false"
type input "0"
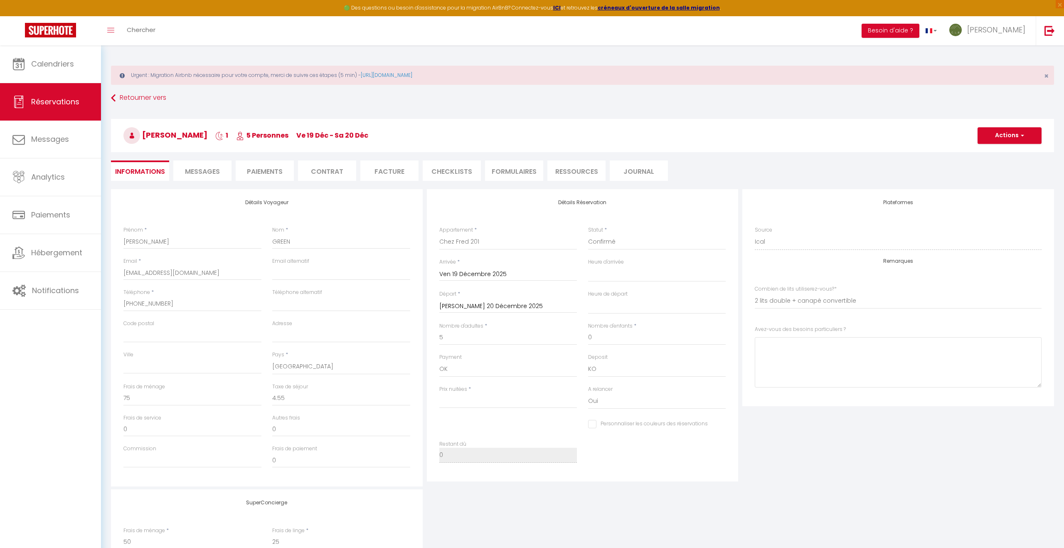
type input "0"
select select
checkbox input "false"
type input "4"
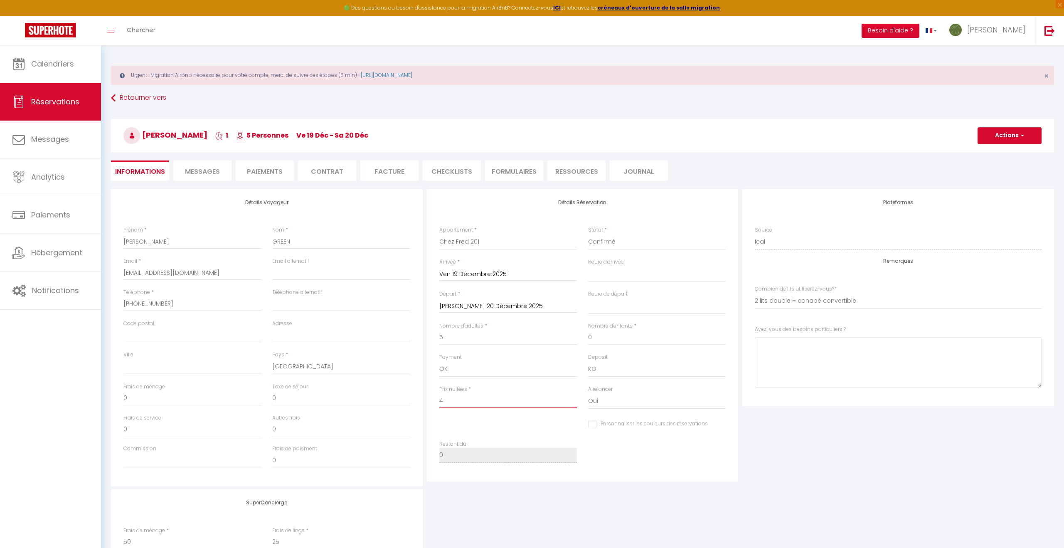
select select
checkbox input "false"
type input "41"
select select
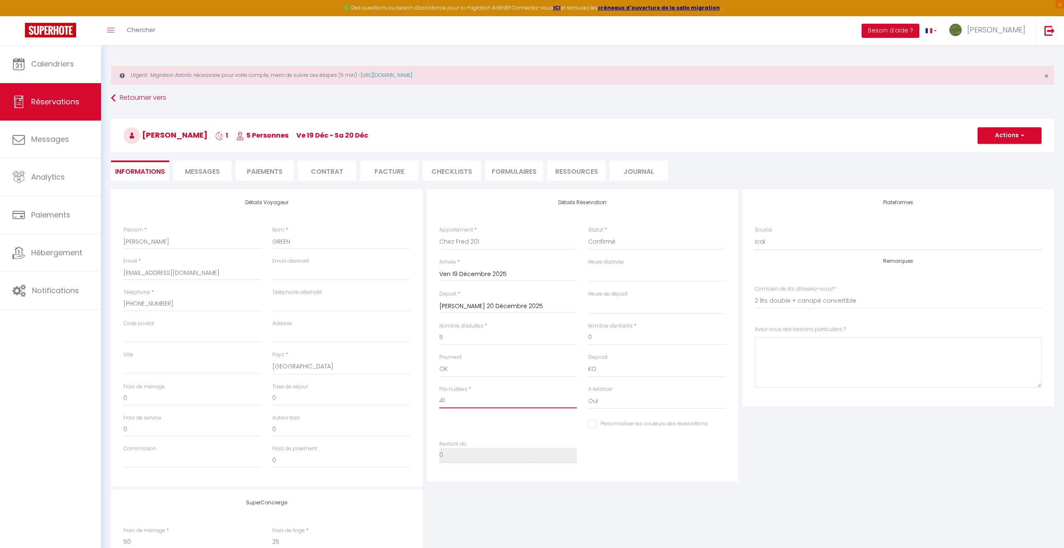
select select
checkbox input "false"
type input "41,"
select select
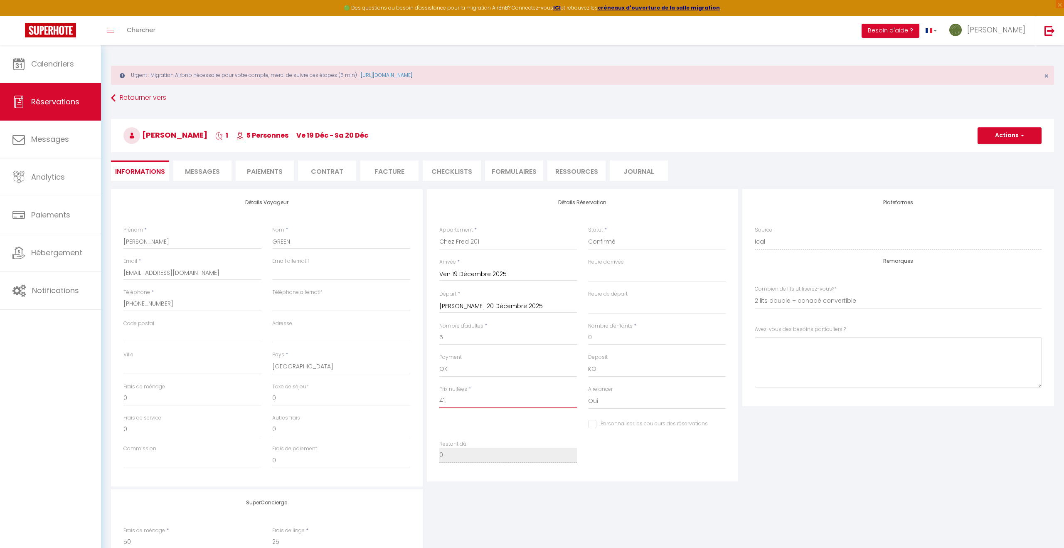
checkbox input "false"
type input "41,5"
select select
checkbox input "false"
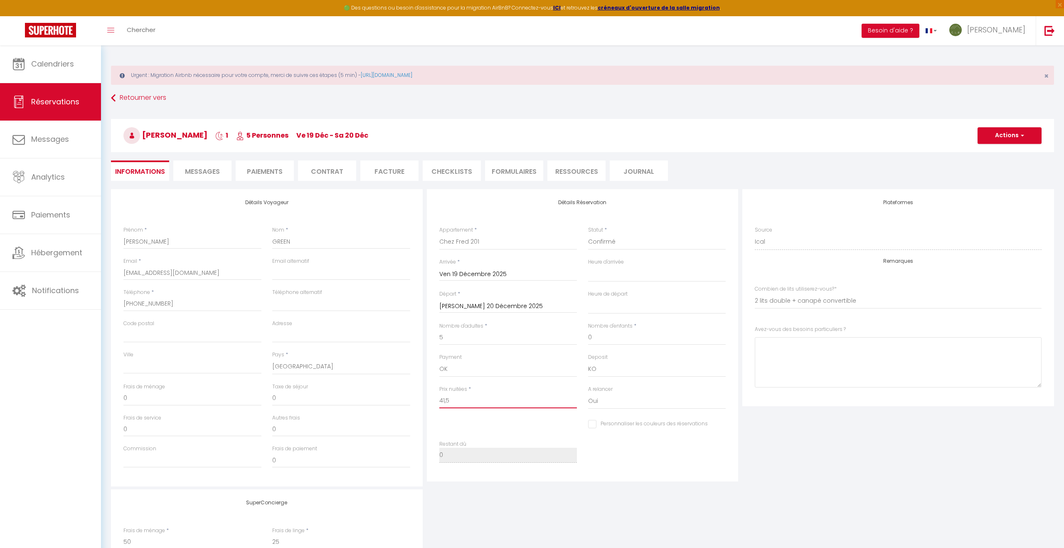
type input "41,50"
select select
checkbox input "false"
type input "41,50"
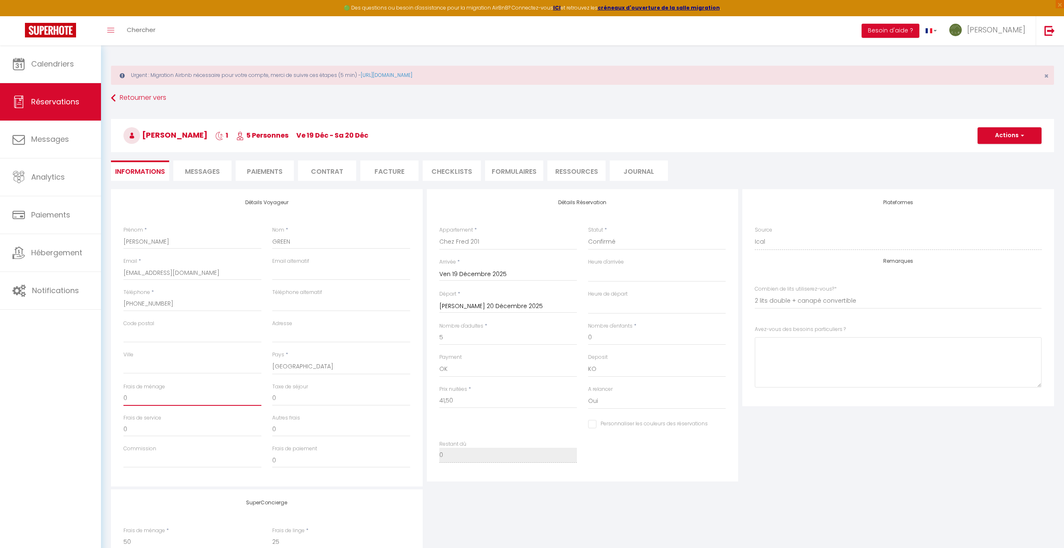
click at [140, 401] on input "0" at bounding box center [192, 398] width 138 height 15
select select
checkbox input "false"
type input "7"
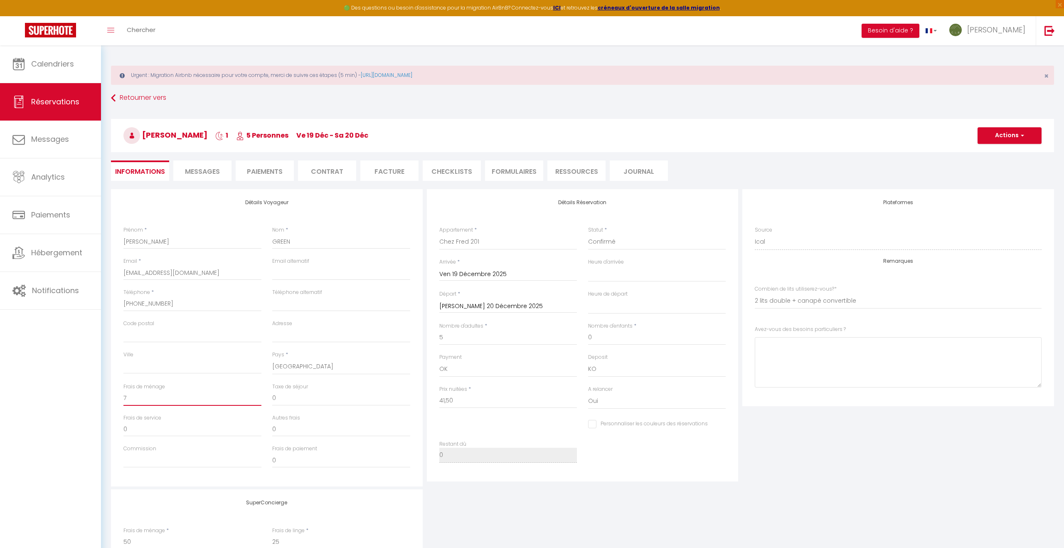
select select
checkbox input "false"
type input "75"
click at [574, 504] on div "SuperConcierge Frais de ménage * 50 Frais [PERSON_NAME] * 25 Frais de checkin *…" at bounding box center [582, 544] width 947 height 110
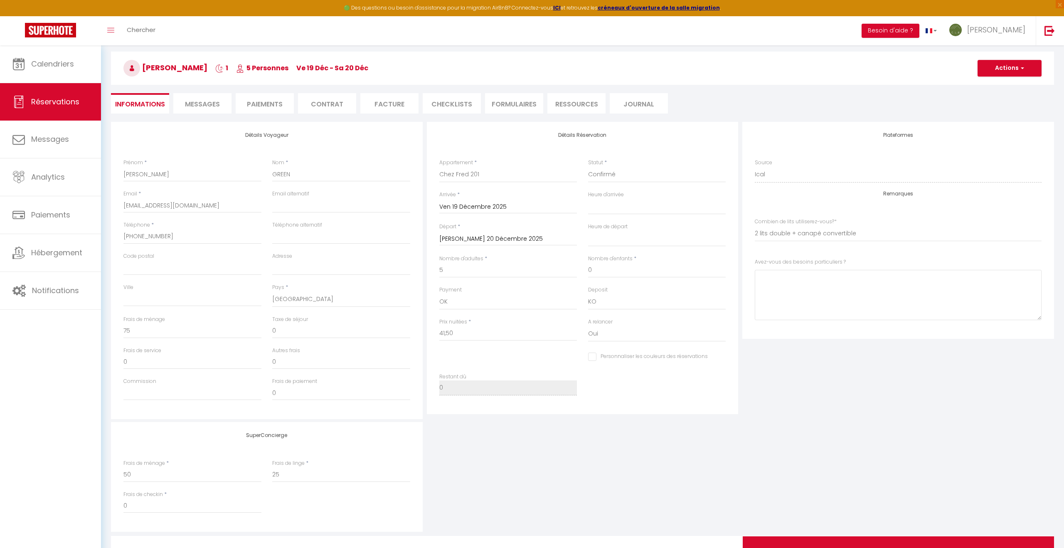
scroll to position [109, 0]
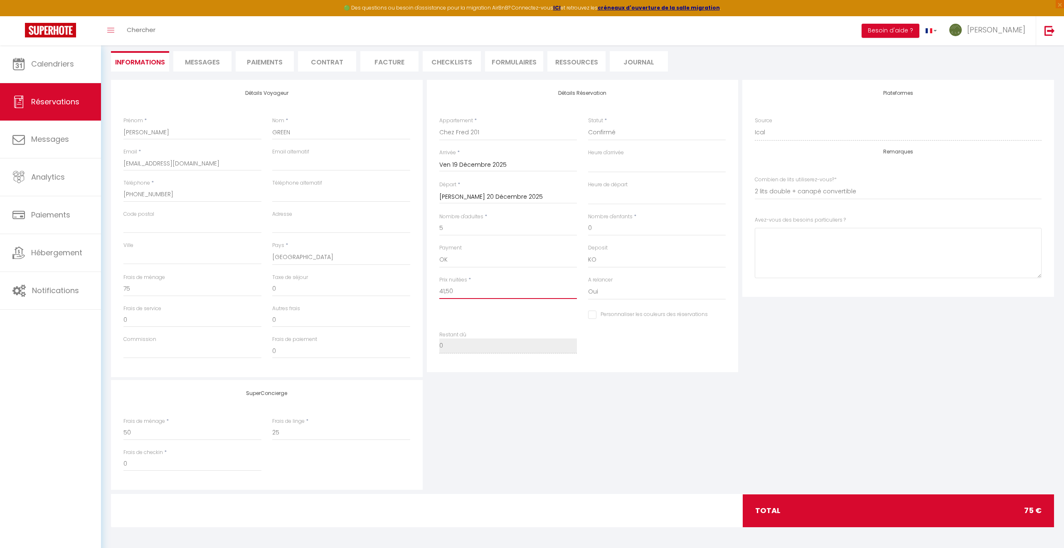
click at [469, 293] on input "41,50" at bounding box center [508, 291] width 138 height 15
click at [166, 289] on input "0" at bounding box center [192, 288] width 138 height 15
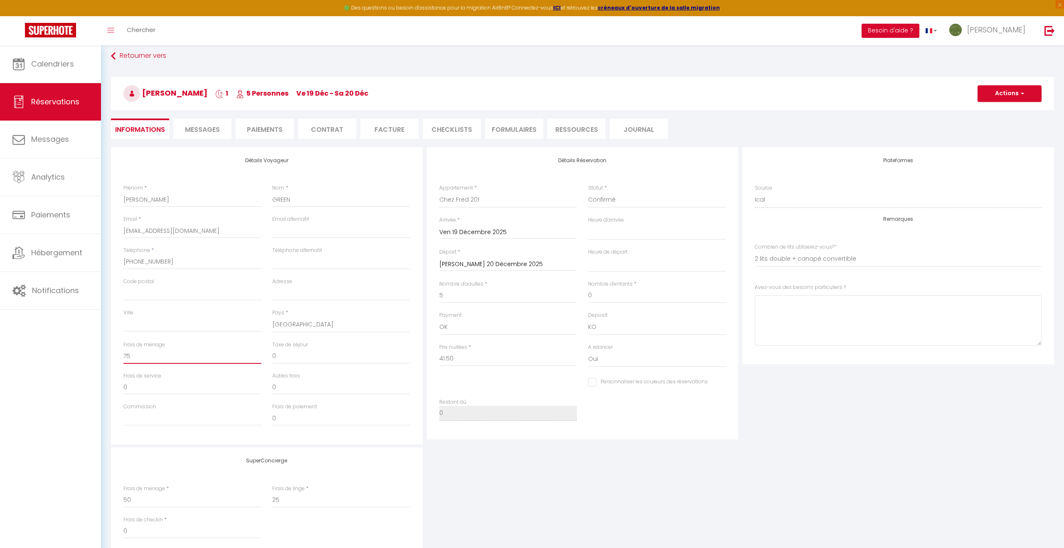
scroll to position [39, 0]
drag, startPoint x: 1002, startPoint y: 97, endPoint x: 999, endPoint y: 107, distance: 10.4
click at [1001, 97] on button "Actions" at bounding box center [1010, 97] width 64 height 17
click at [993, 116] on link "Enregistrer" at bounding box center [1002, 115] width 66 height 11
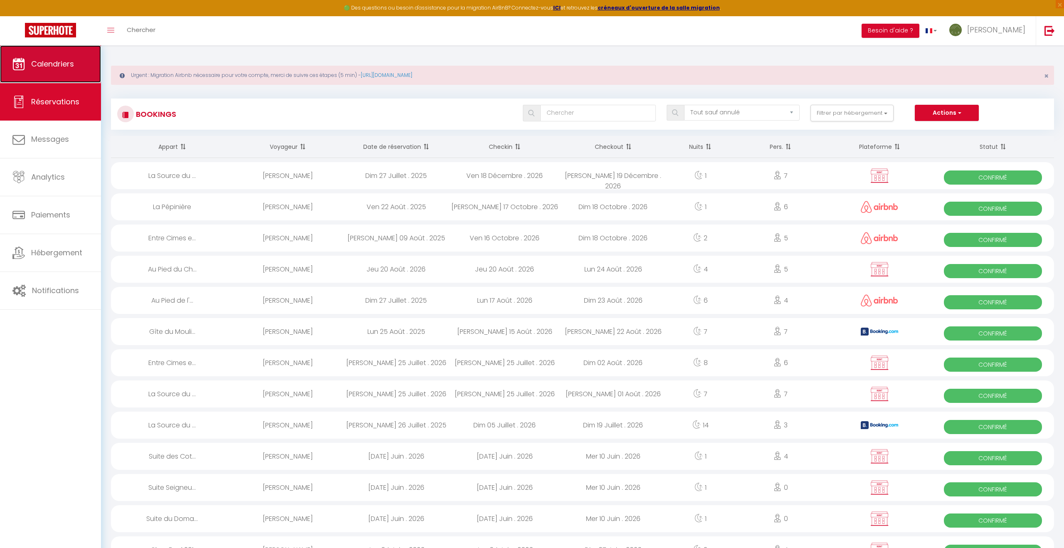
click at [35, 60] on span "Calendriers" at bounding box center [52, 64] width 43 height 10
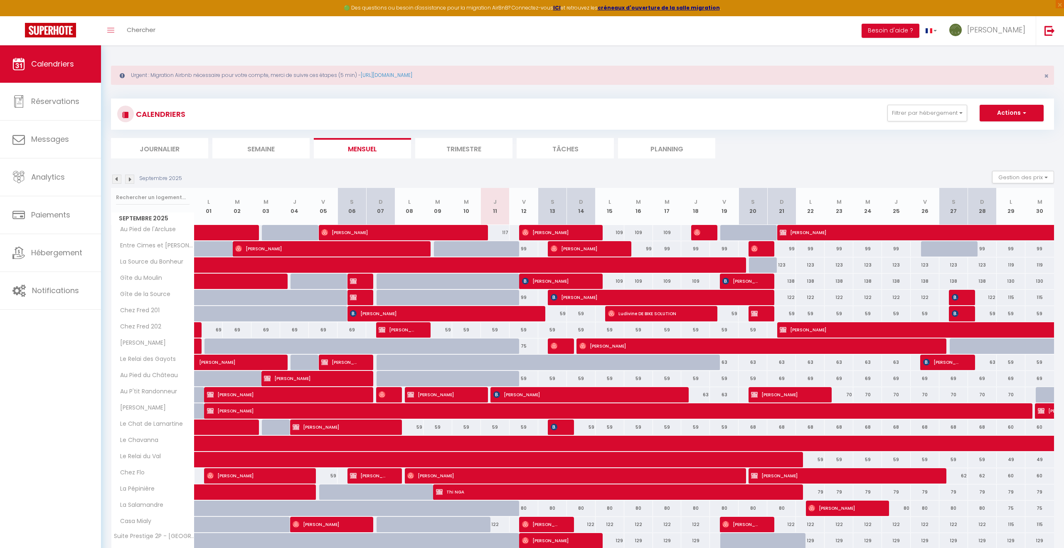
click at [131, 180] on img at bounding box center [129, 179] width 9 height 9
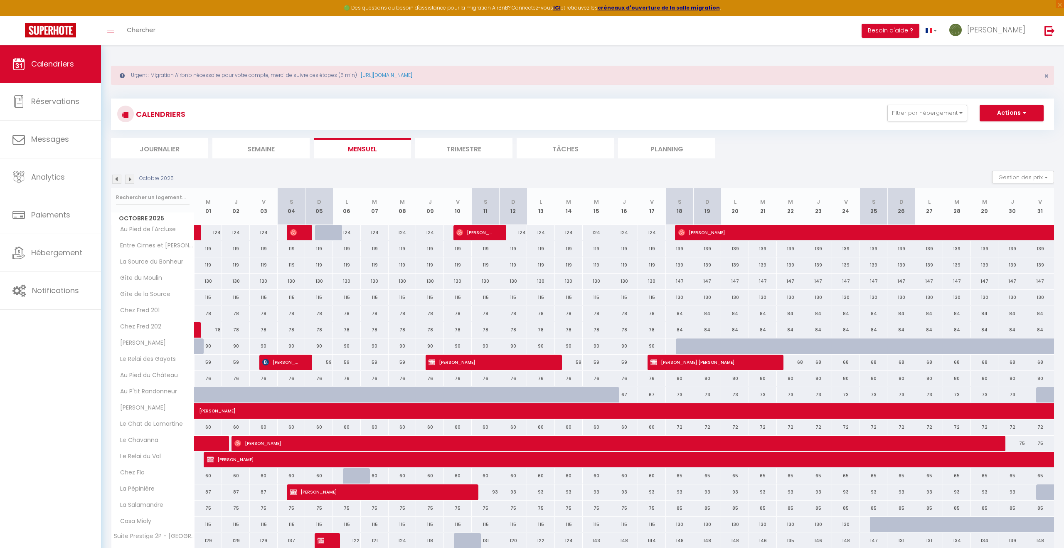
click at [131, 180] on img at bounding box center [129, 179] width 9 height 9
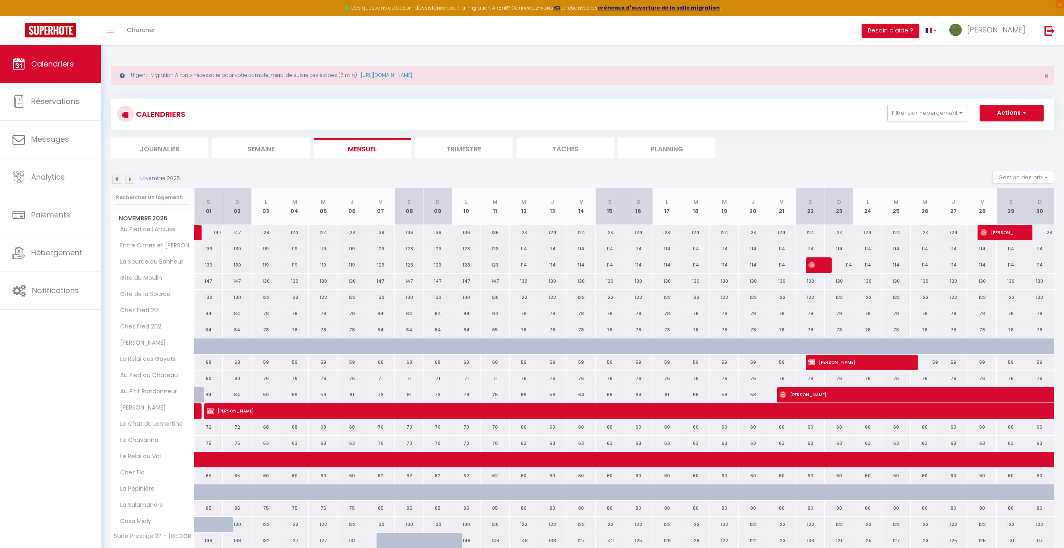
click at [131, 180] on img at bounding box center [129, 179] width 9 height 9
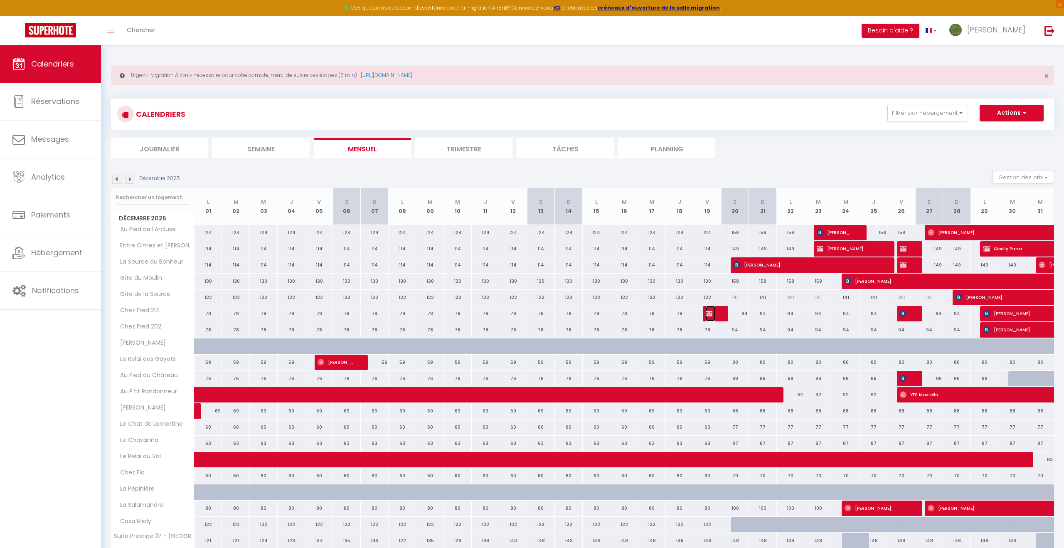
click at [708, 313] on img at bounding box center [709, 313] width 7 height 7
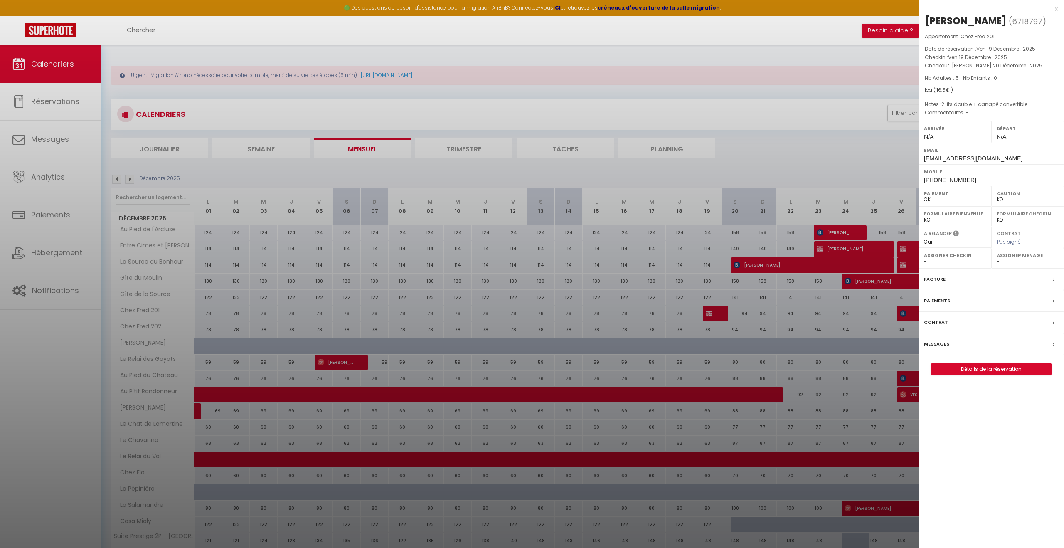
click at [979, 376] on div "x Michael GREEN ( 6718797 ) Appartement : Chez Fred 201 Date de réservation : V…" at bounding box center [992, 193] width 146 height 387
click at [982, 370] on link "Détails de la réservation" at bounding box center [992, 369] width 120 height 11
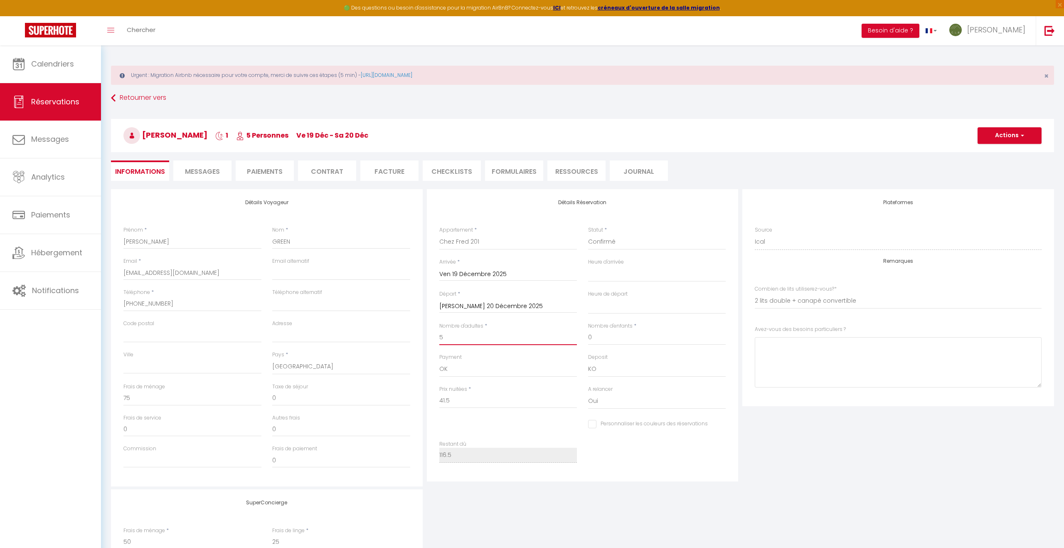
click at [454, 336] on input "5" at bounding box center [508, 337] width 138 height 15
click at [602, 336] on input "0" at bounding box center [657, 337] width 138 height 15
click at [455, 404] on input "83" at bounding box center [508, 400] width 138 height 15
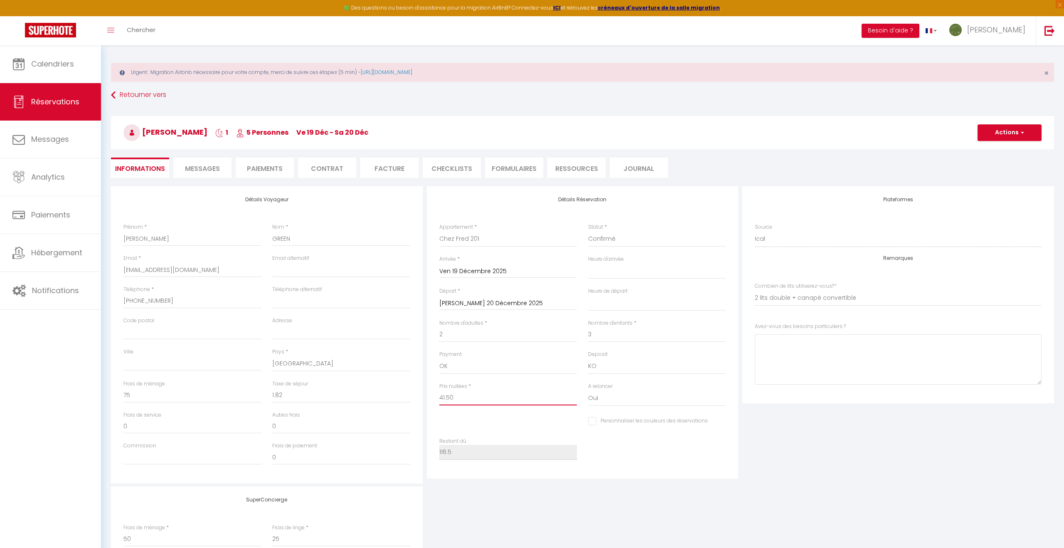
scroll to position [4, 0]
click at [150, 396] on input "0" at bounding box center [192, 394] width 138 height 15
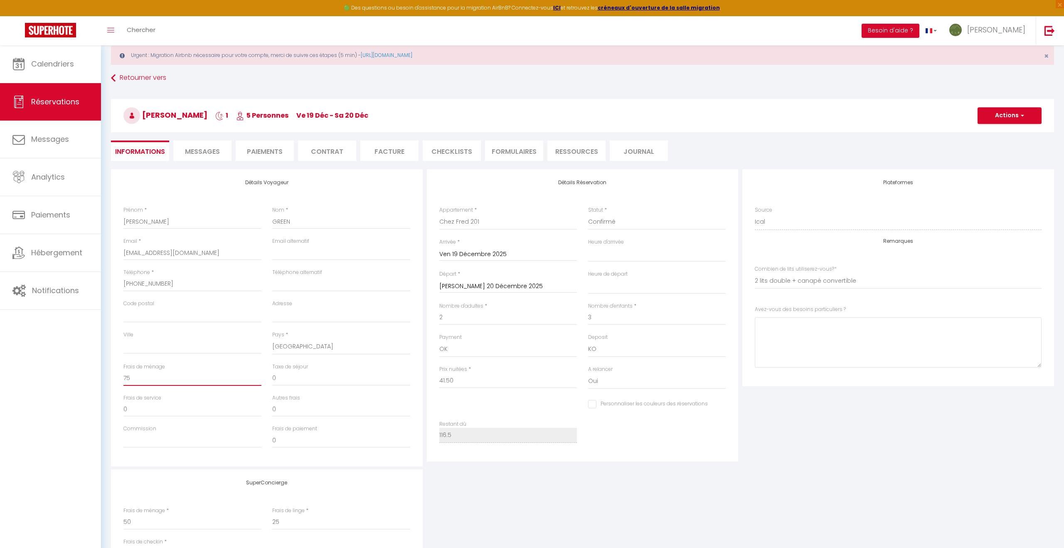
scroll to position [0, 0]
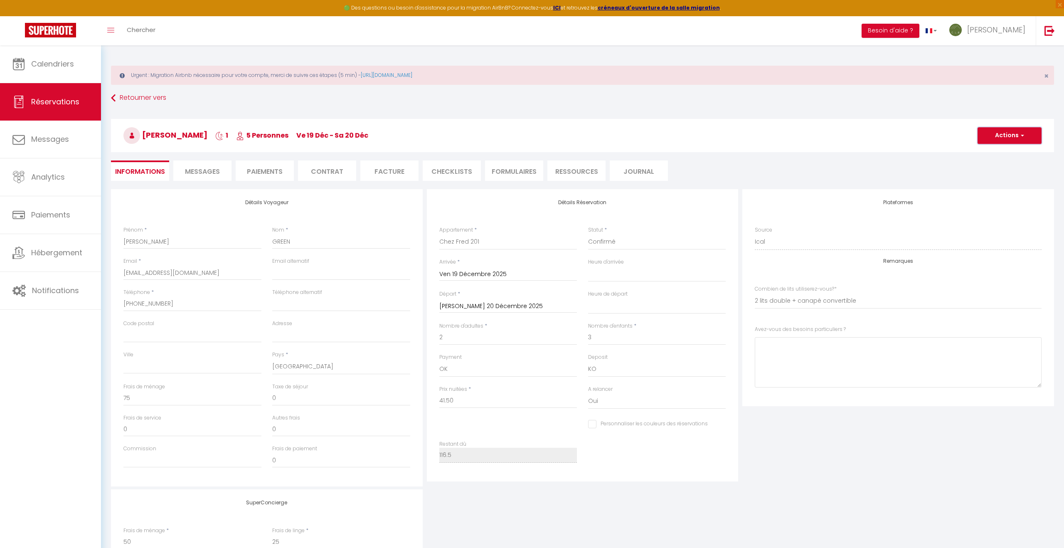
click at [1003, 136] on button "Actions" at bounding box center [1010, 135] width 64 height 17
click at [991, 154] on link "Enregistrer" at bounding box center [1002, 153] width 66 height 11
